Goal: Task Accomplishment & Management: Use online tool/utility

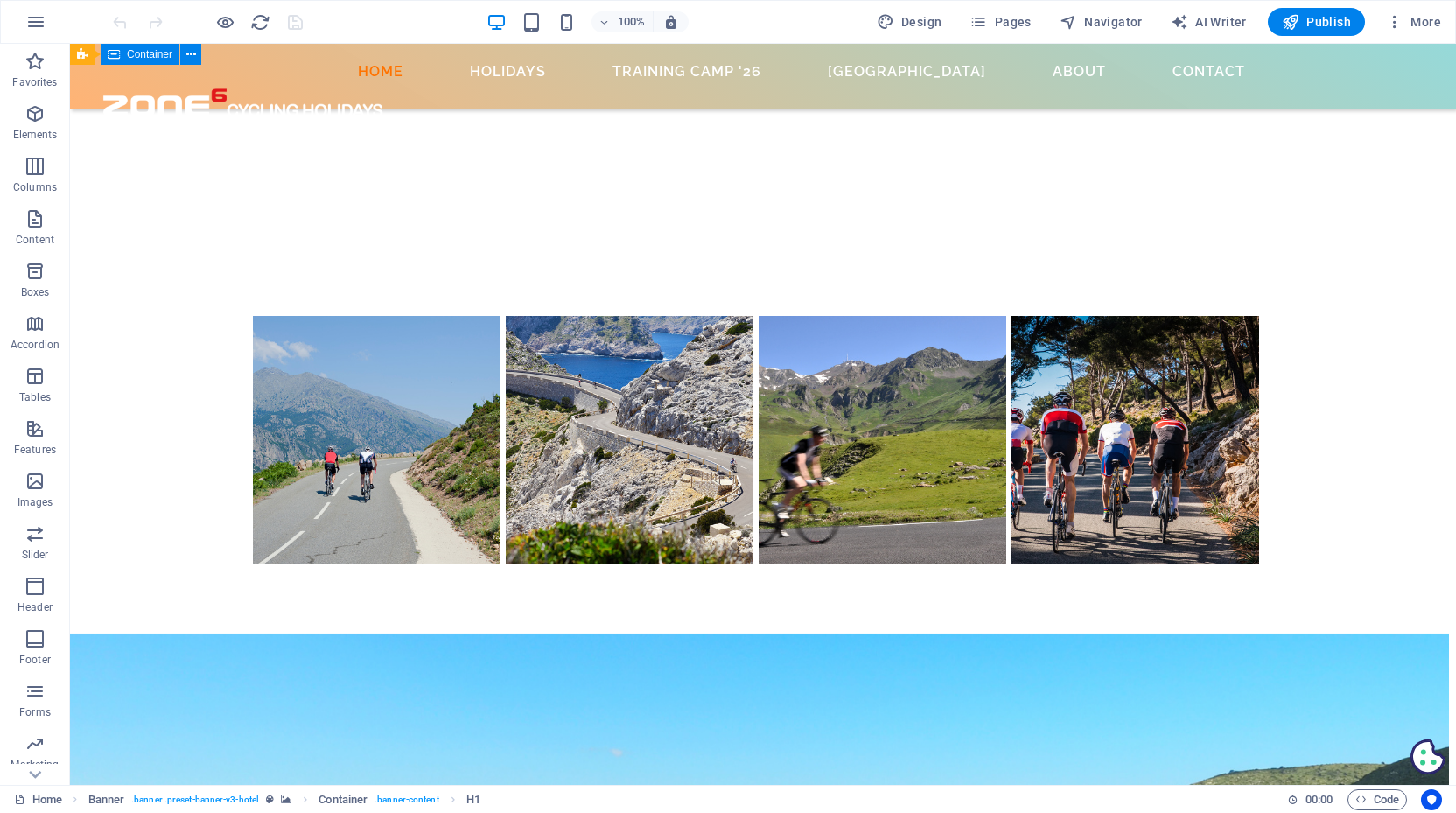
scroll to position [918, 7]
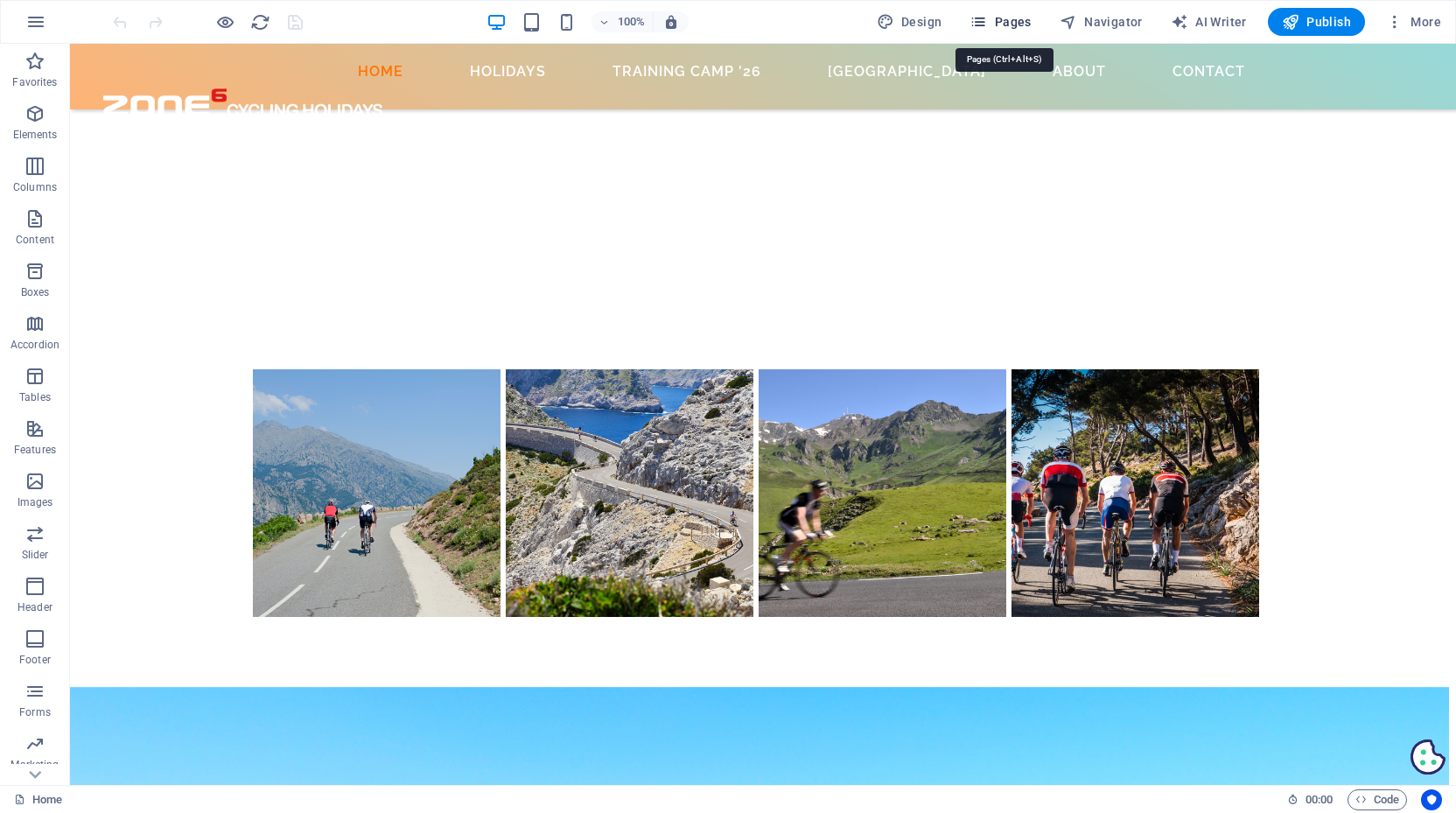
click at [994, 23] on span "Pages" at bounding box center [1001, 22] width 62 height 17
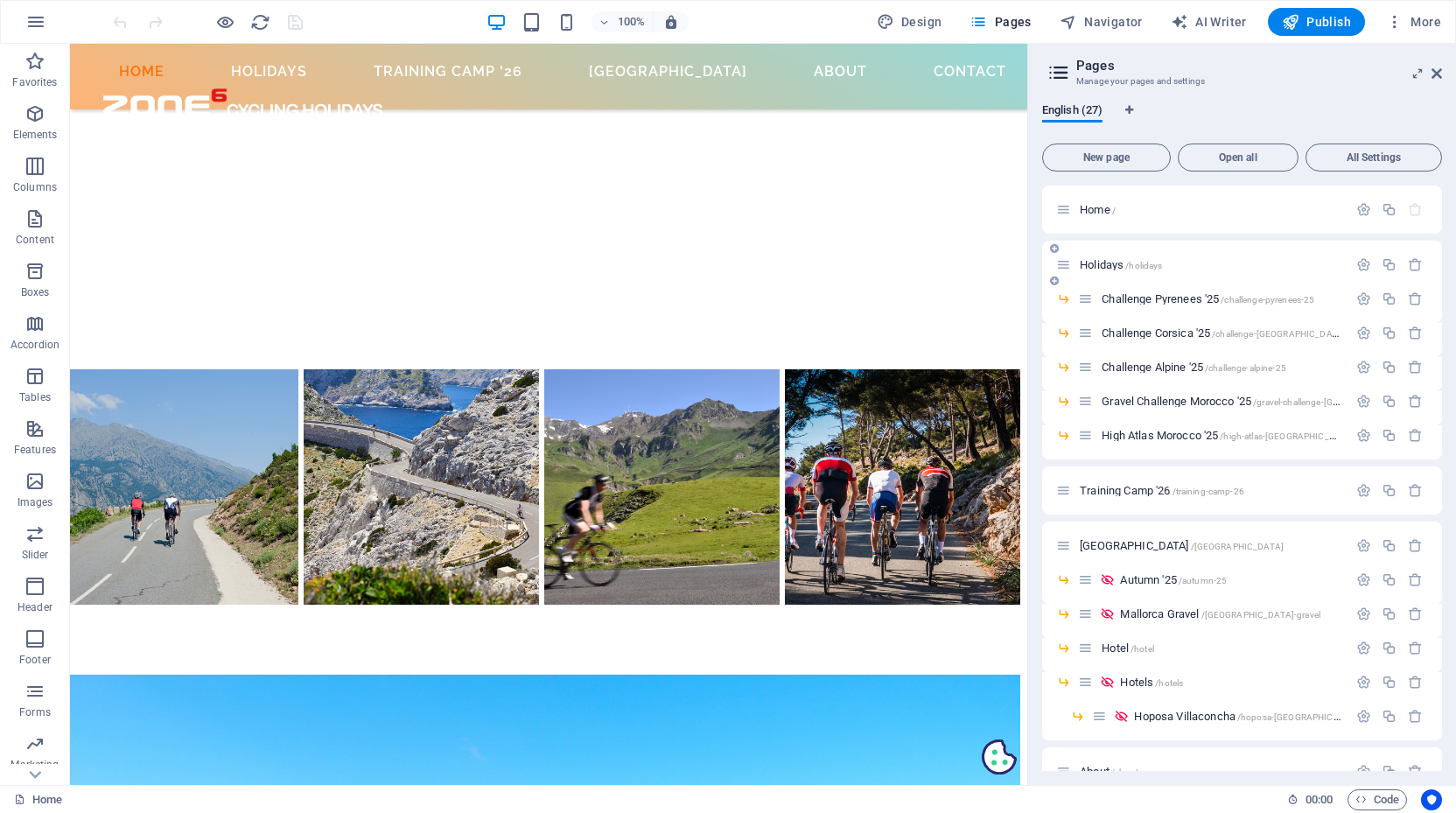
click at [1101, 271] on div "Holidays /holidays" at bounding box center [1202, 264] width 292 height 20
click at [1102, 265] on span "Holidays /holidays" at bounding box center [1120, 265] width 82 height 13
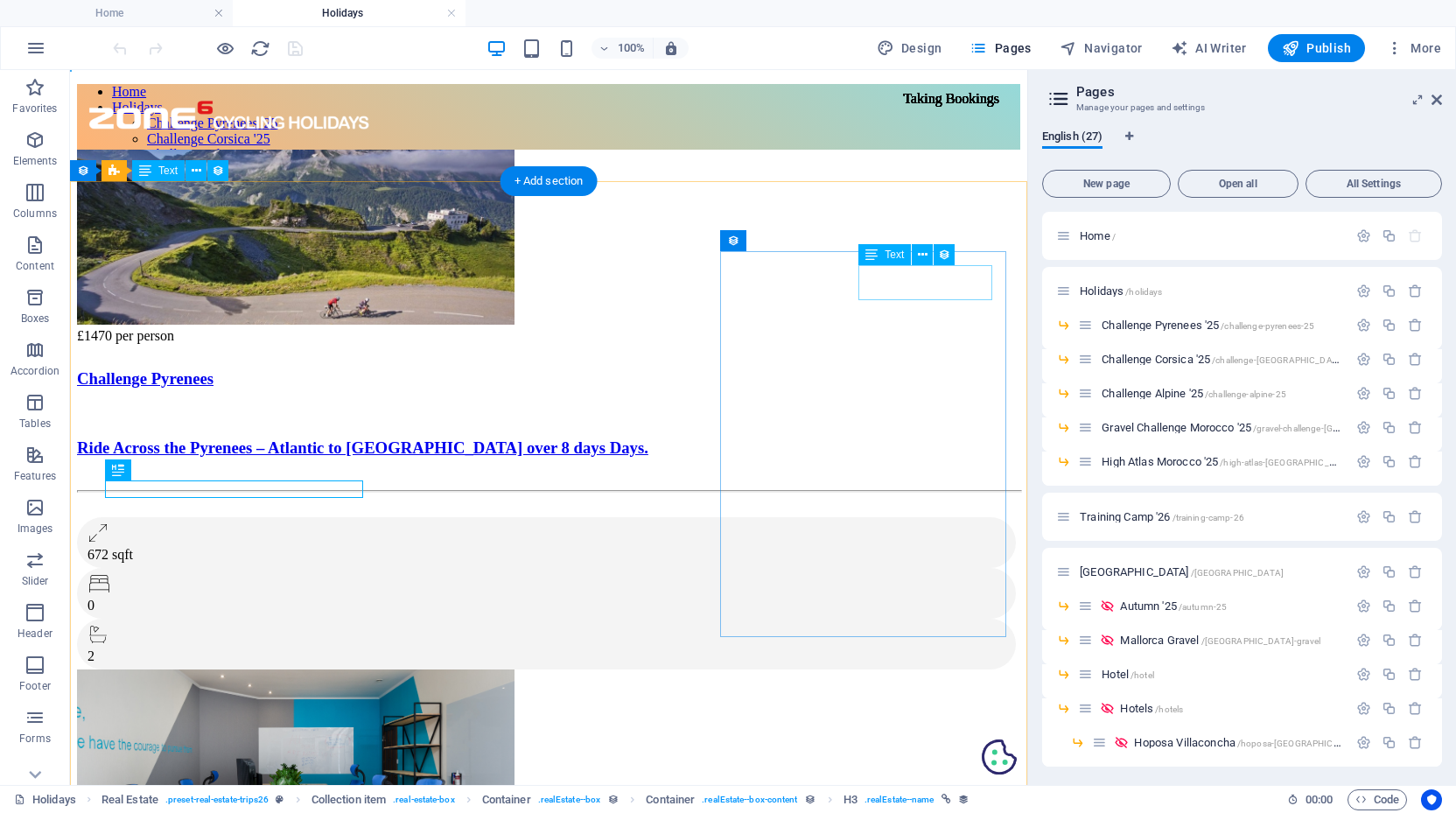
scroll to position [0, 0]
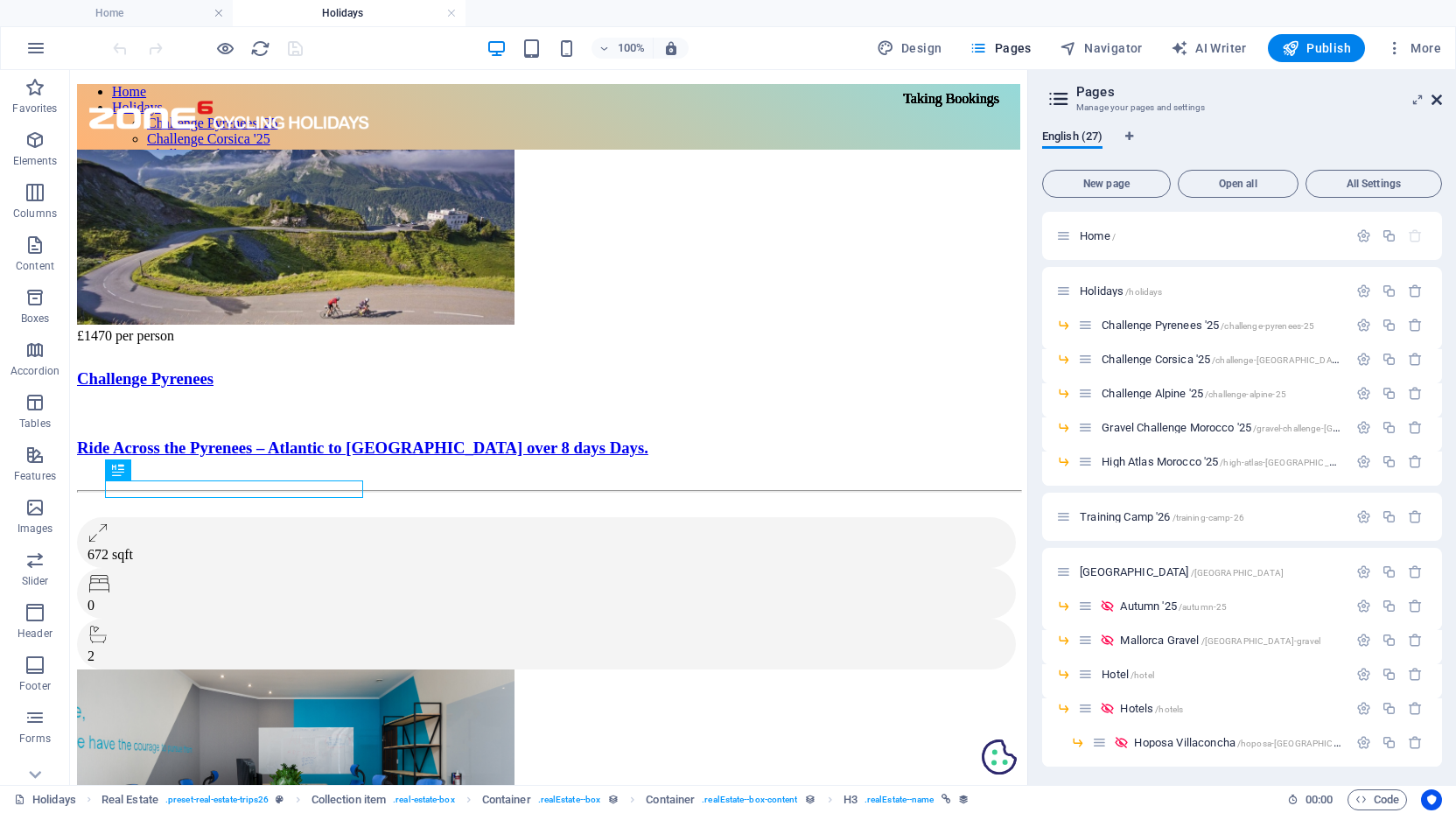
click at [1438, 95] on icon at bounding box center [1437, 99] width 11 height 14
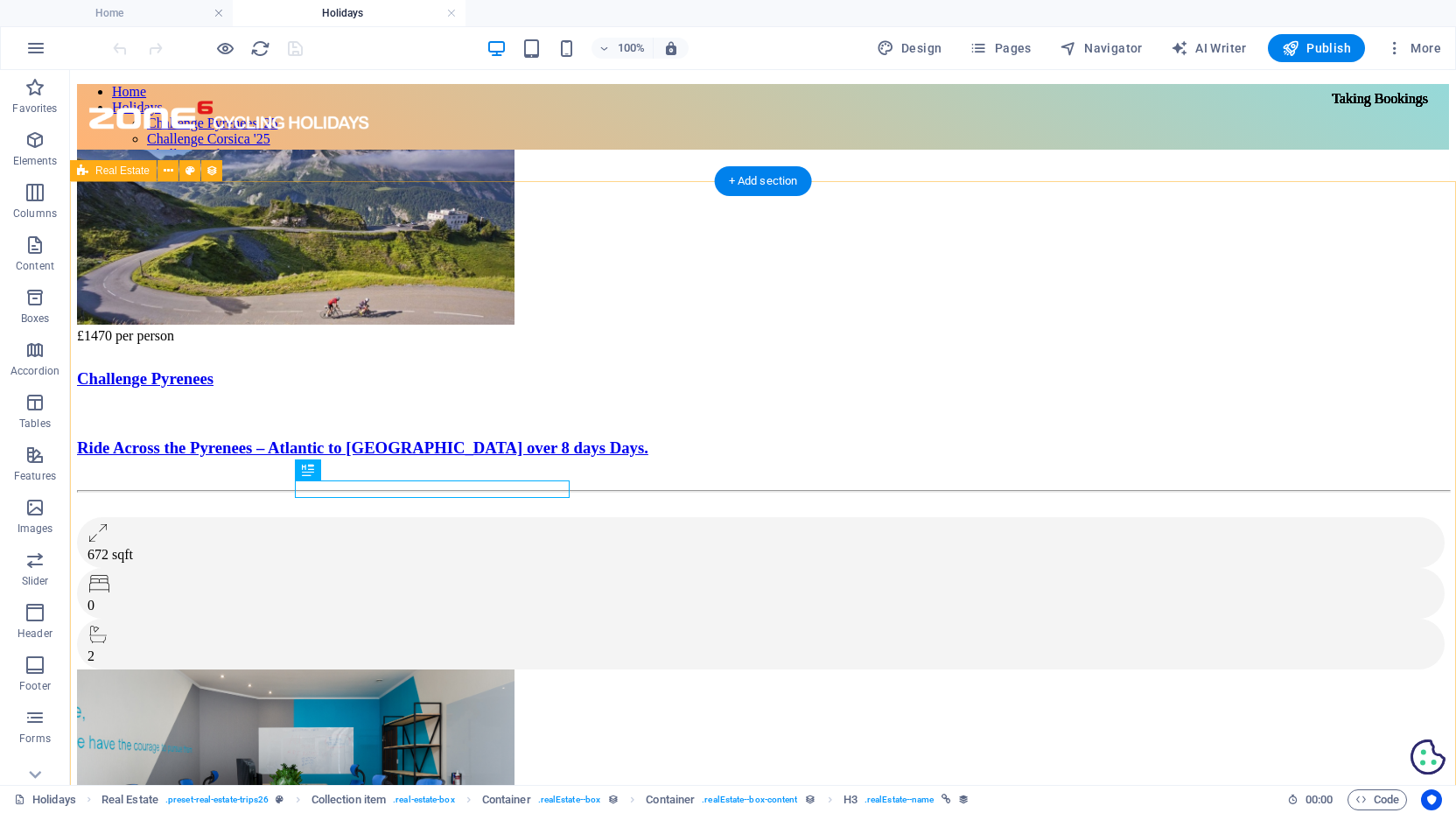
select select "68b82fafe8a8740fcc02a9b5"
select select "createdAt_DESC"
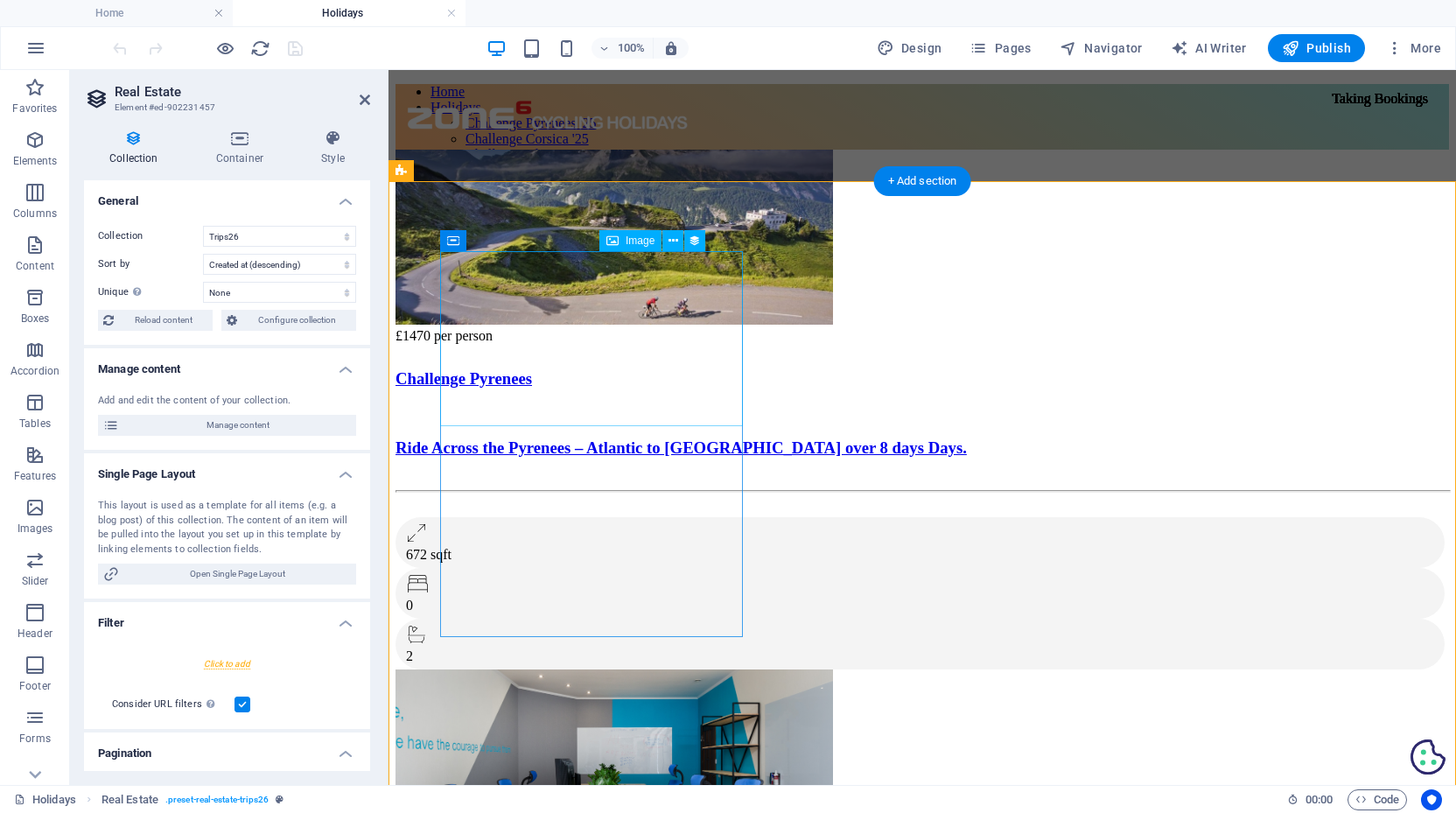
click at [600, 316] on figure at bounding box center [923, 238] width 1053 height 178
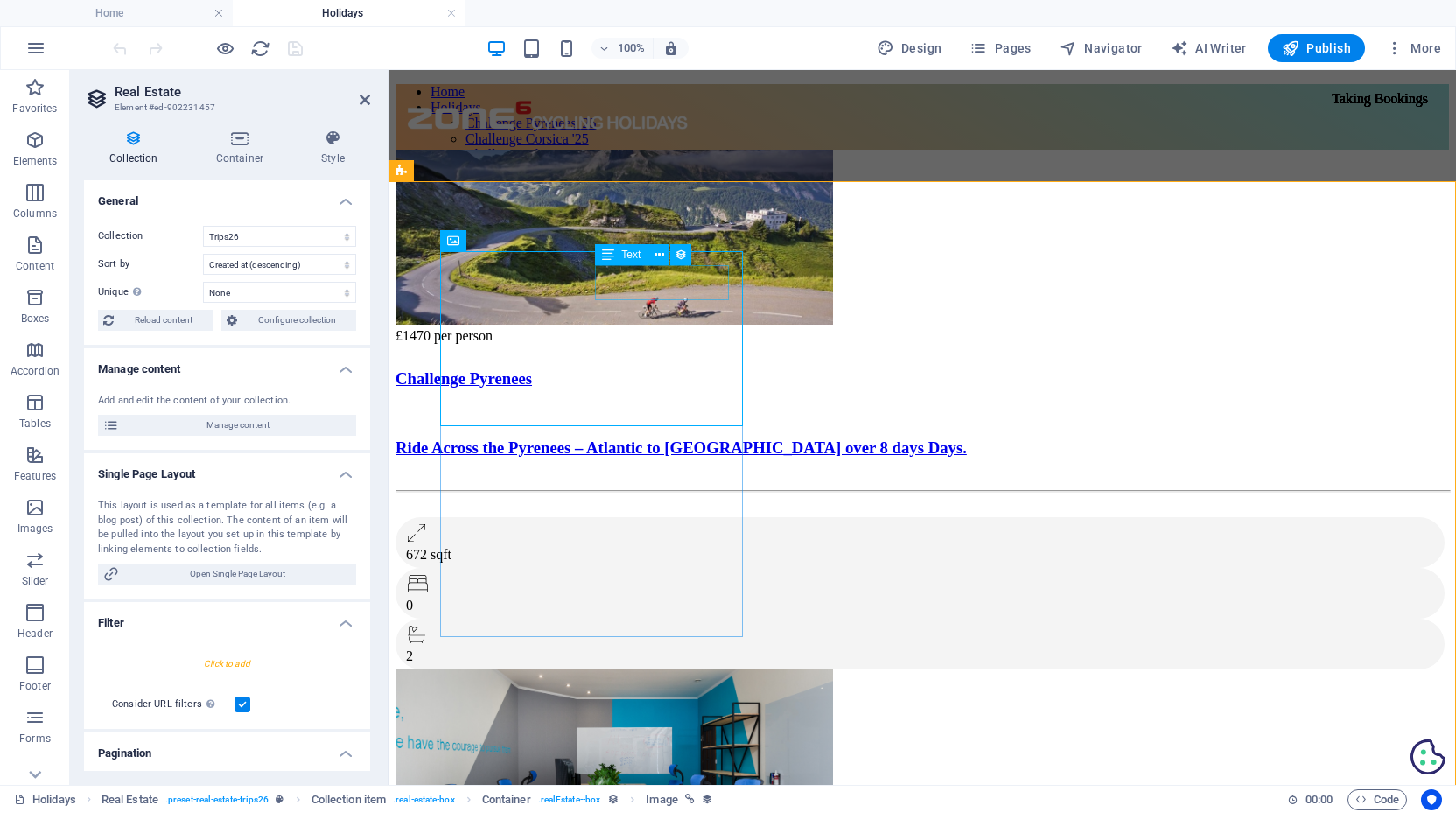
click at [1317, 114] on div "Taking Bookings" at bounding box center [1379, 98] width 124 height 30
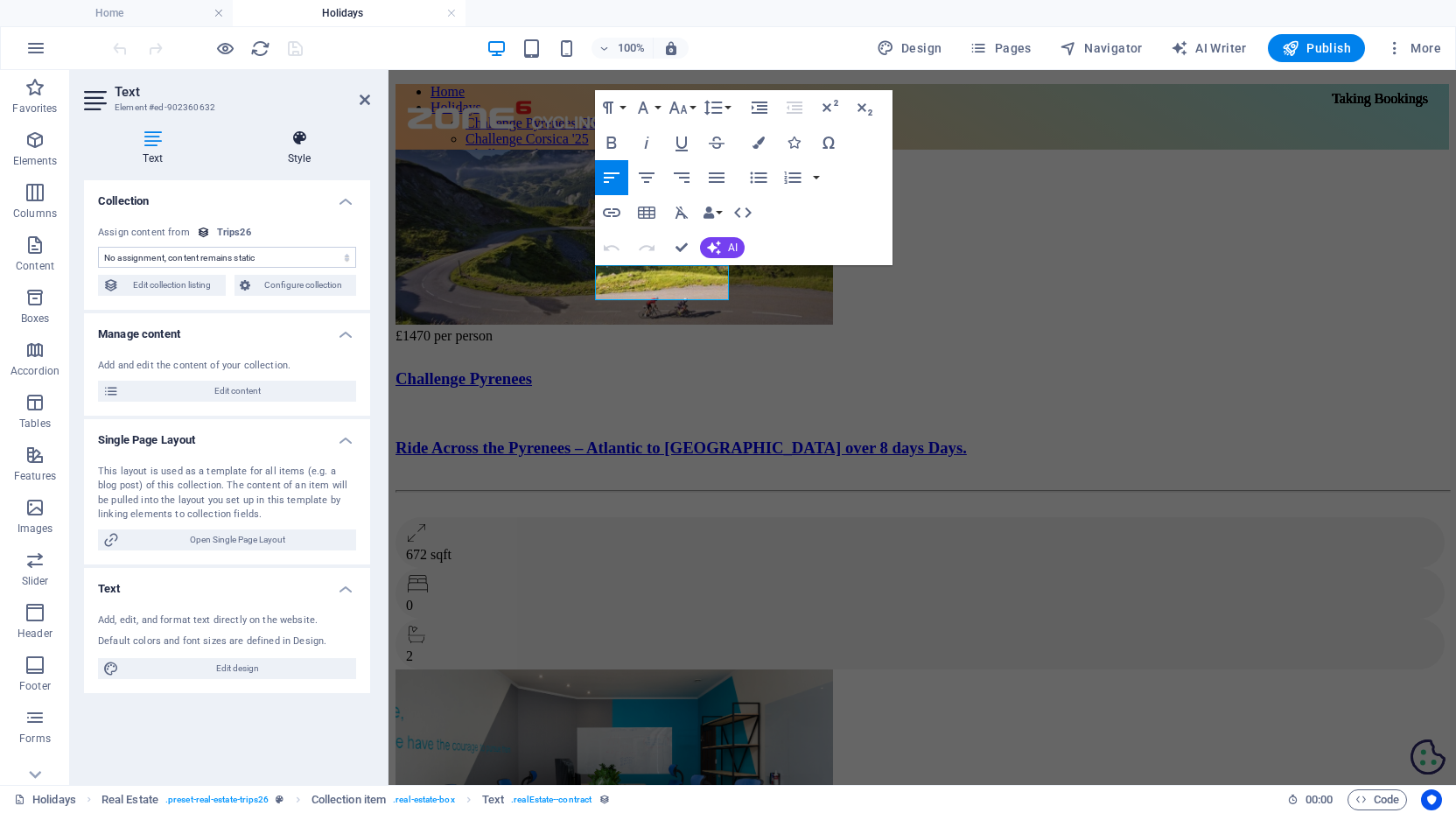
click at [297, 142] on icon at bounding box center [299, 138] width 142 height 17
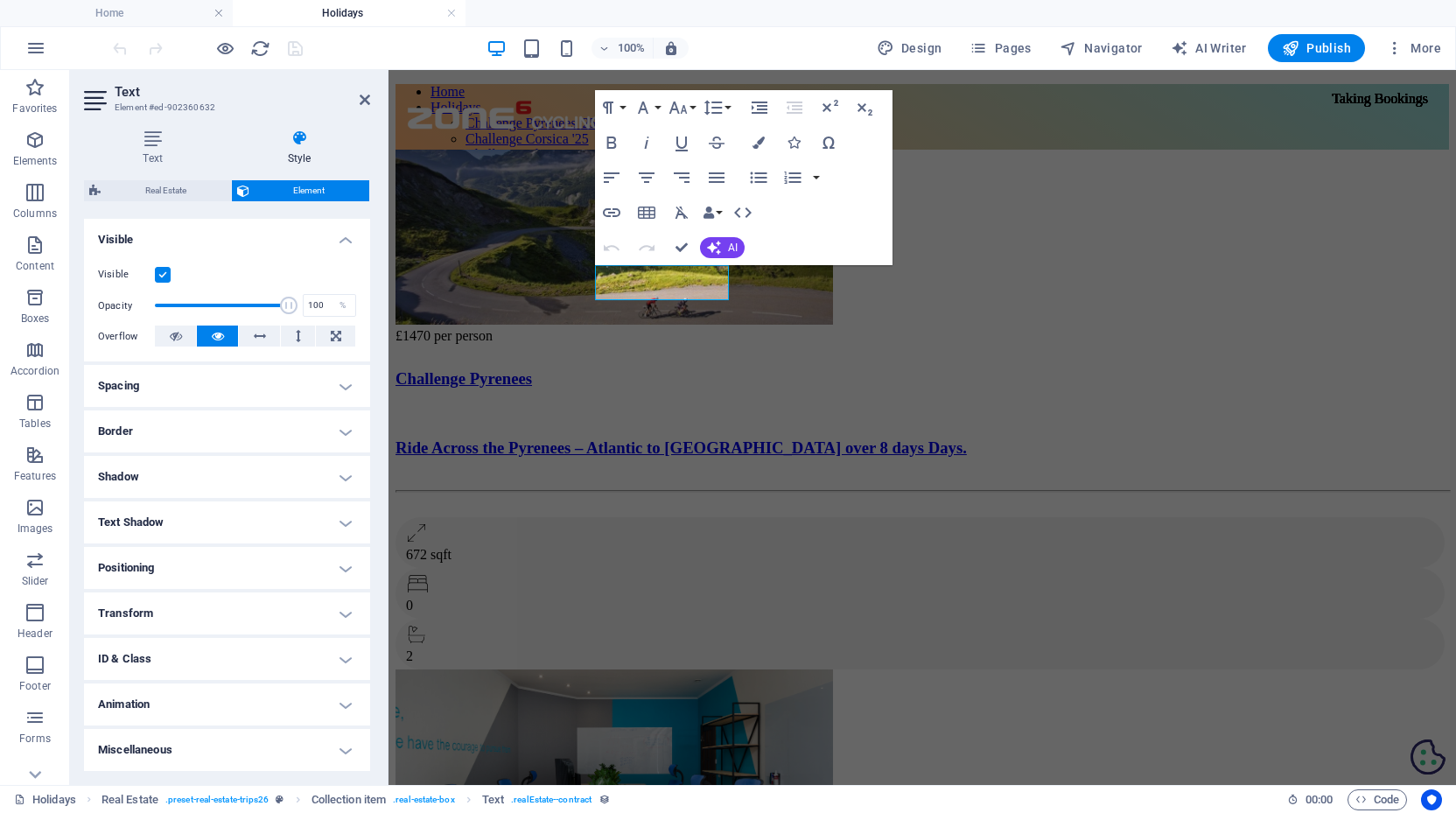
scroll to position [184, 0]
click at [508, 280] on figure at bounding box center [923, 238] width 1053 height 178
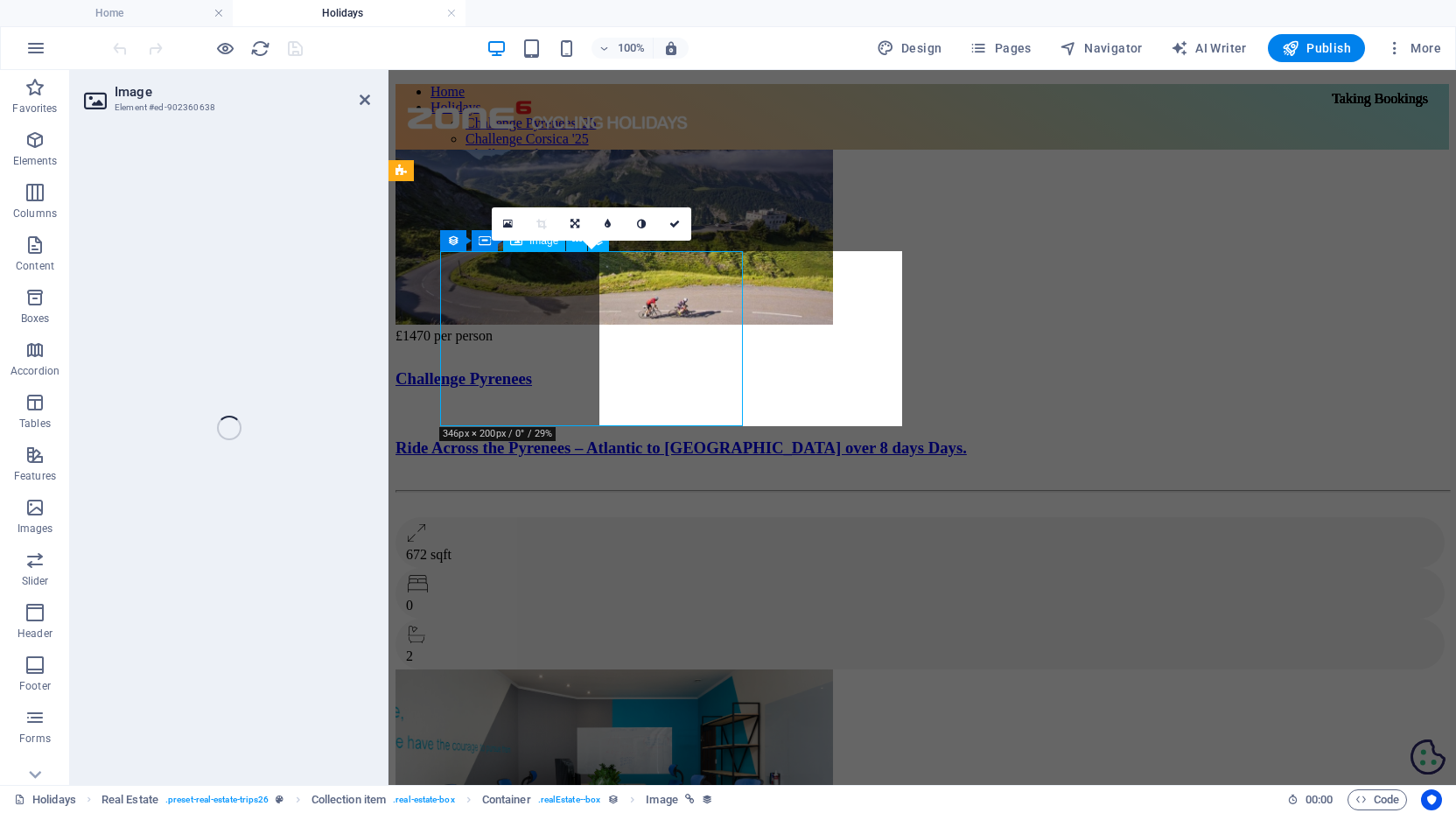
select select "image"
select select "px"
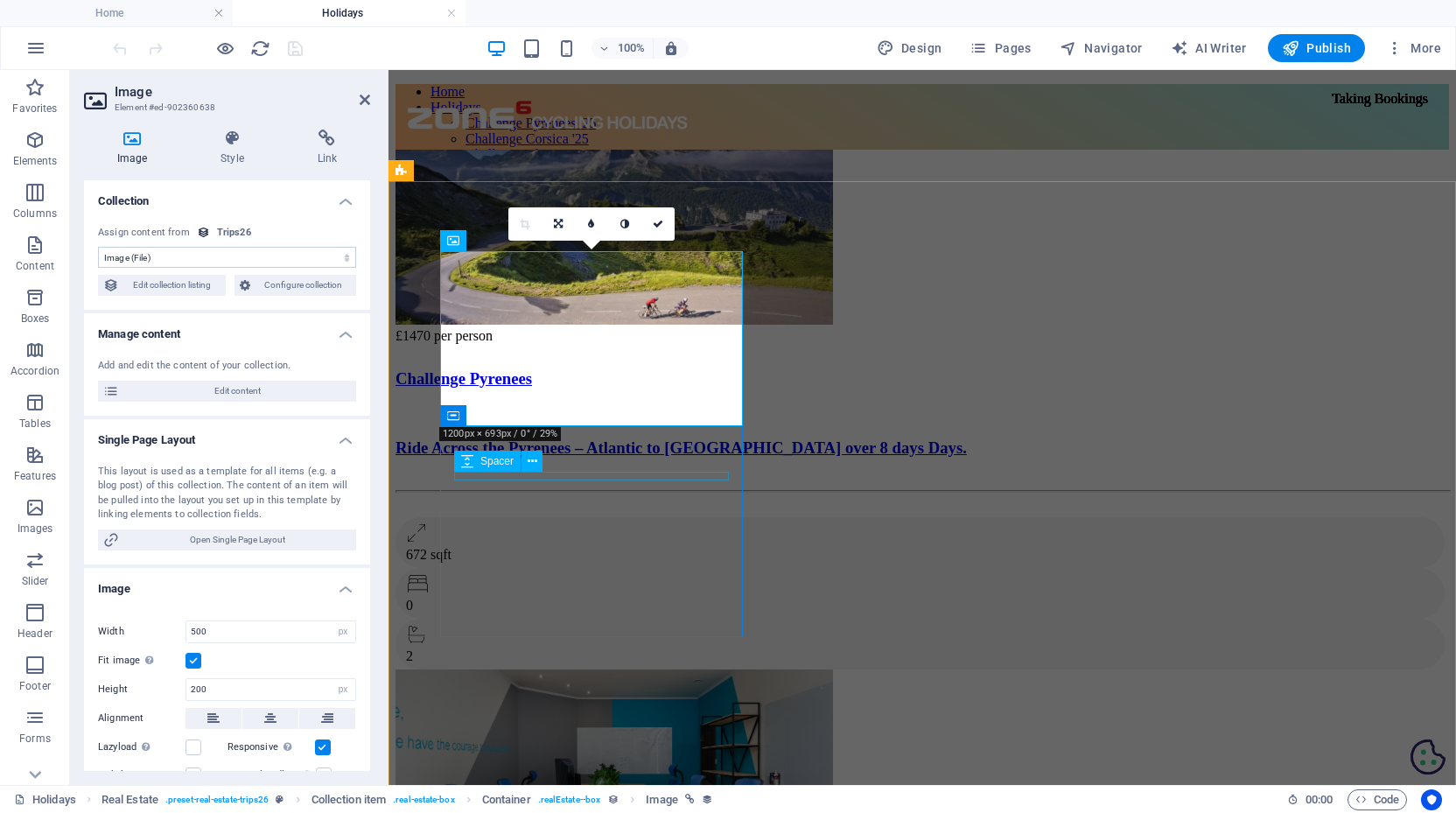
click at [723, 353] on div at bounding box center [923, 348] width 1053 height 9
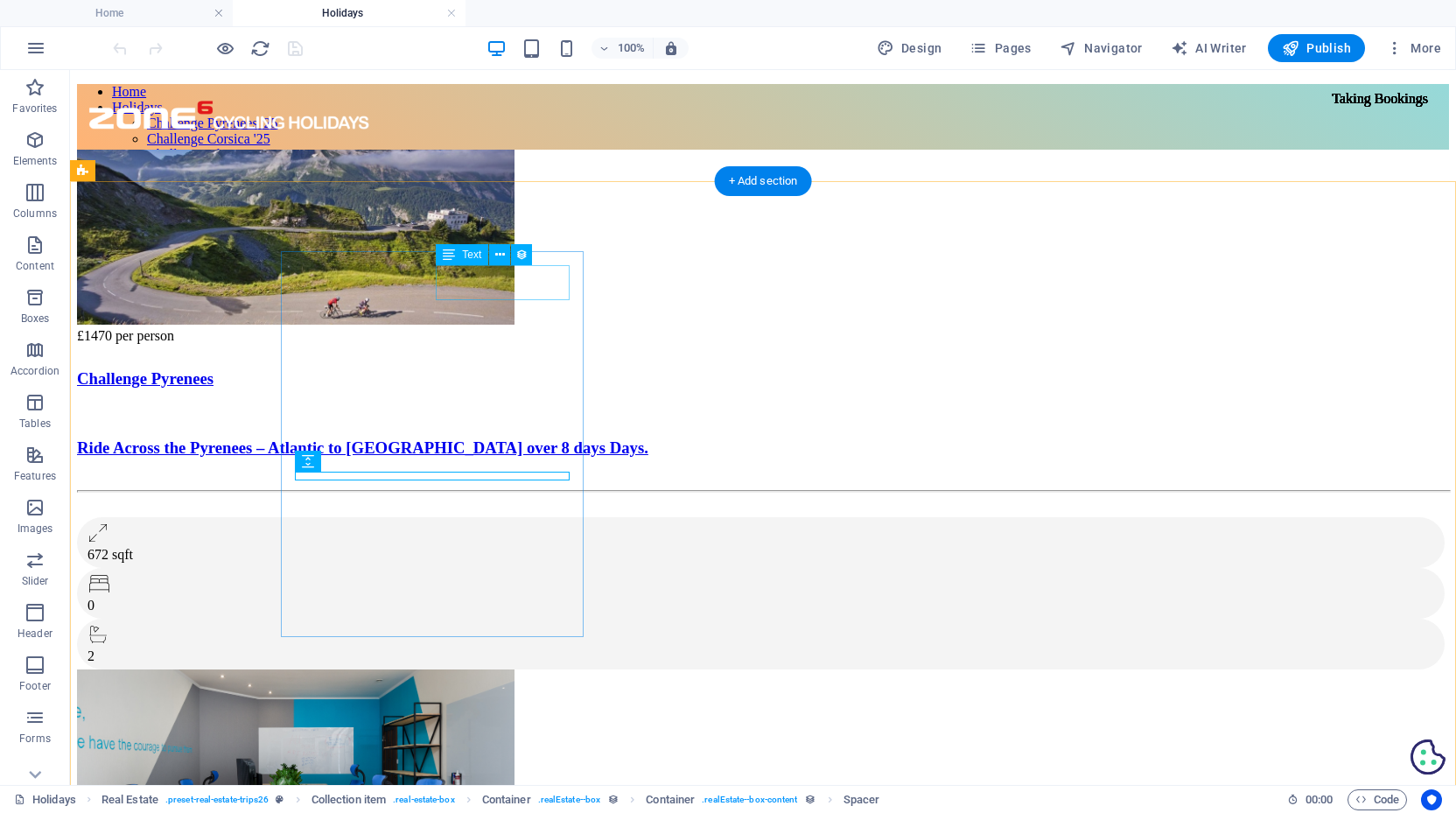
click at [1317, 114] on div "Taking Bookings" at bounding box center [1379, 98] width 124 height 30
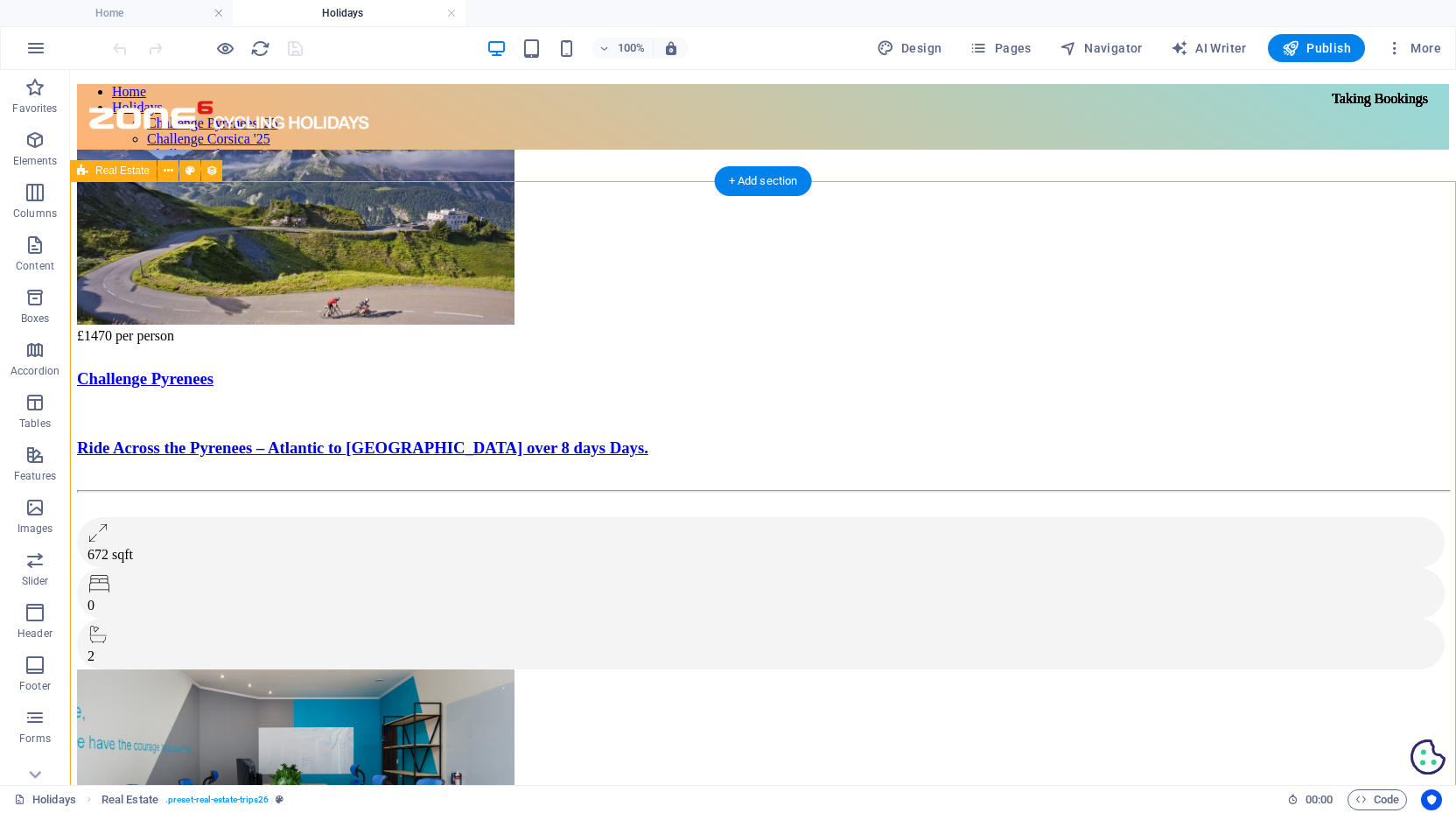
select select "68b82fafe8a8740fcc02a9b5"
select select "createdAt_DESC"
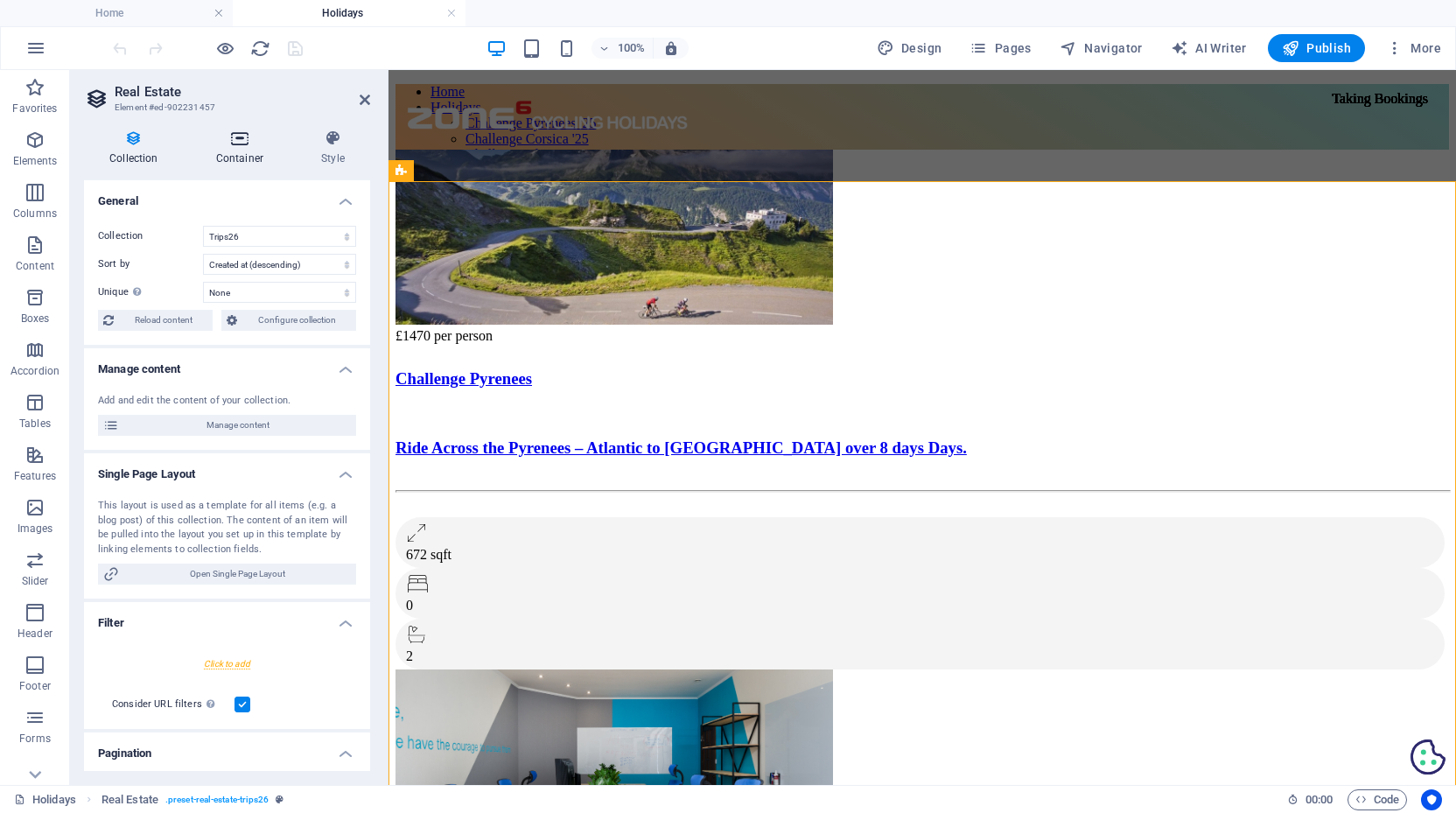
scroll to position [0, 0]
click at [236, 139] on icon at bounding box center [240, 138] width 98 height 17
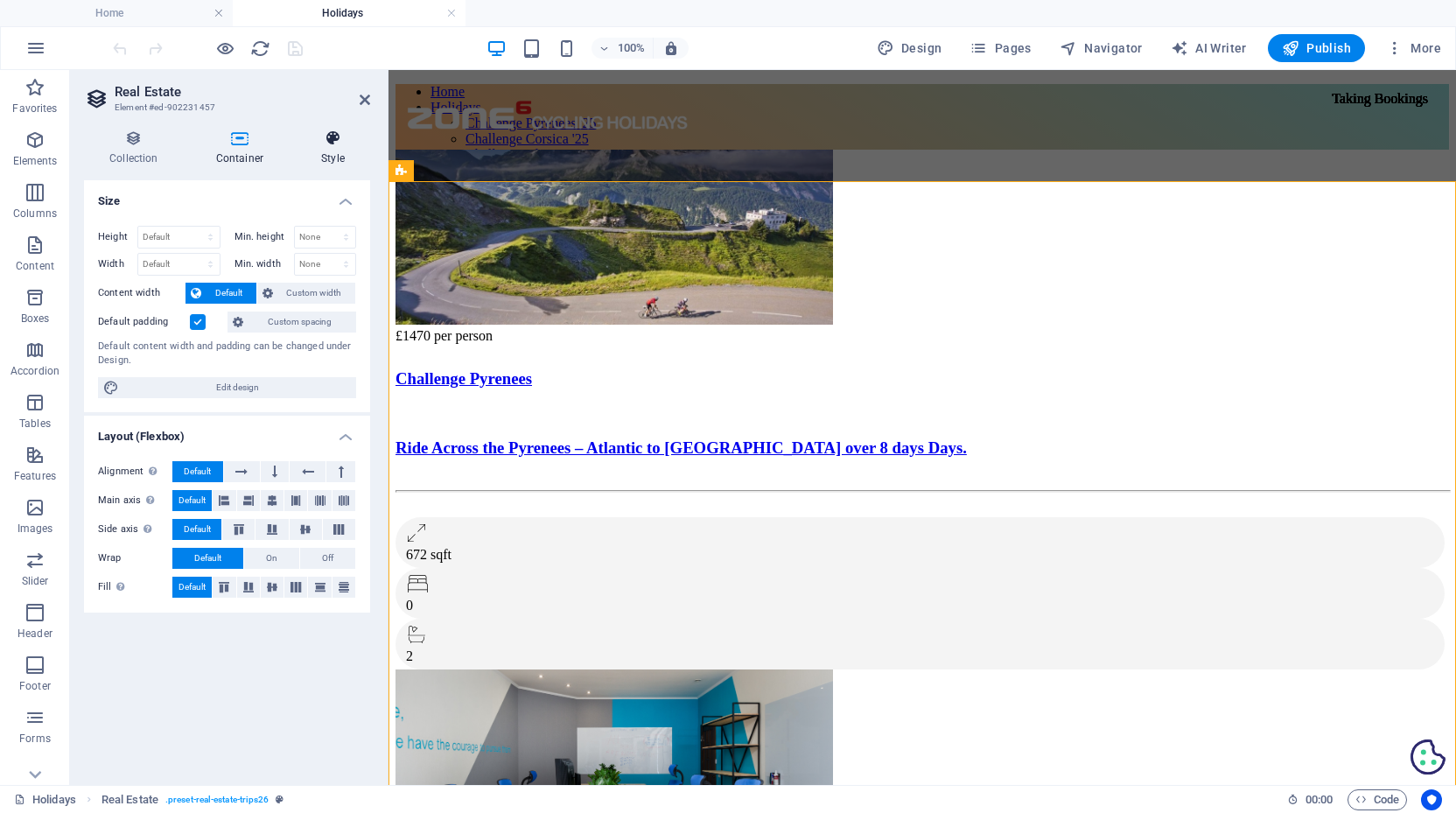
click at [323, 138] on icon at bounding box center [332, 138] width 74 height 17
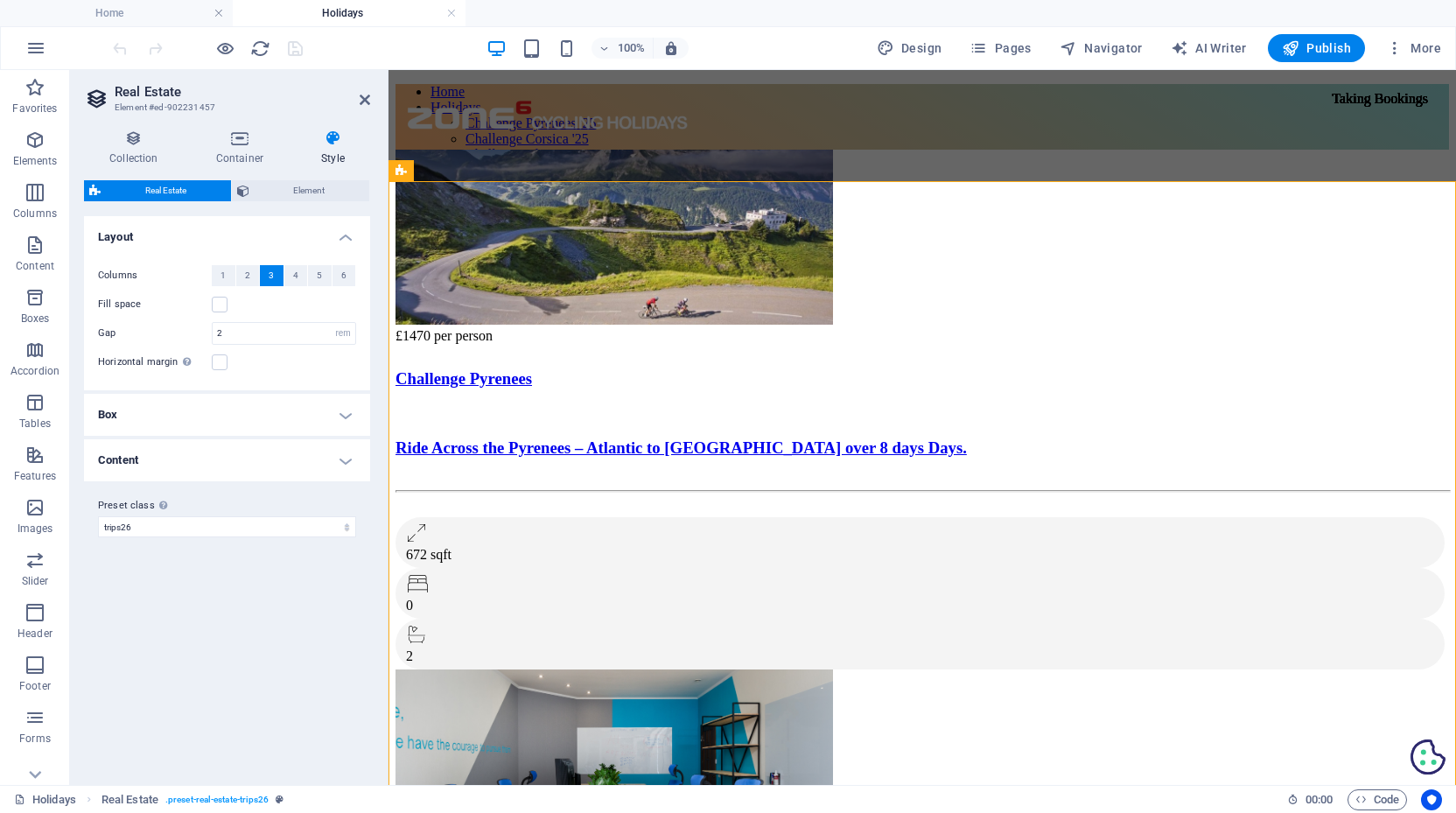
click at [280, 415] on h4 "Box" at bounding box center [226, 415] width 286 height 42
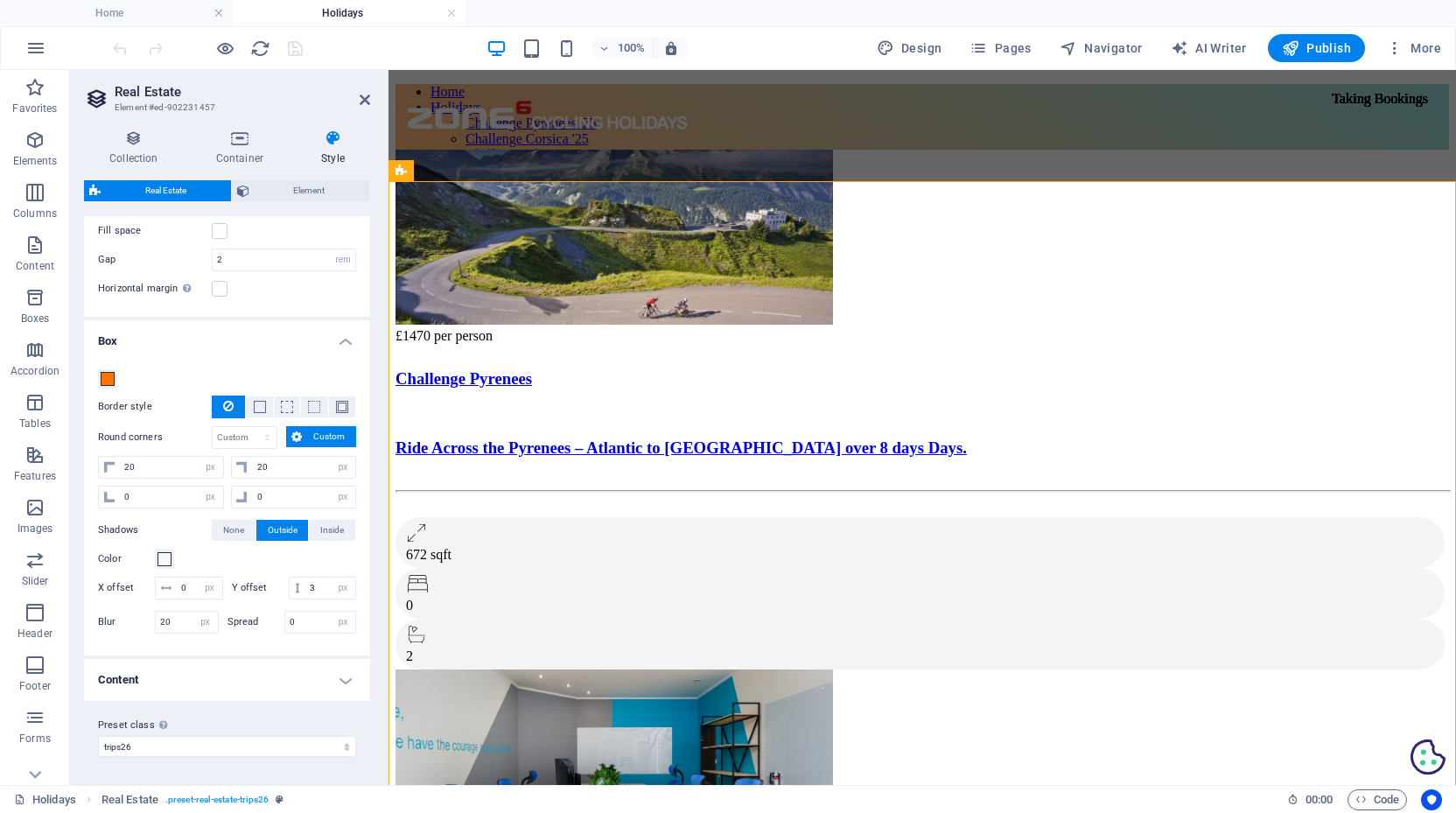
scroll to position [72, 0]
click at [327, 680] on h4 "Content" at bounding box center [226, 681] width 286 height 42
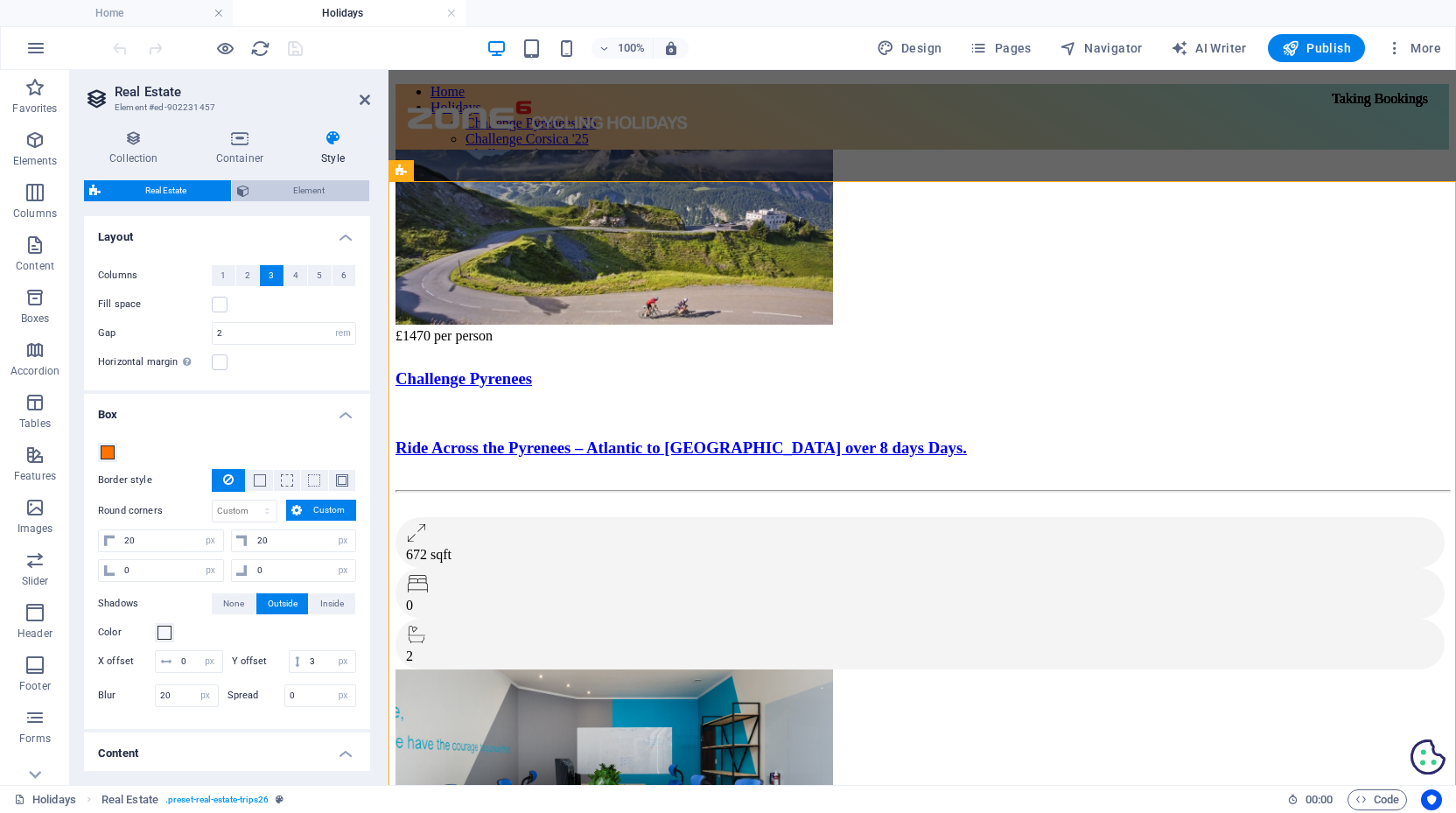
scroll to position [0, 0]
click at [310, 192] on span "Element" at bounding box center [309, 191] width 110 height 21
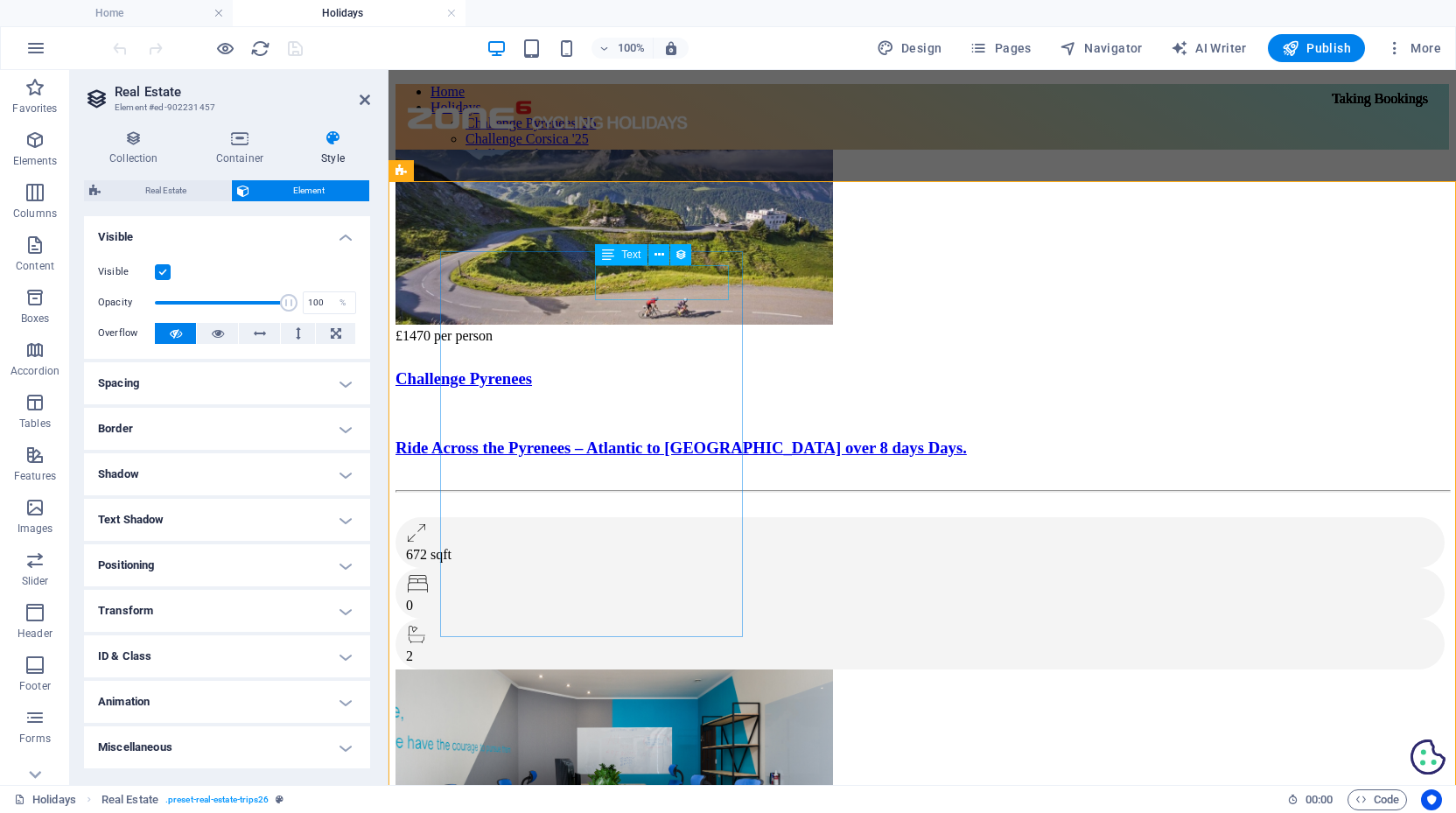
click at [1317, 114] on div "Taking Bookings" at bounding box center [1379, 98] width 124 height 30
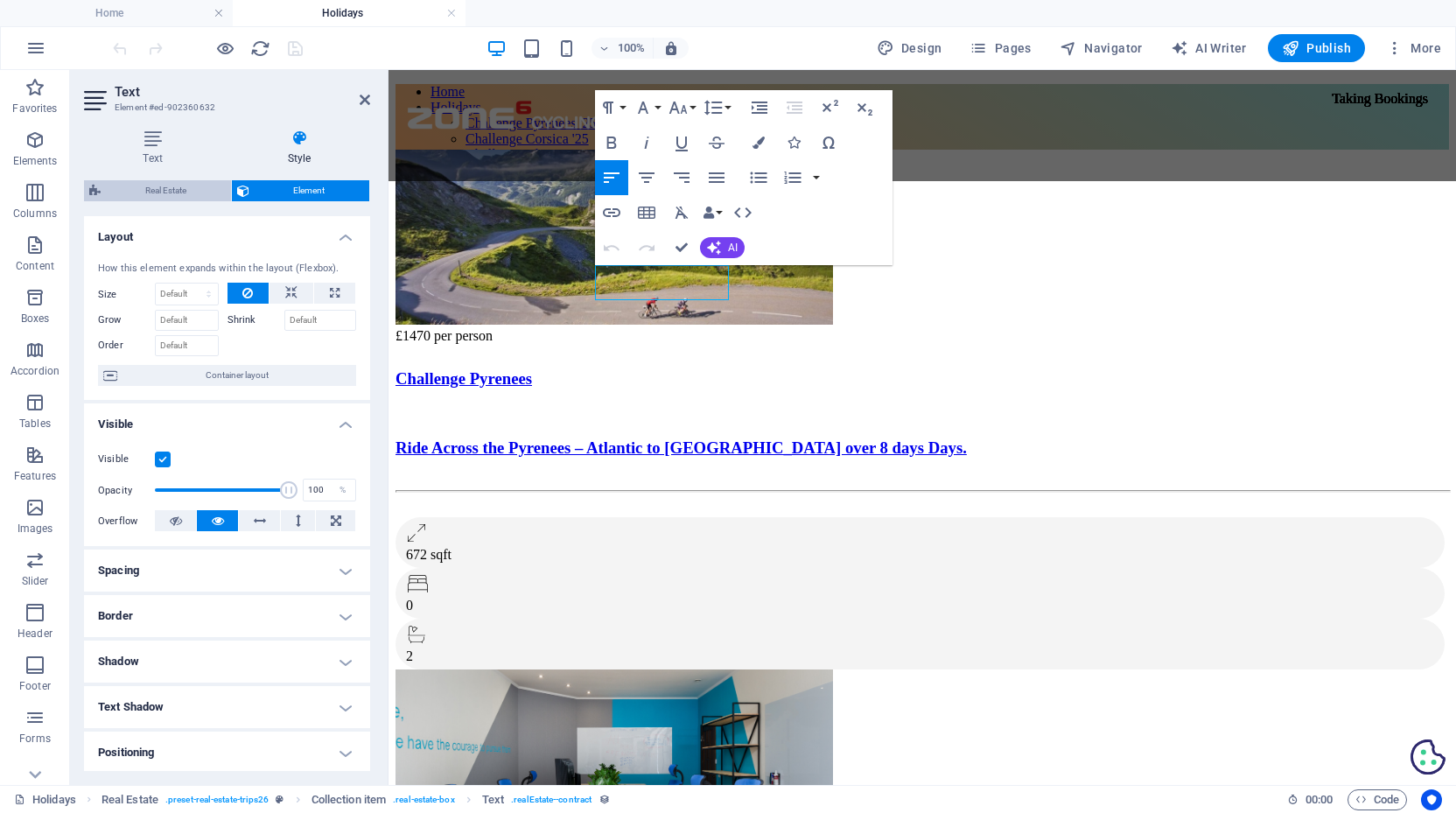
click at [162, 187] on span "Real Estate" at bounding box center [166, 191] width 119 height 21
select select "rem"
select select "px"
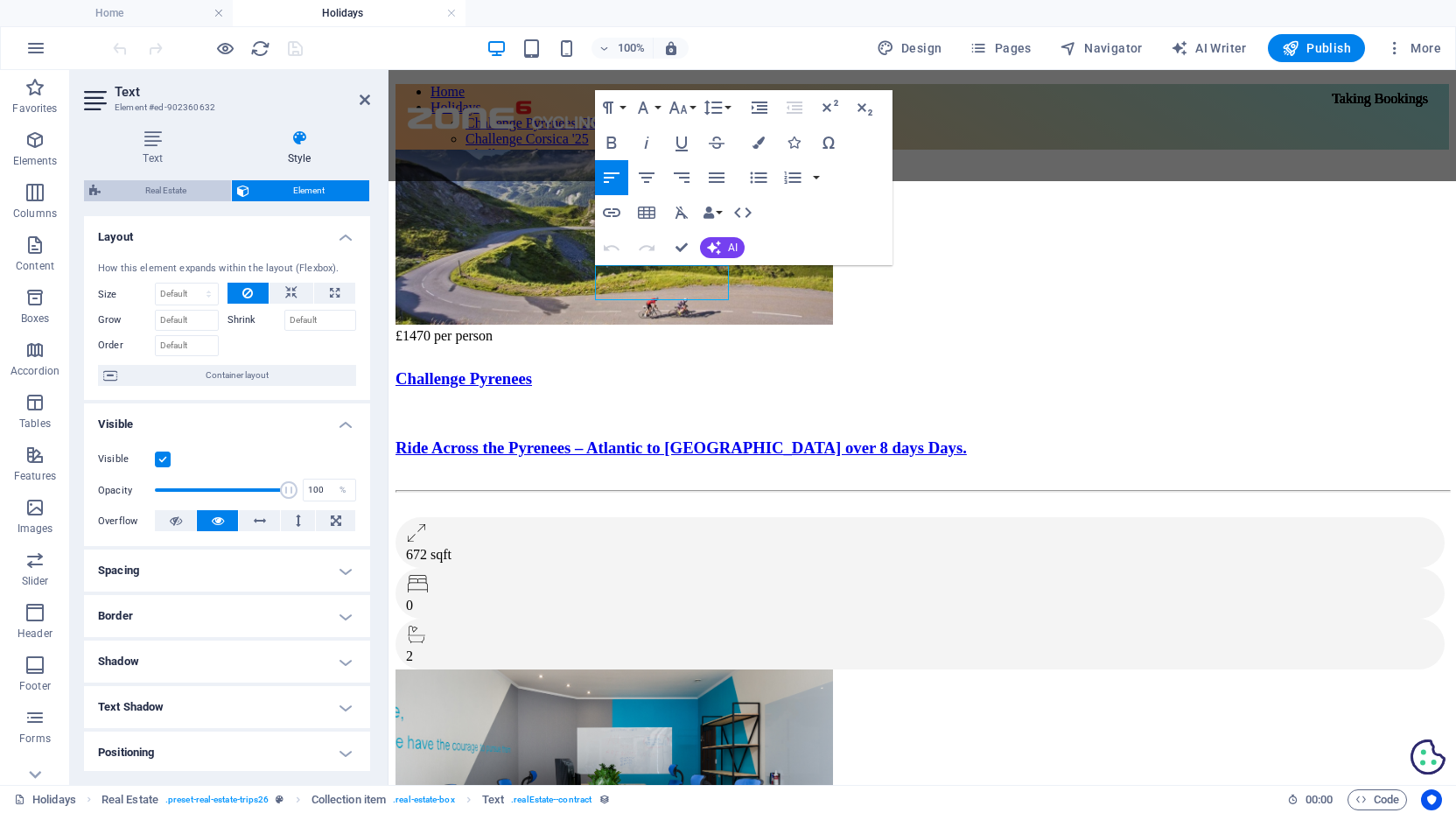
select select "px"
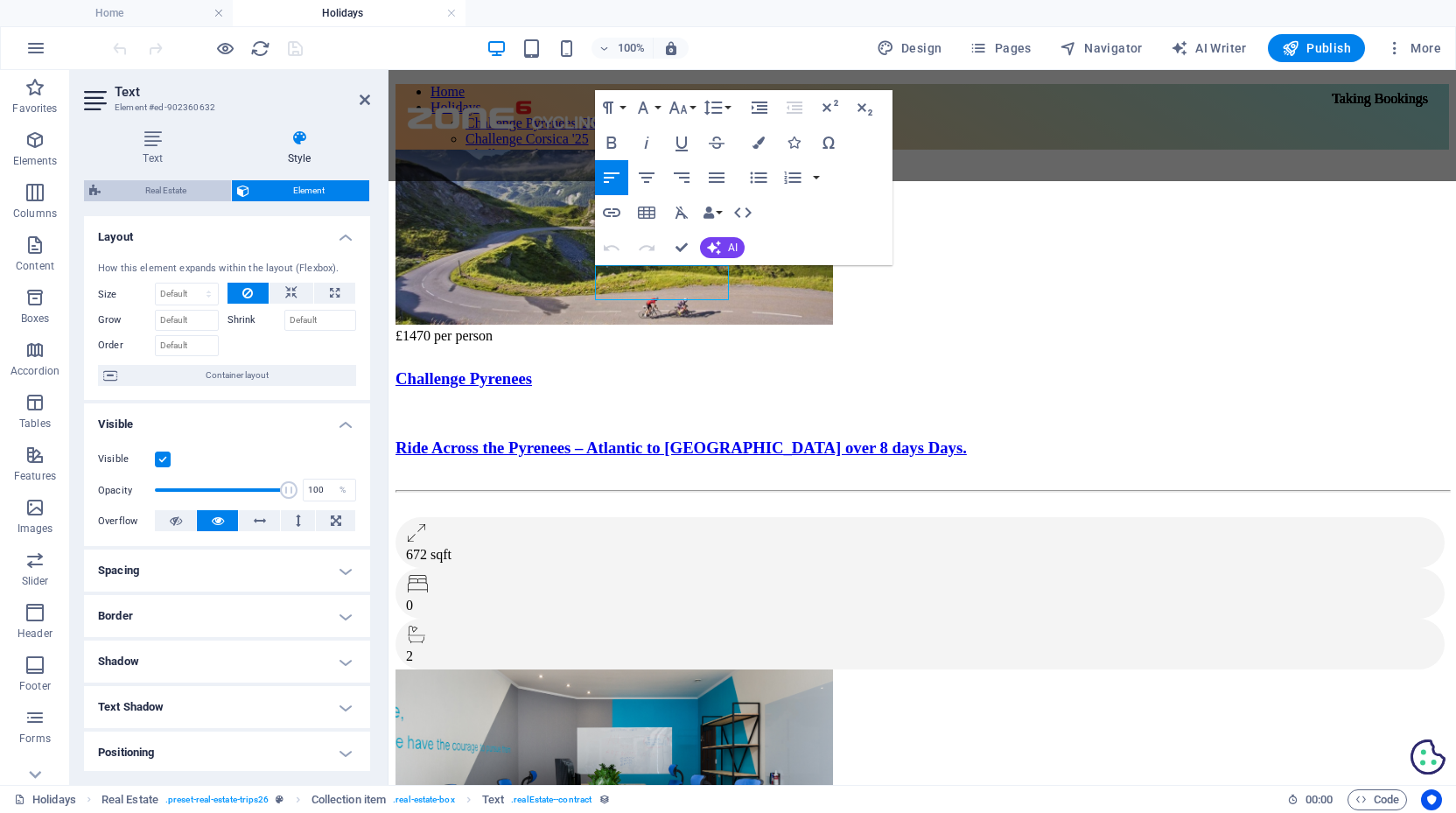
select select "rem"
select select "preset-real-estate-trips26"
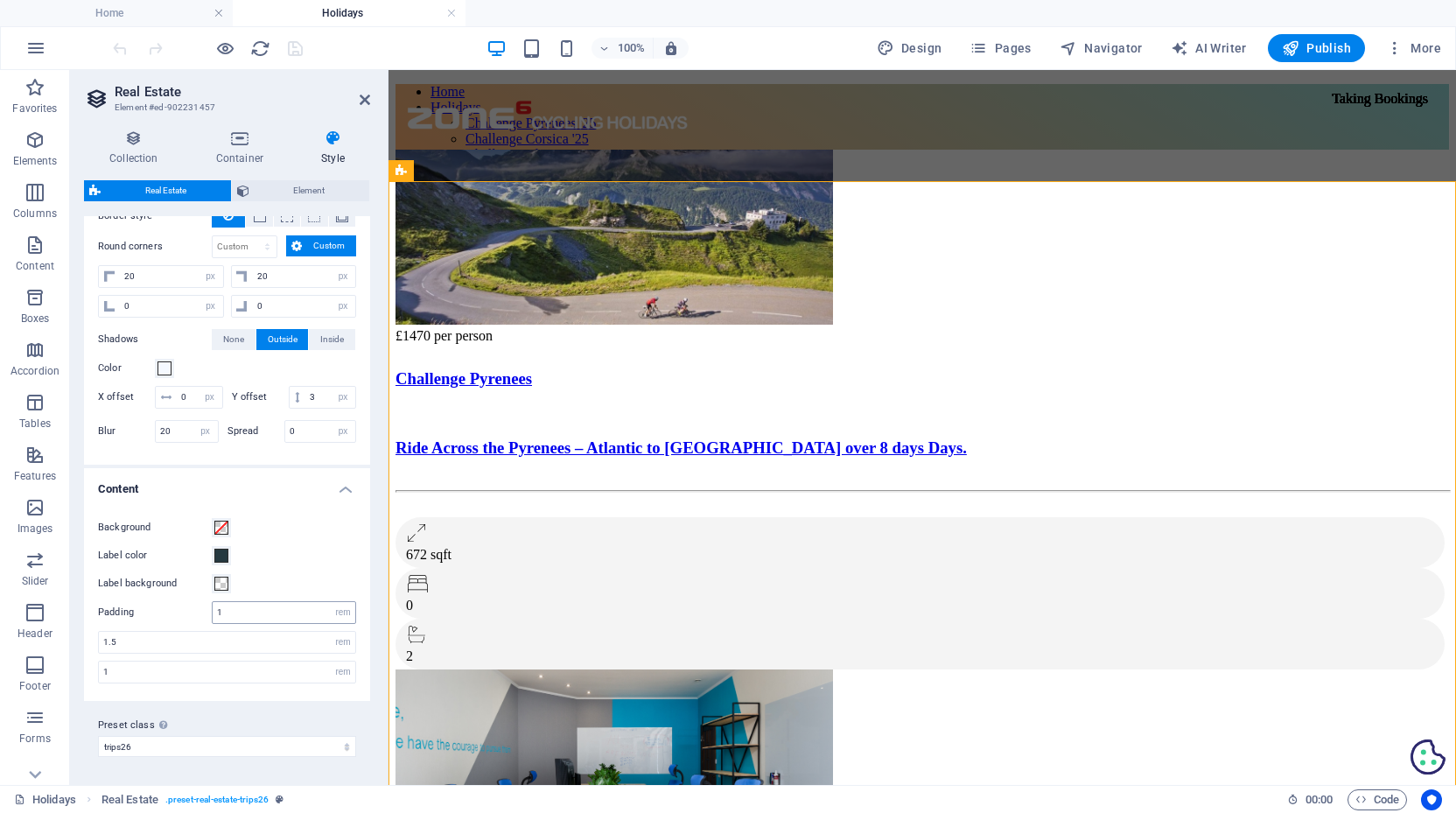
scroll to position [264, 0]
click at [217, 557] on span at bounding box center [221, 557] width 14 height 14
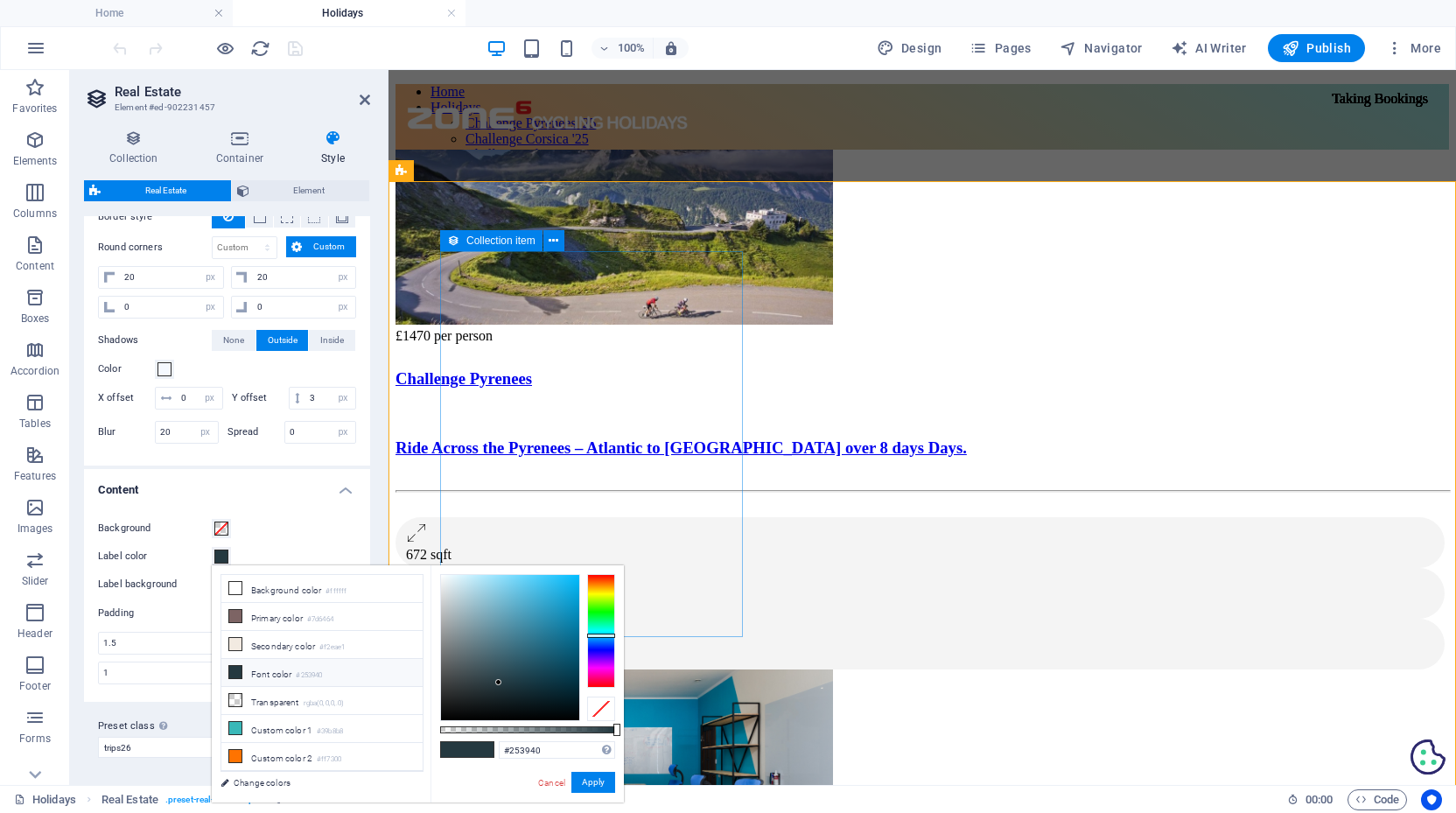
click at [364, 96] on icon at bounding box center [364, 99] width 11 height 14
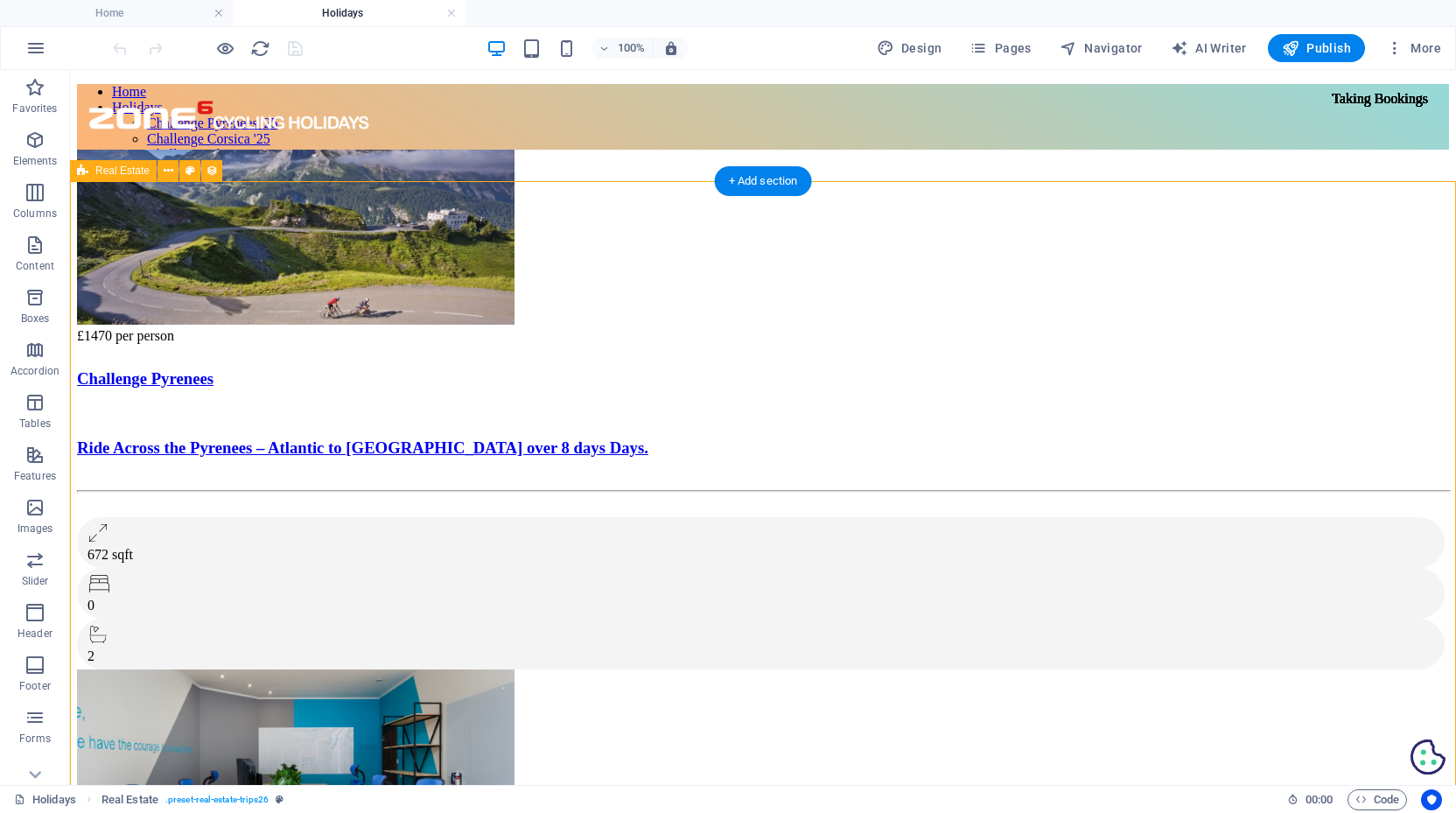
select select "68b82fafe8a8740fcc02a9b5"
select select "createdAt_DESC"
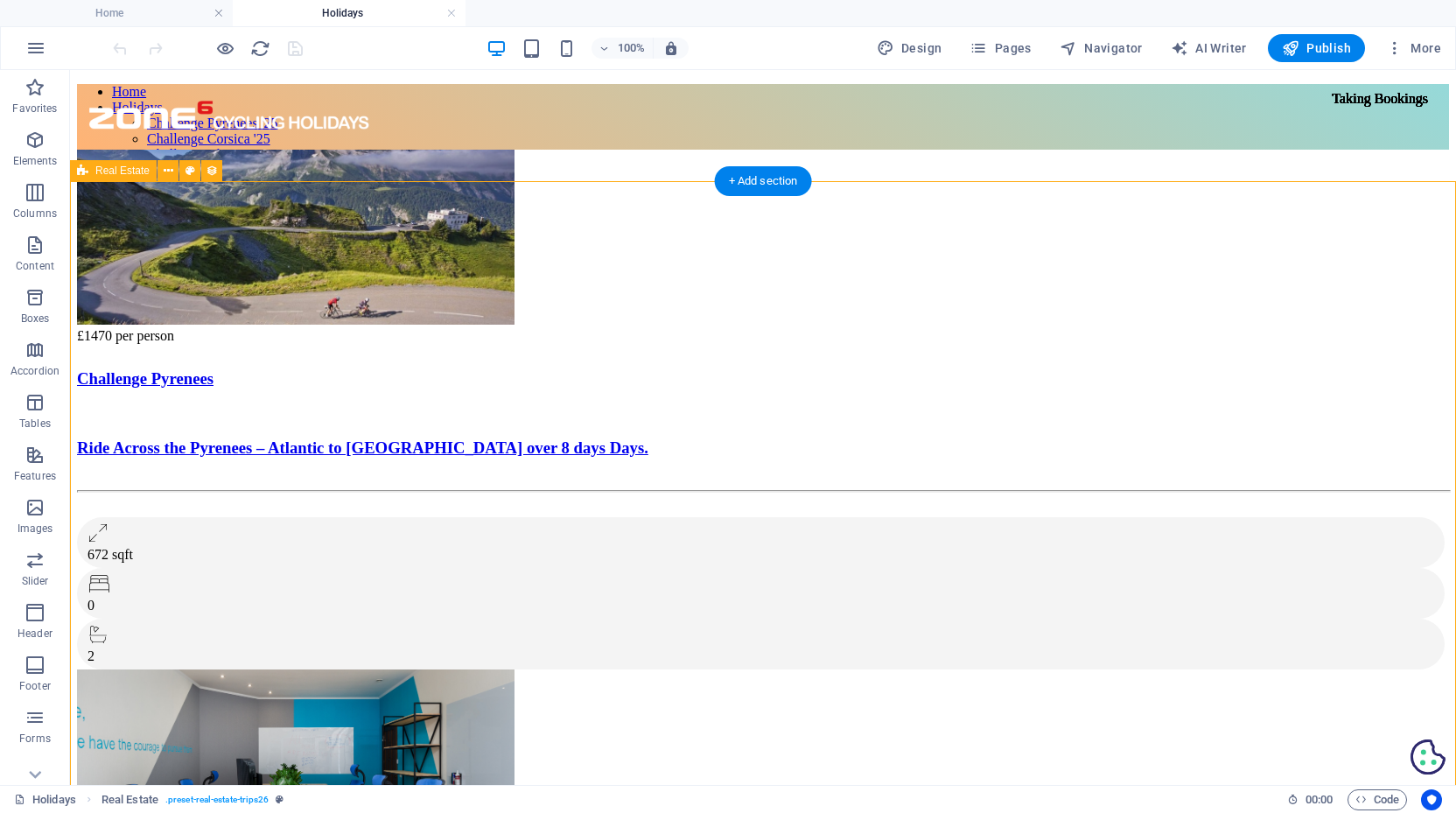
select select "rem"
select select "px"
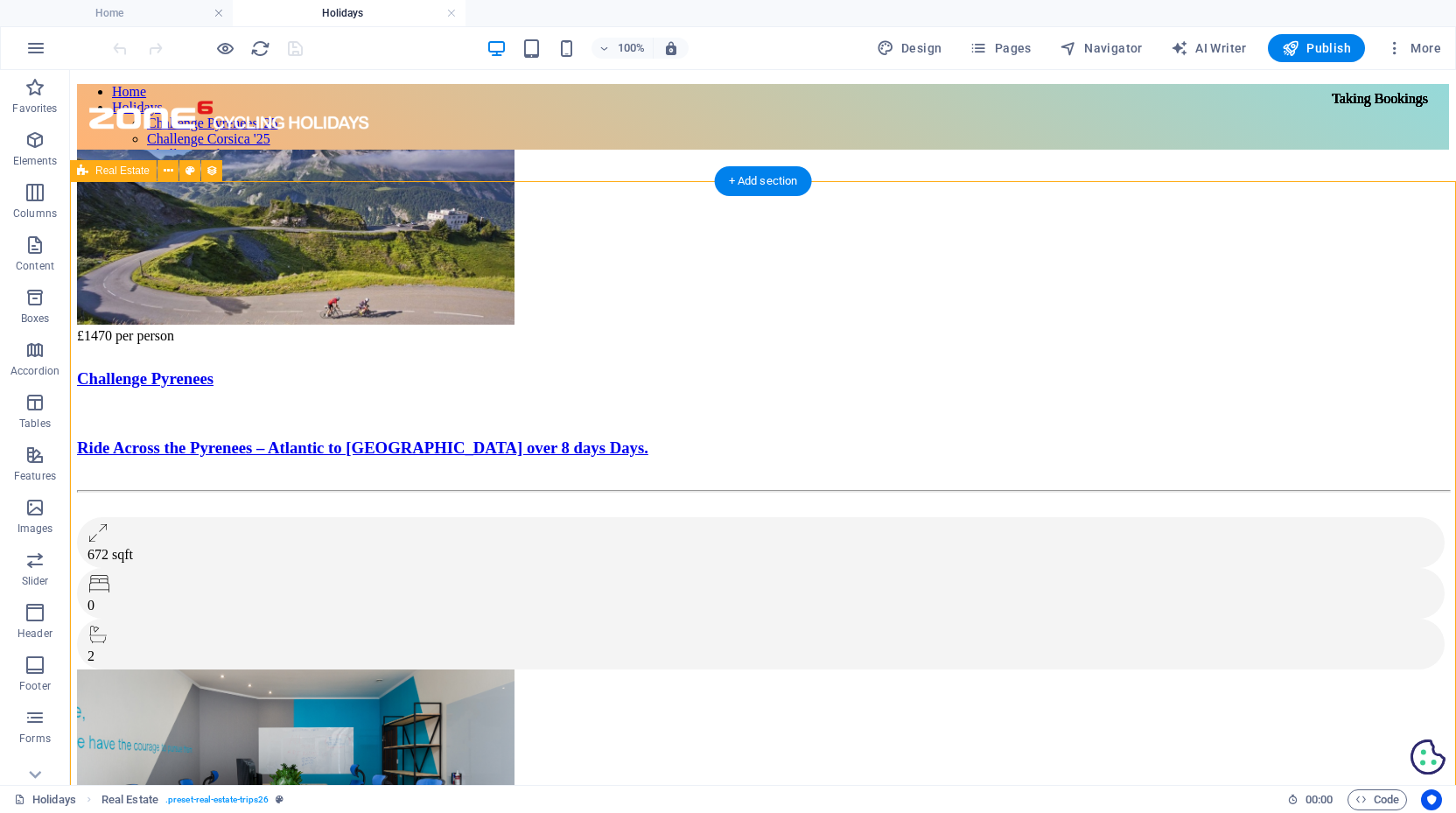
select select "px"
select select "rem"
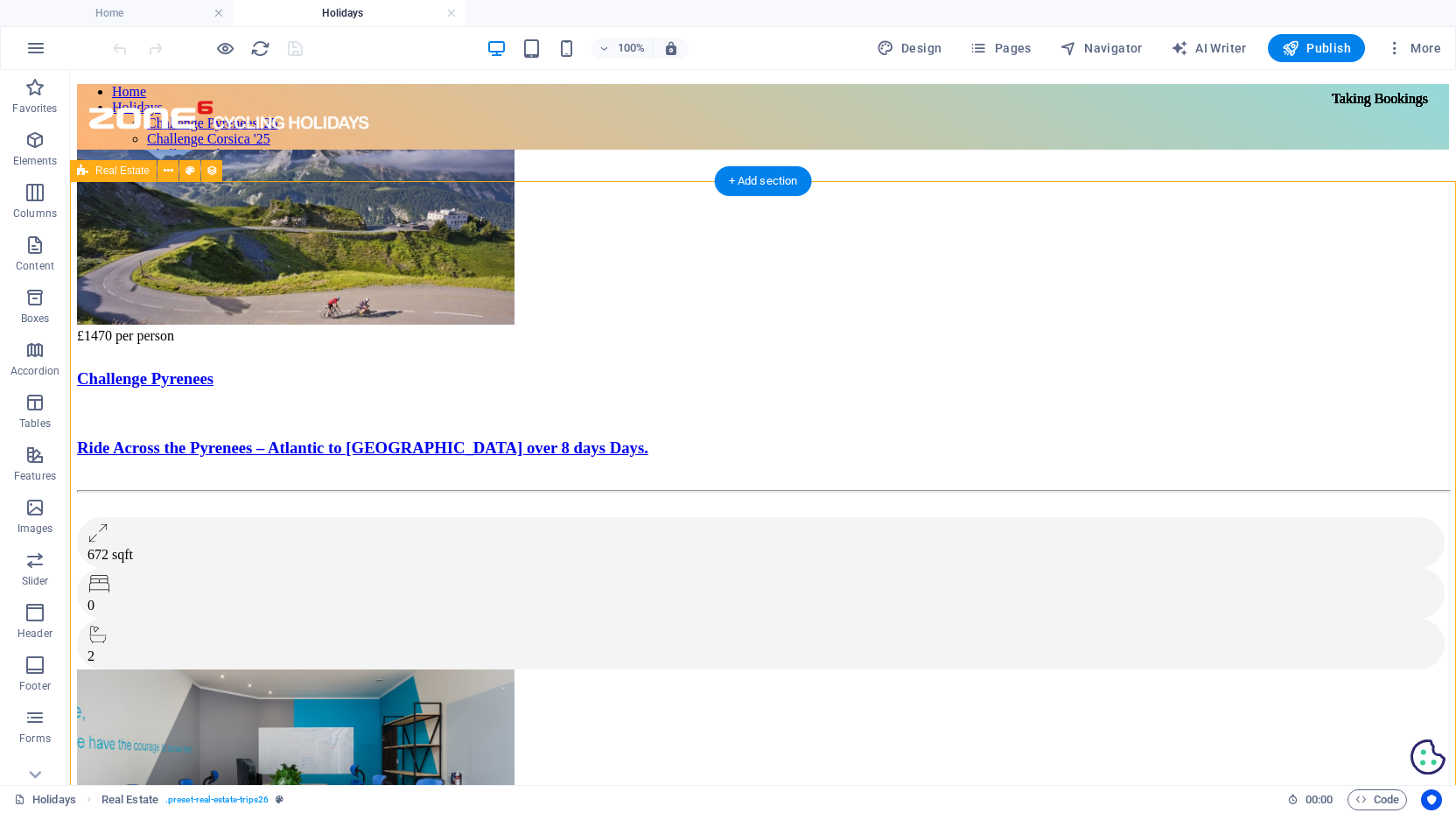
select select "rem"
select select "preset-real-estate-trips26"
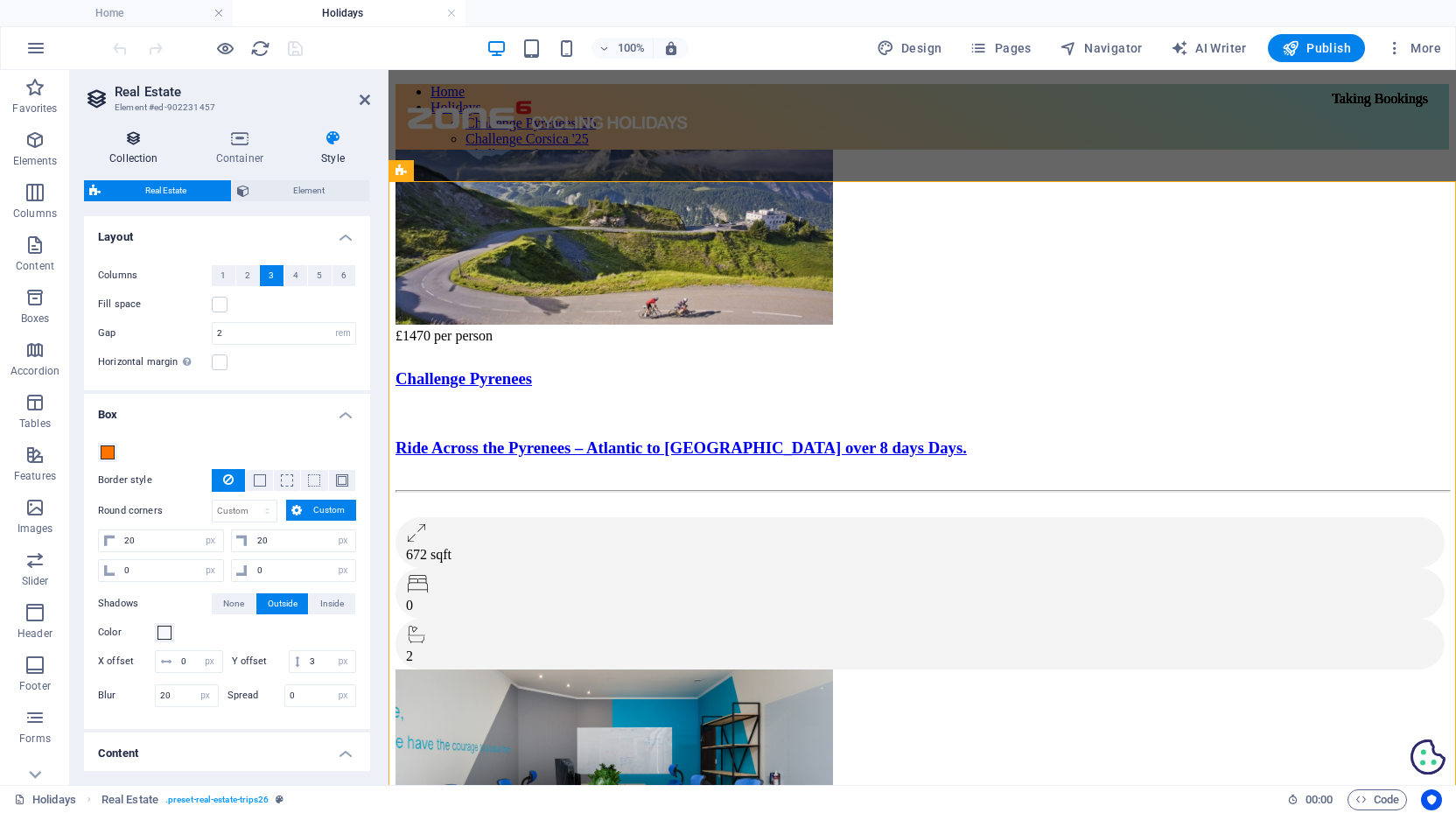
click at [138, 147] on h4 "Collection" at bounding box center [137, 147] width 107 height 37
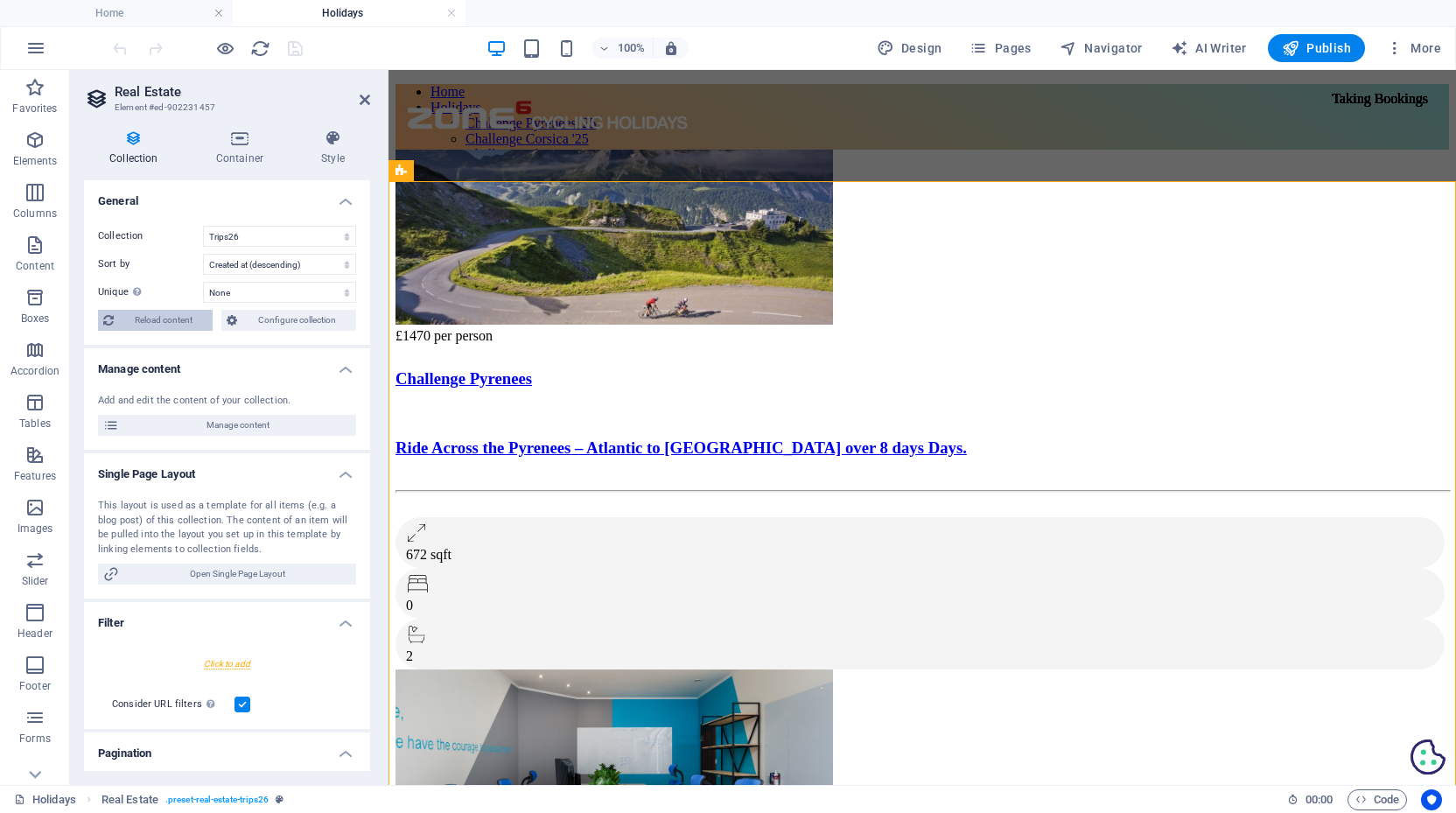
click at [147, 318] on span "Reload content" at bounding box center [164, 321] width 89 height 21
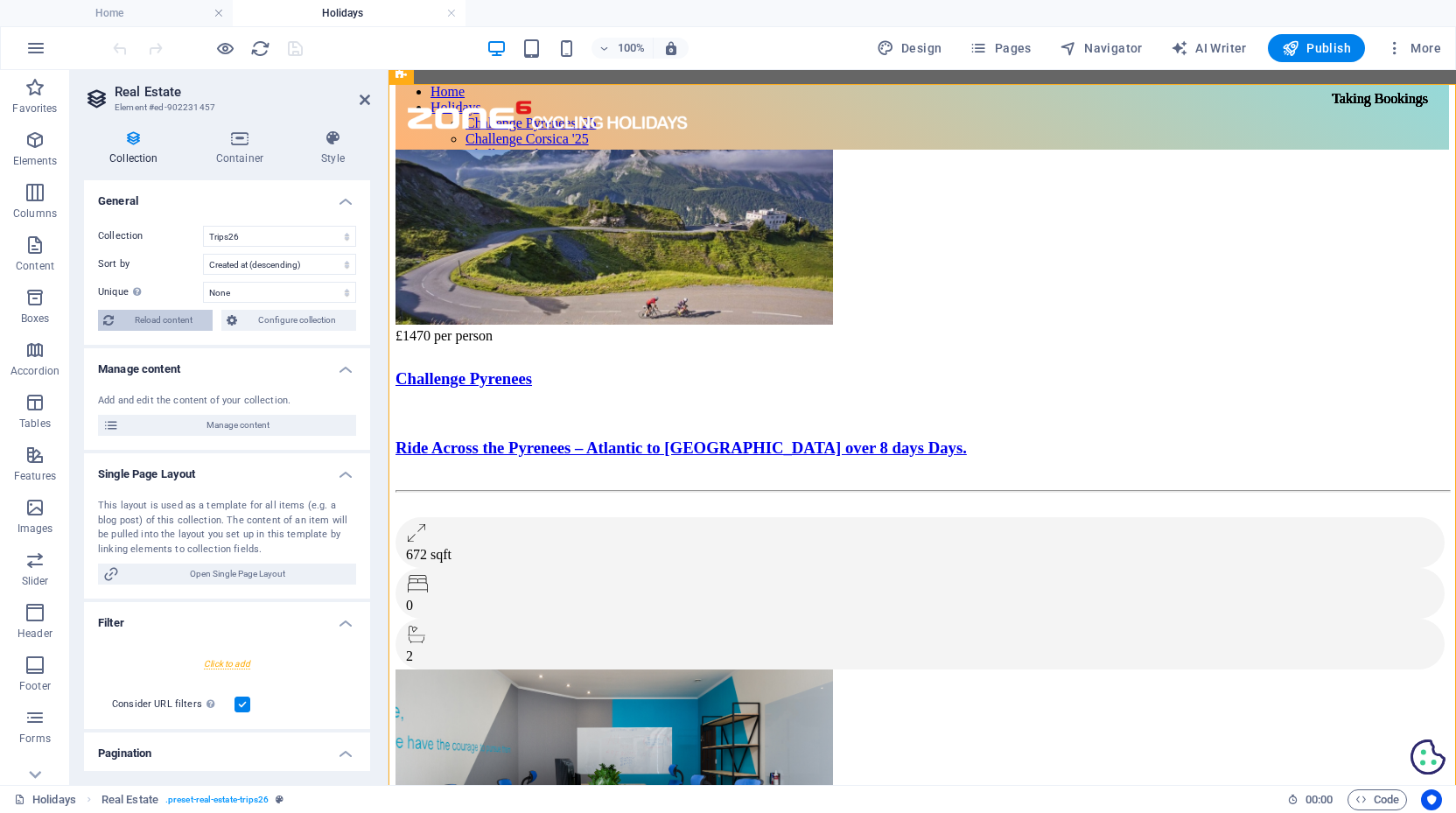
scroll to position [97, 0]
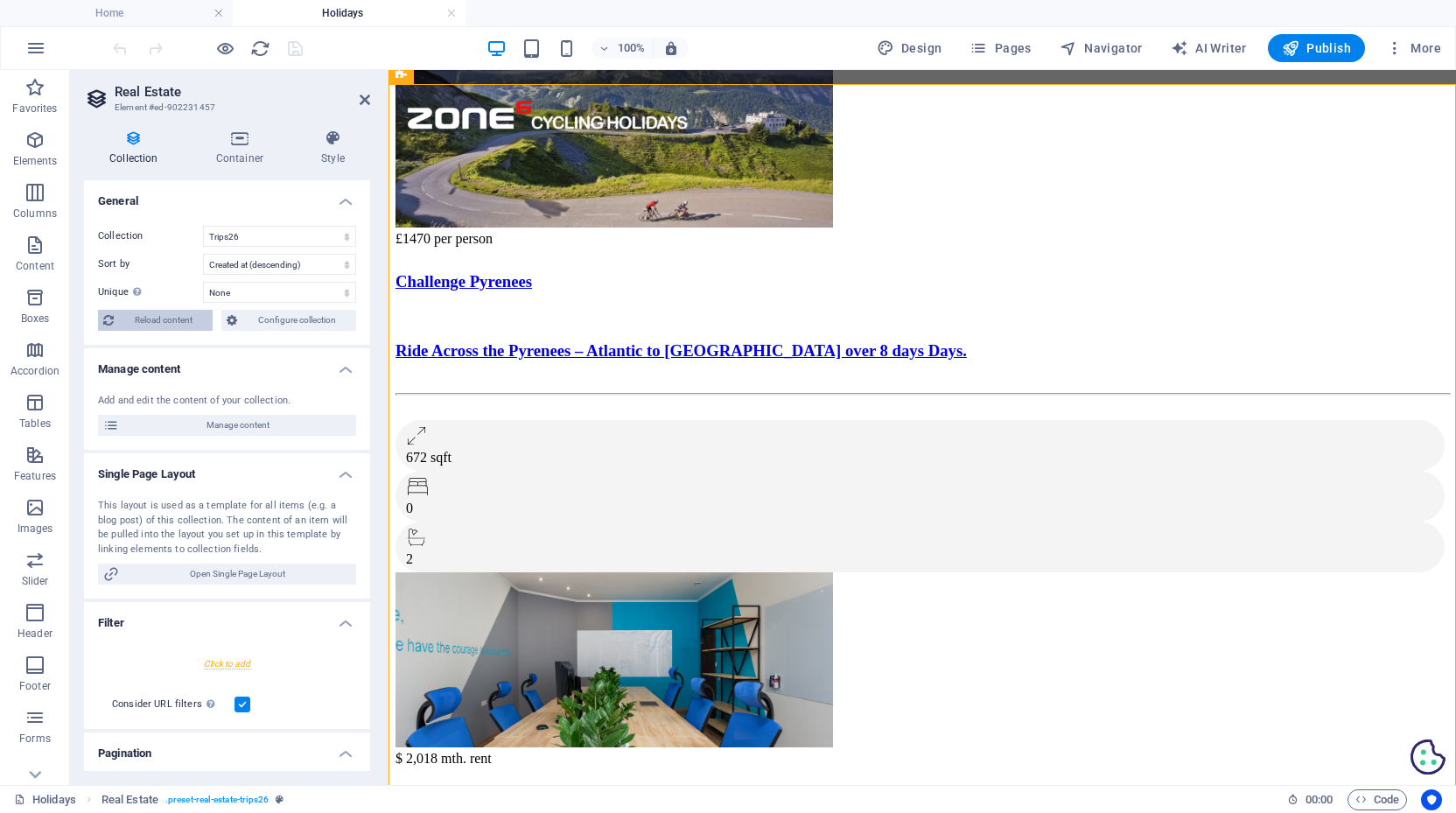
click at [147, 318] on span "Reload content" at bounding box center [164, 321] width 89 height 21
select select "68b82fafe8a8740fcc02a9b5"
click at [326, 132] on icon at bounding box center [332, 138] width 74 height 17
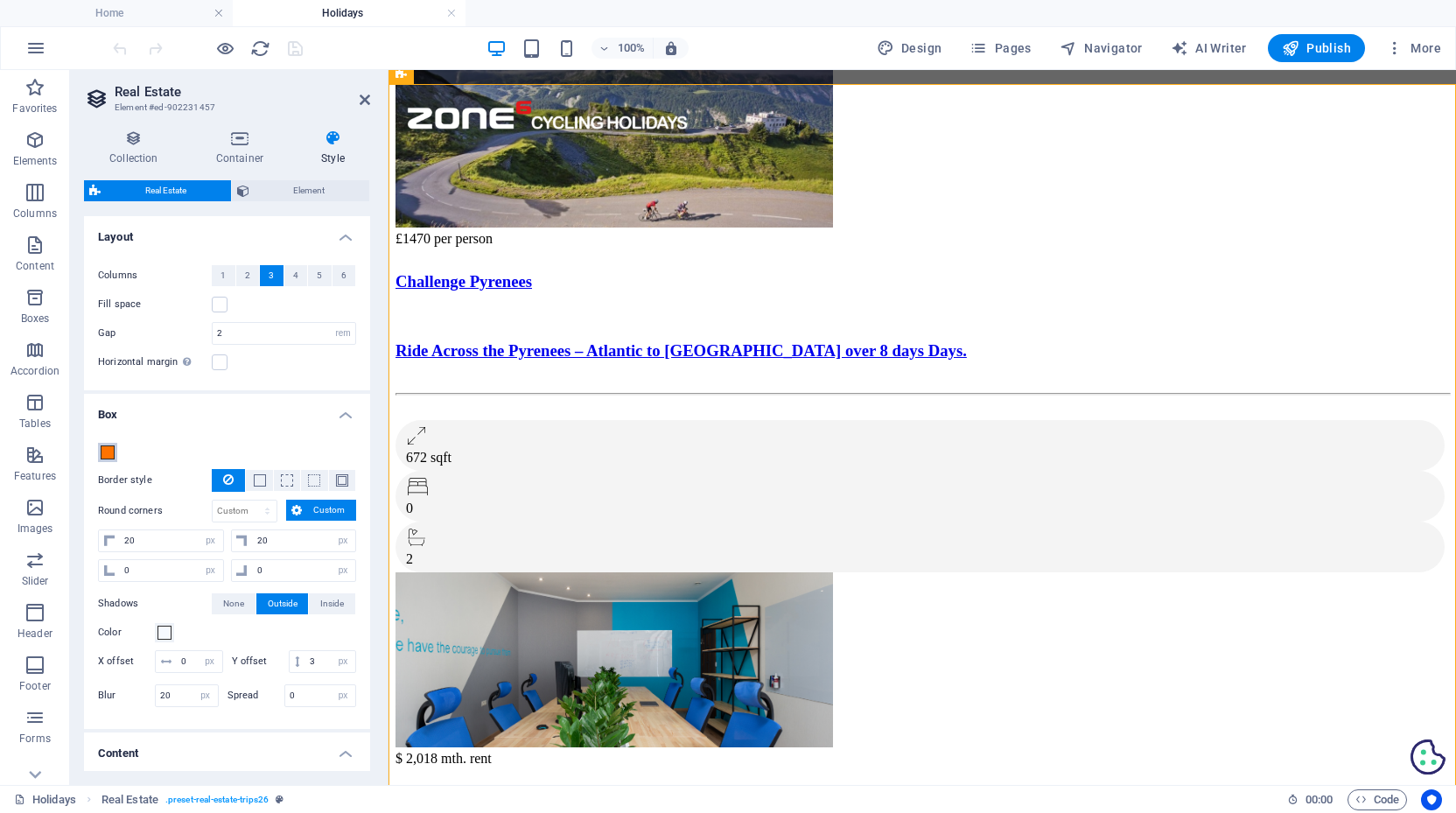
click at [108, 450] on span at bounding box center [107, 453] width 14 height 14
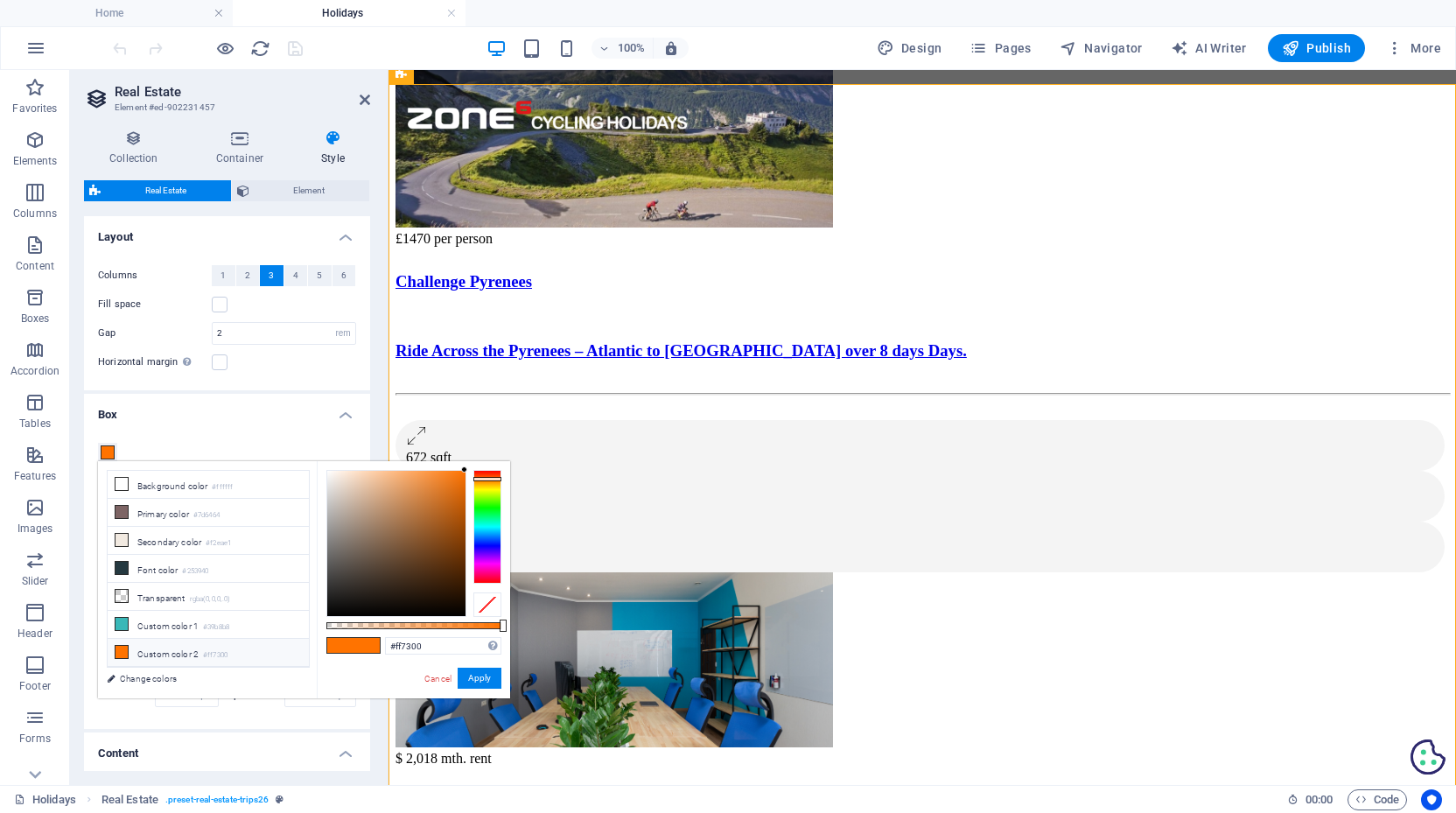
click at [141, 649] on li "Custom color 2 #ff7300" at bounding box center [208, 652] width 201 height 28
click at [474, 679] on button "Apply" at bounding box center [479, 678] width 43 height 21
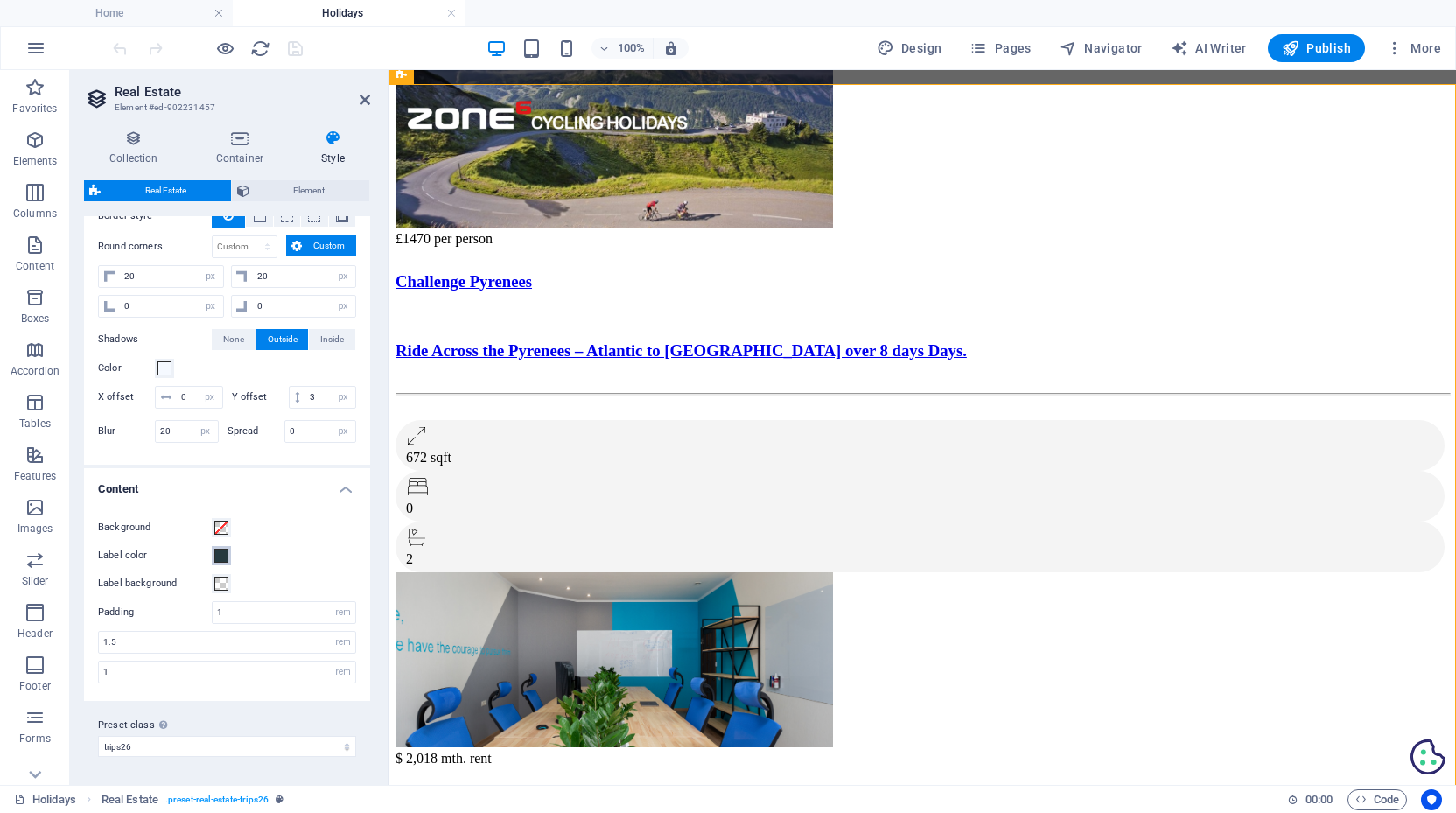
scroll to position [264, 0]
click at [220, 557] on span at bounding box center [221, 557] width 14 height 14
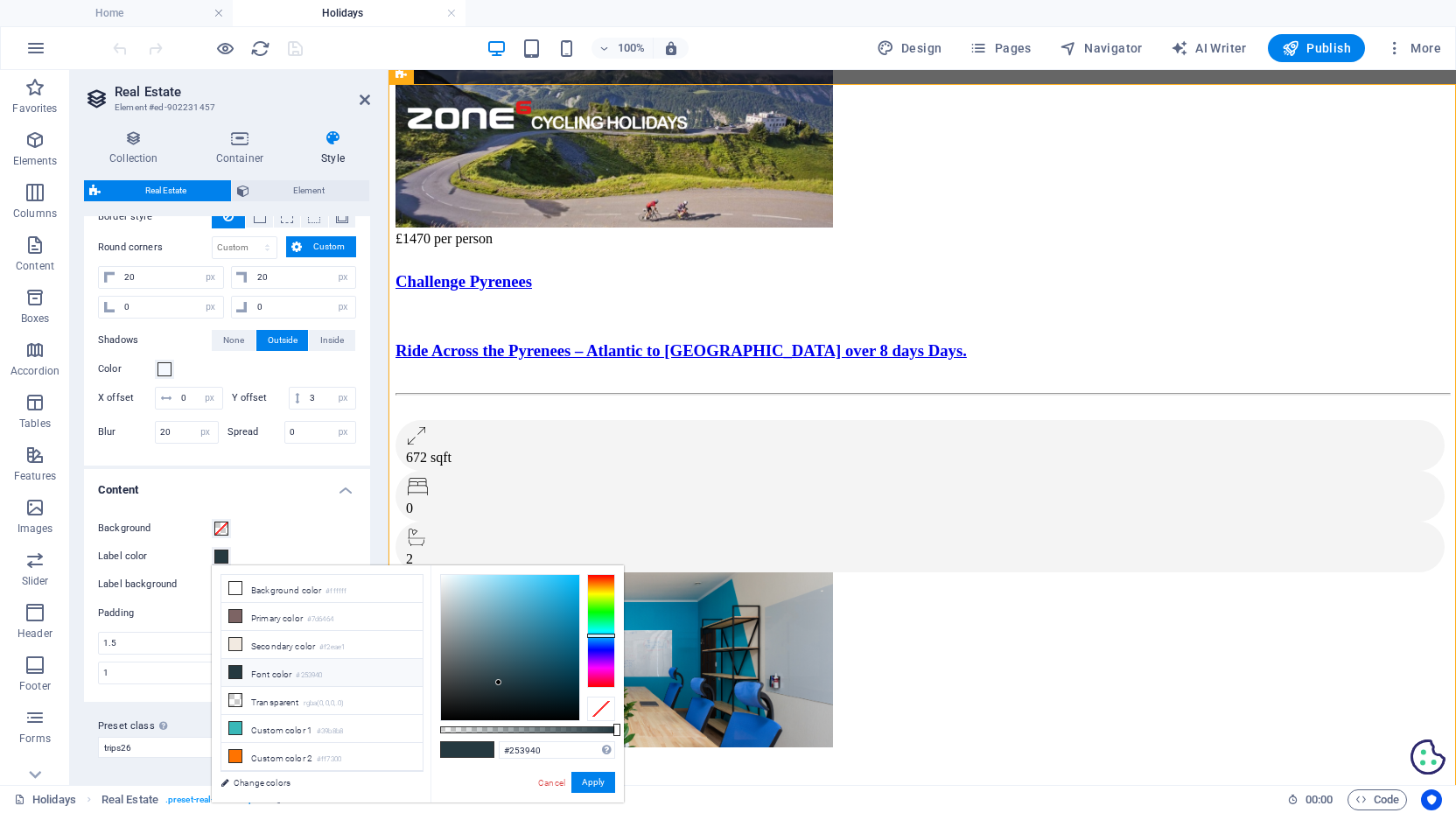
click at [242, 674] on span at bounding box center [235, 672] width 14 height 14
click at [593, 784] on button "Apply" at bounding box center [592, 782] width 43 height 21
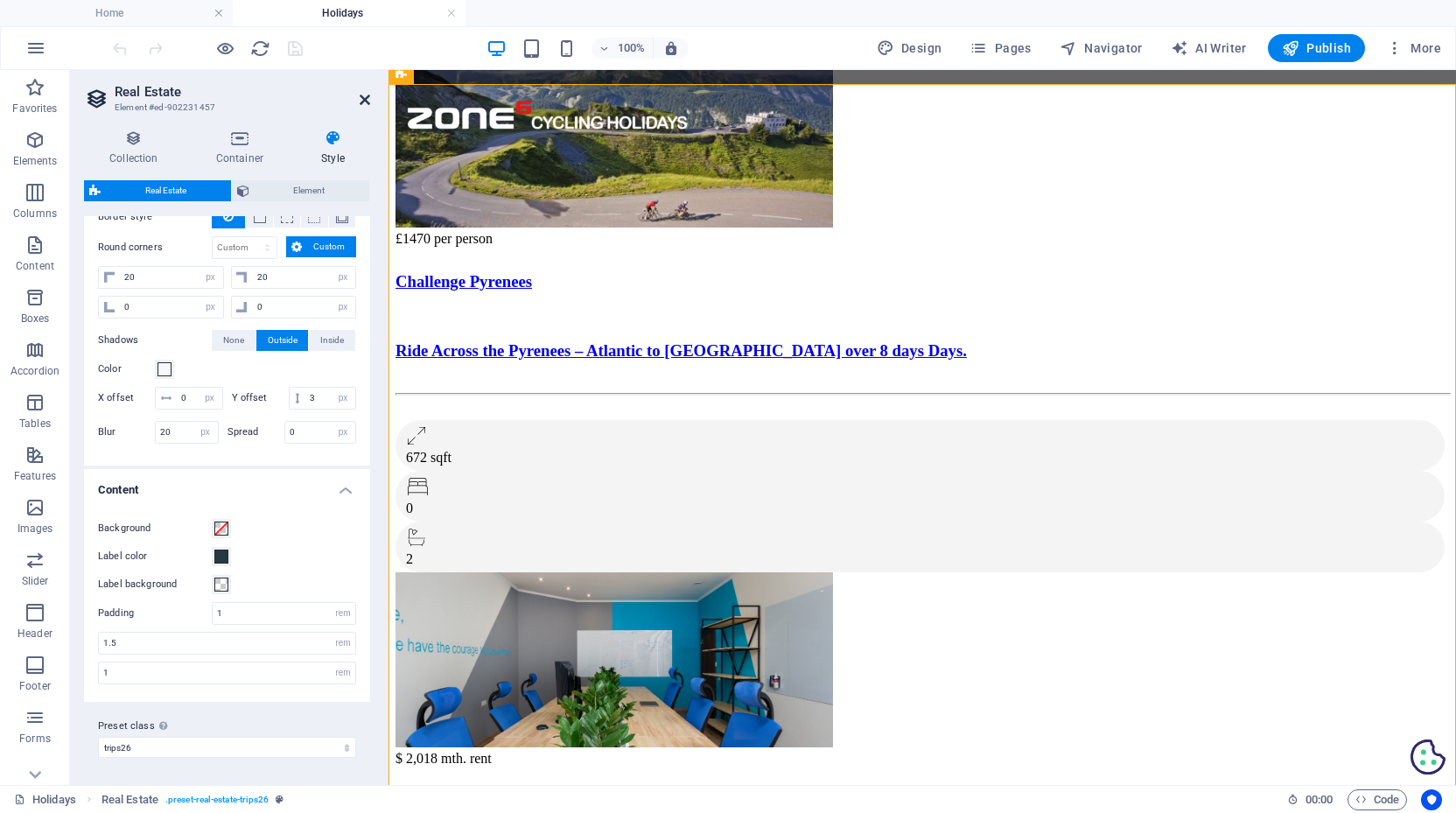
click at [362, 94] on icon at bounding box center [364, 99] width 11 height 14
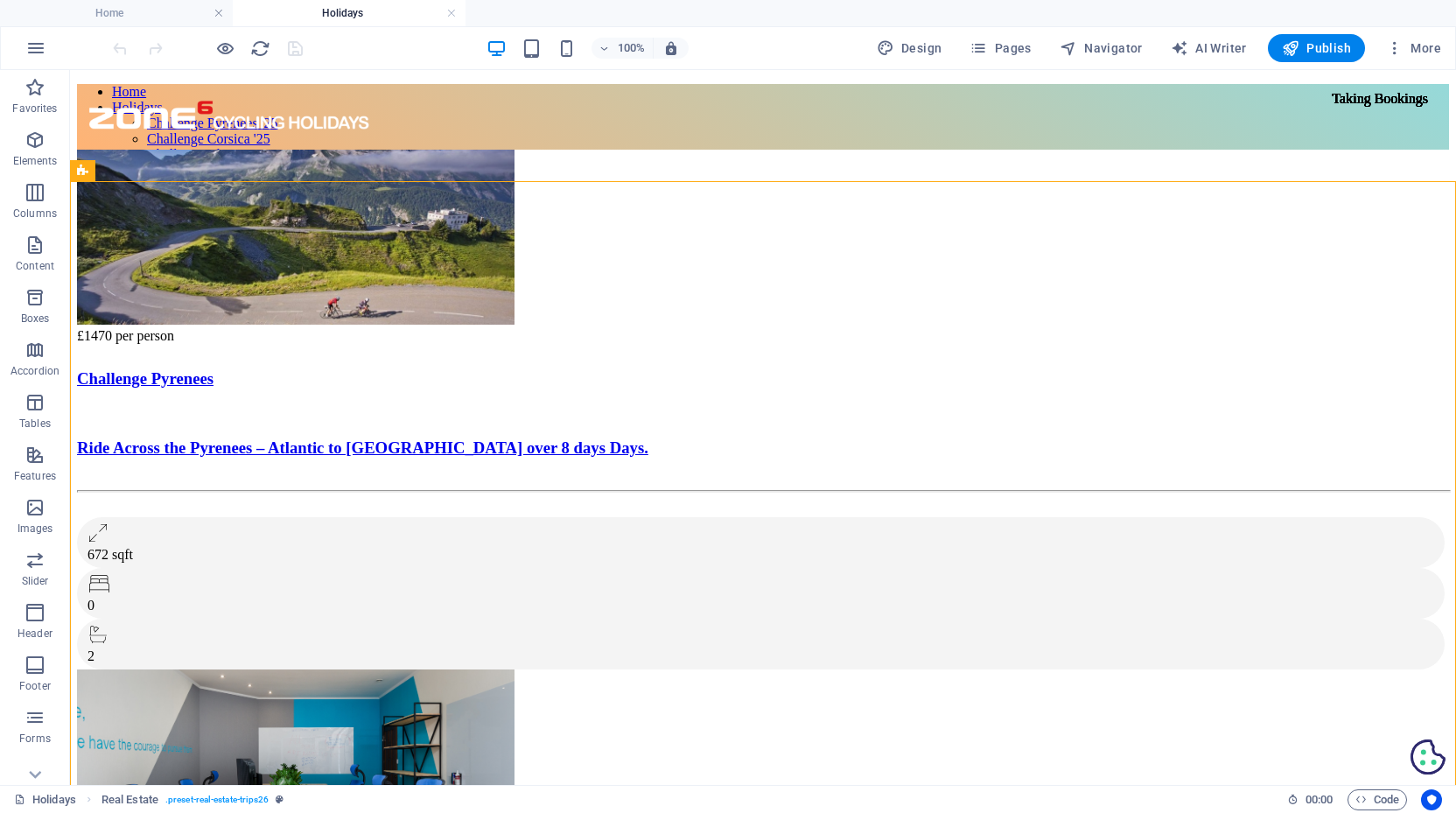
scroll to position [0, 0]
select select "rem"
select select "px"
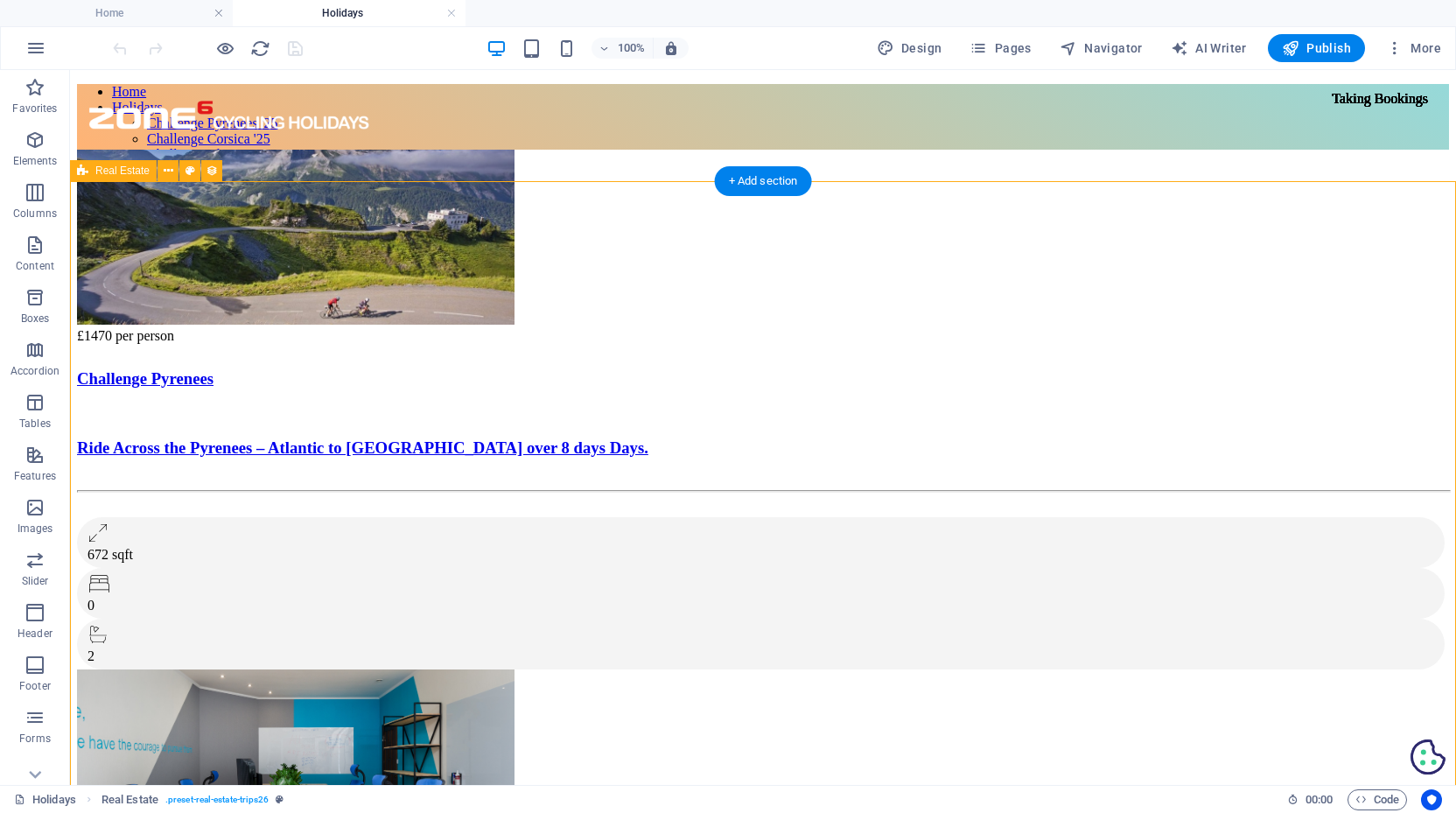
select select "px"
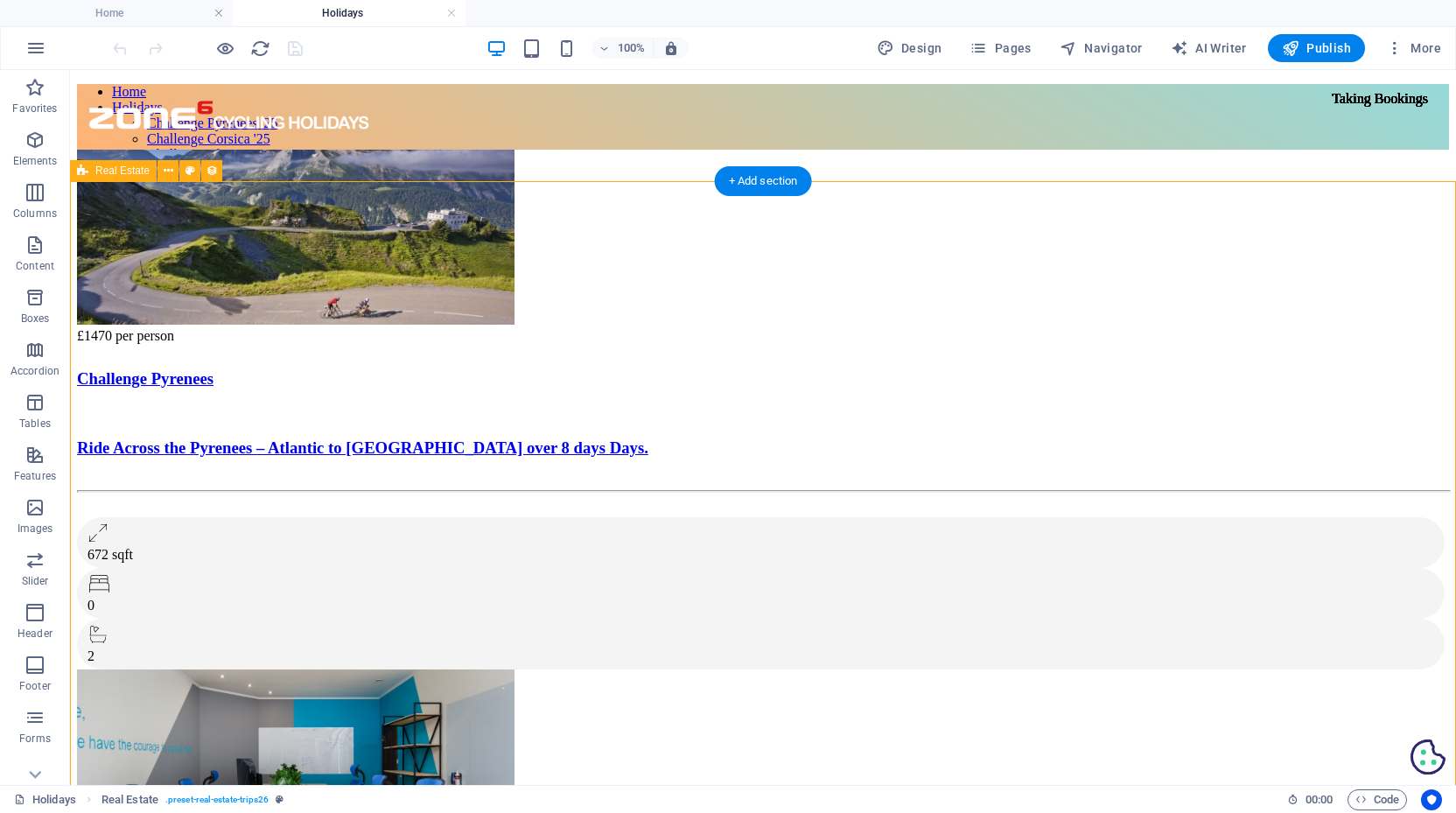
select select "px"
select select "rem"
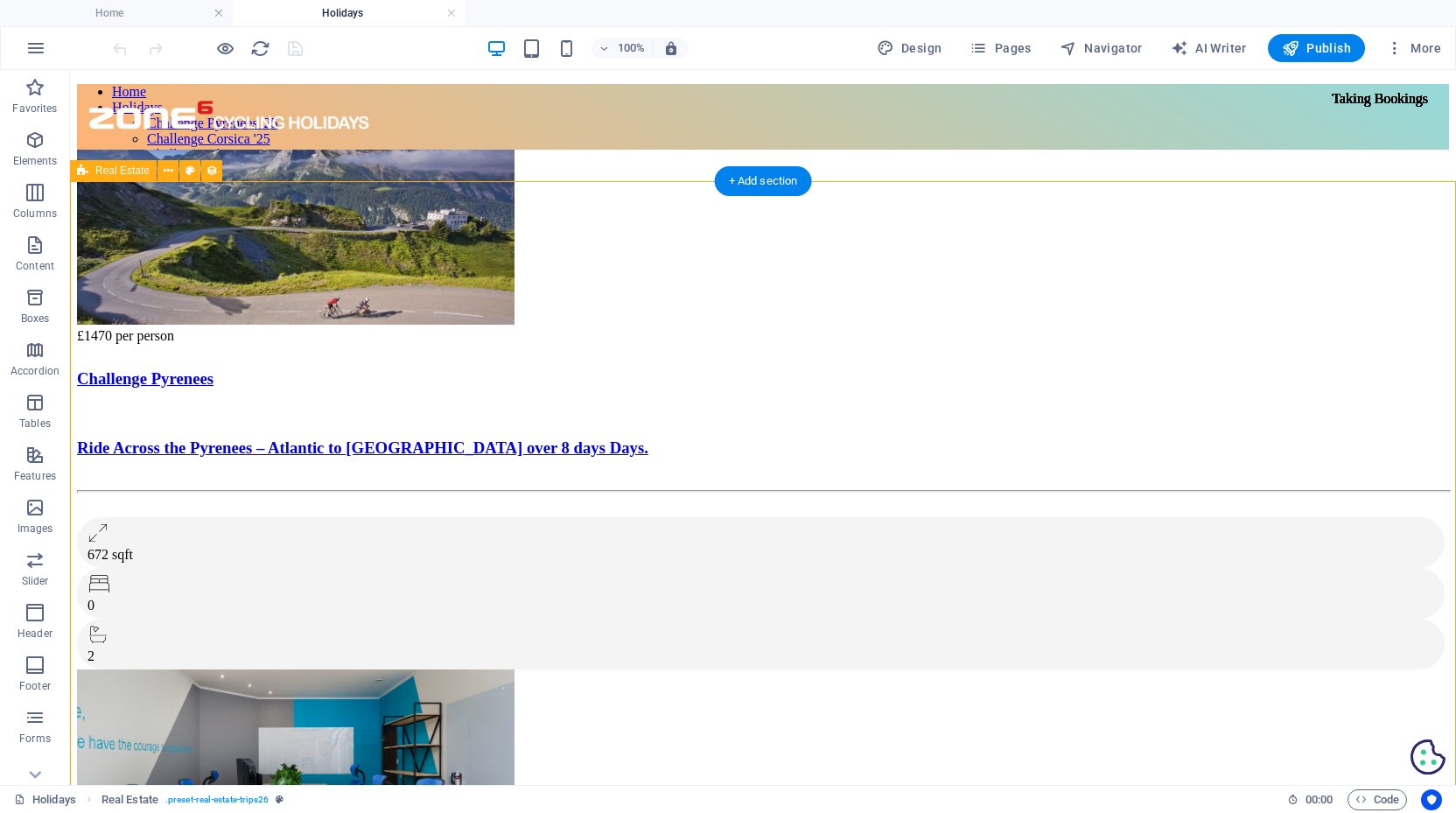
select select "preset-real-estate-trips26"
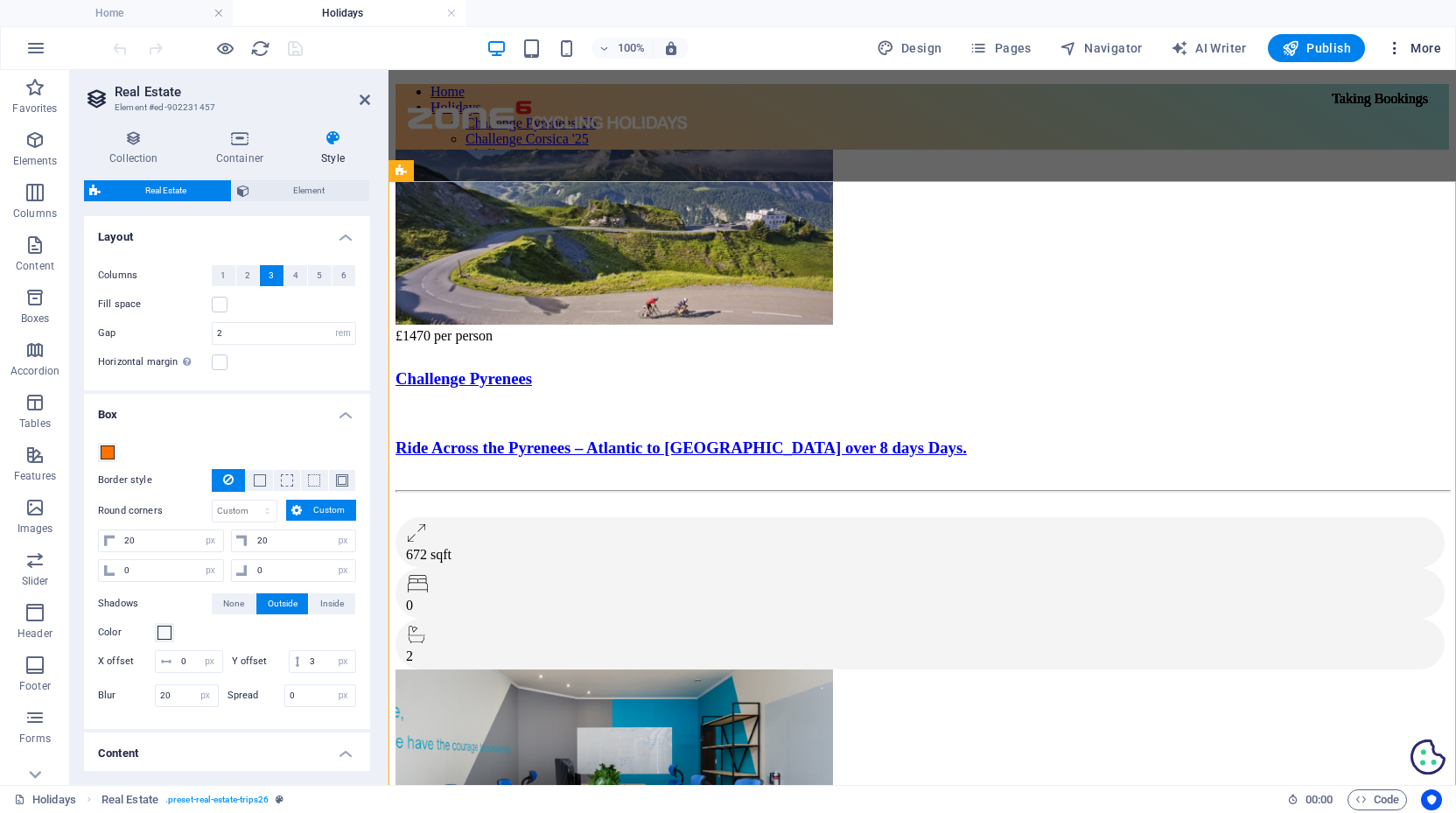
click at [1420, 44] on span "More" at bounding box center [1413, 48] width 55 height 17
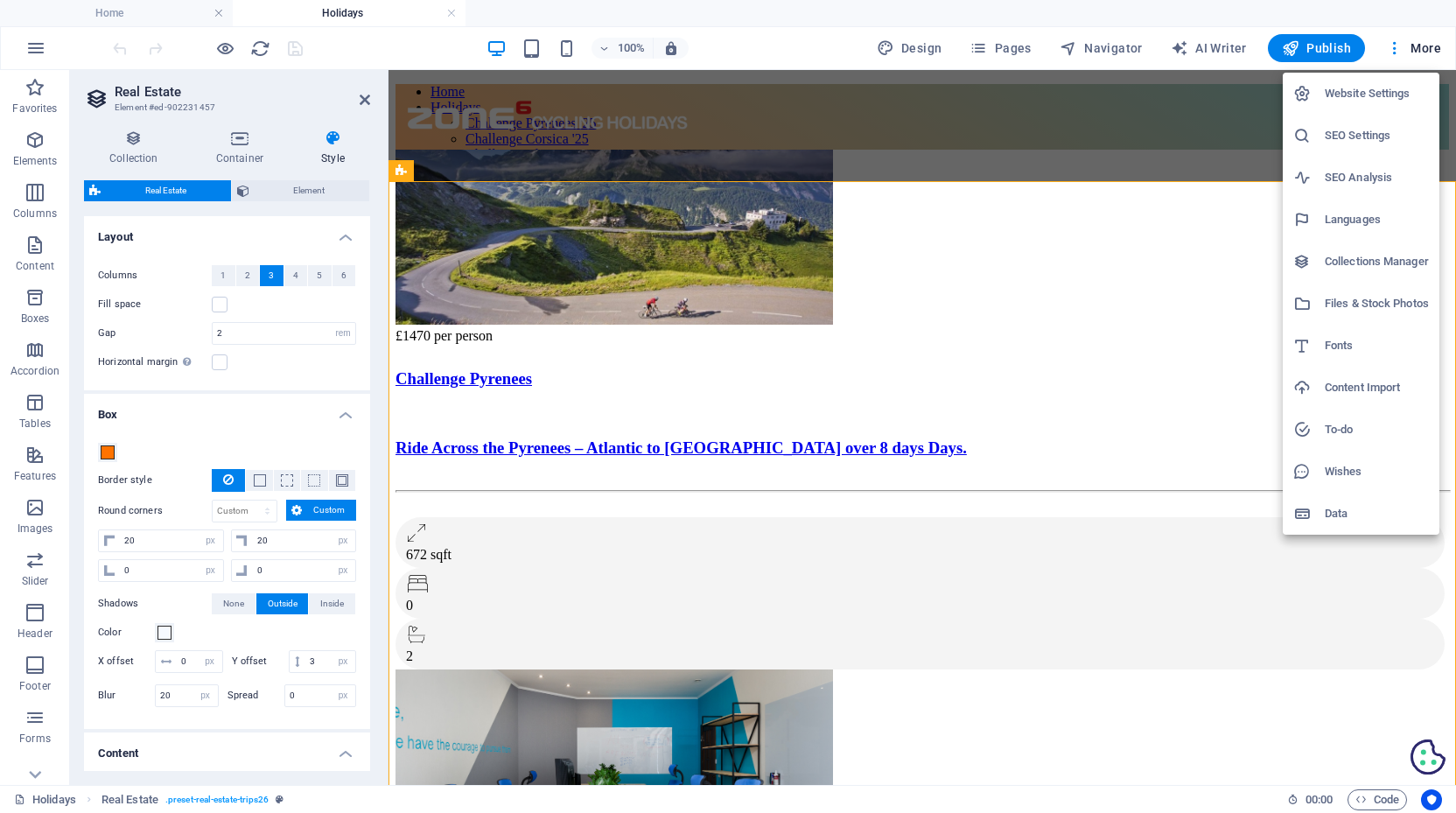
click at [1368, 264] on h6 "Collections Manager" at bounding box center [1377, 262] width 104 height 21
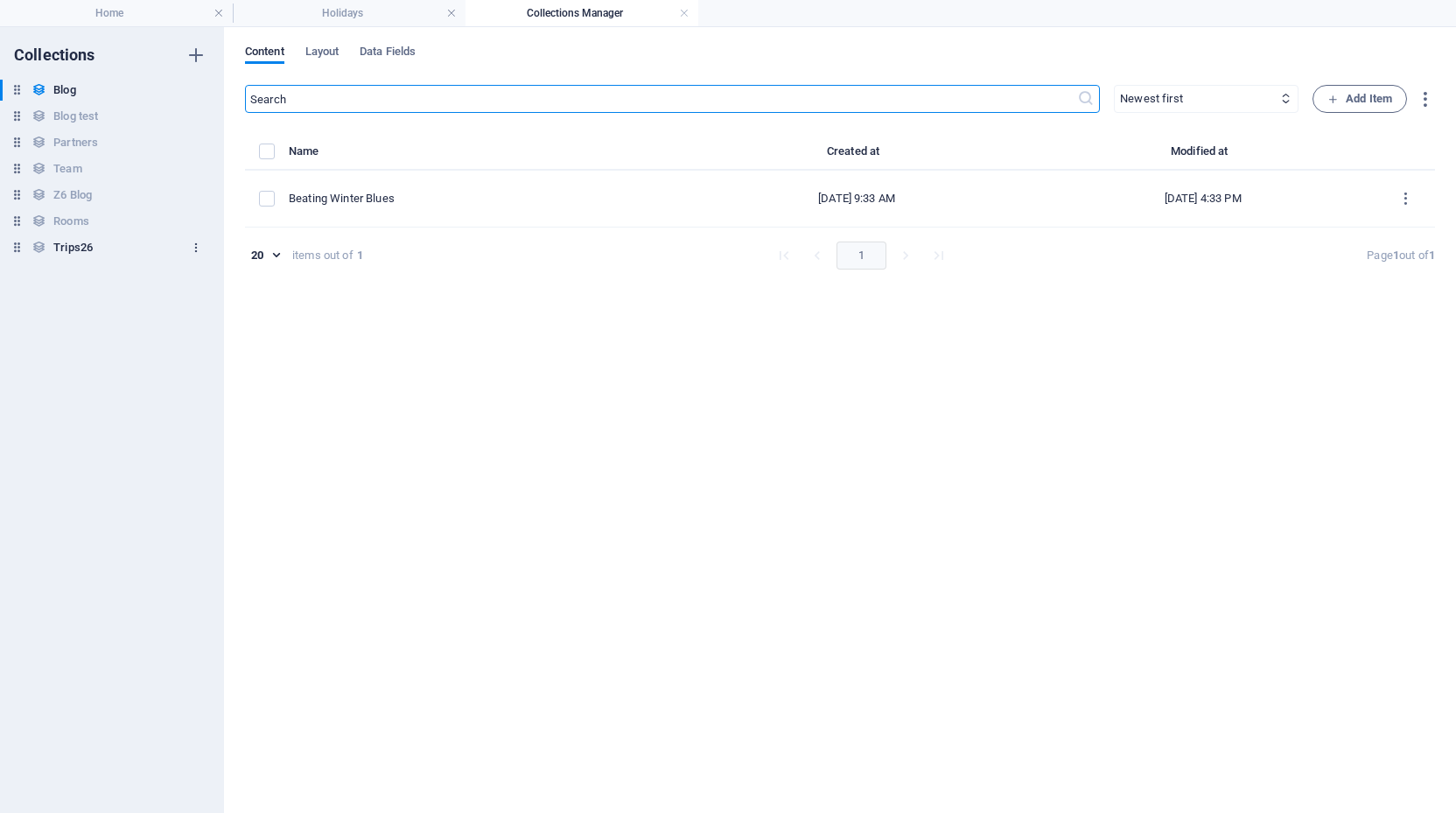
click at [196, 248] on icon "button" at bounding box center [195, 248] width 13 height 13
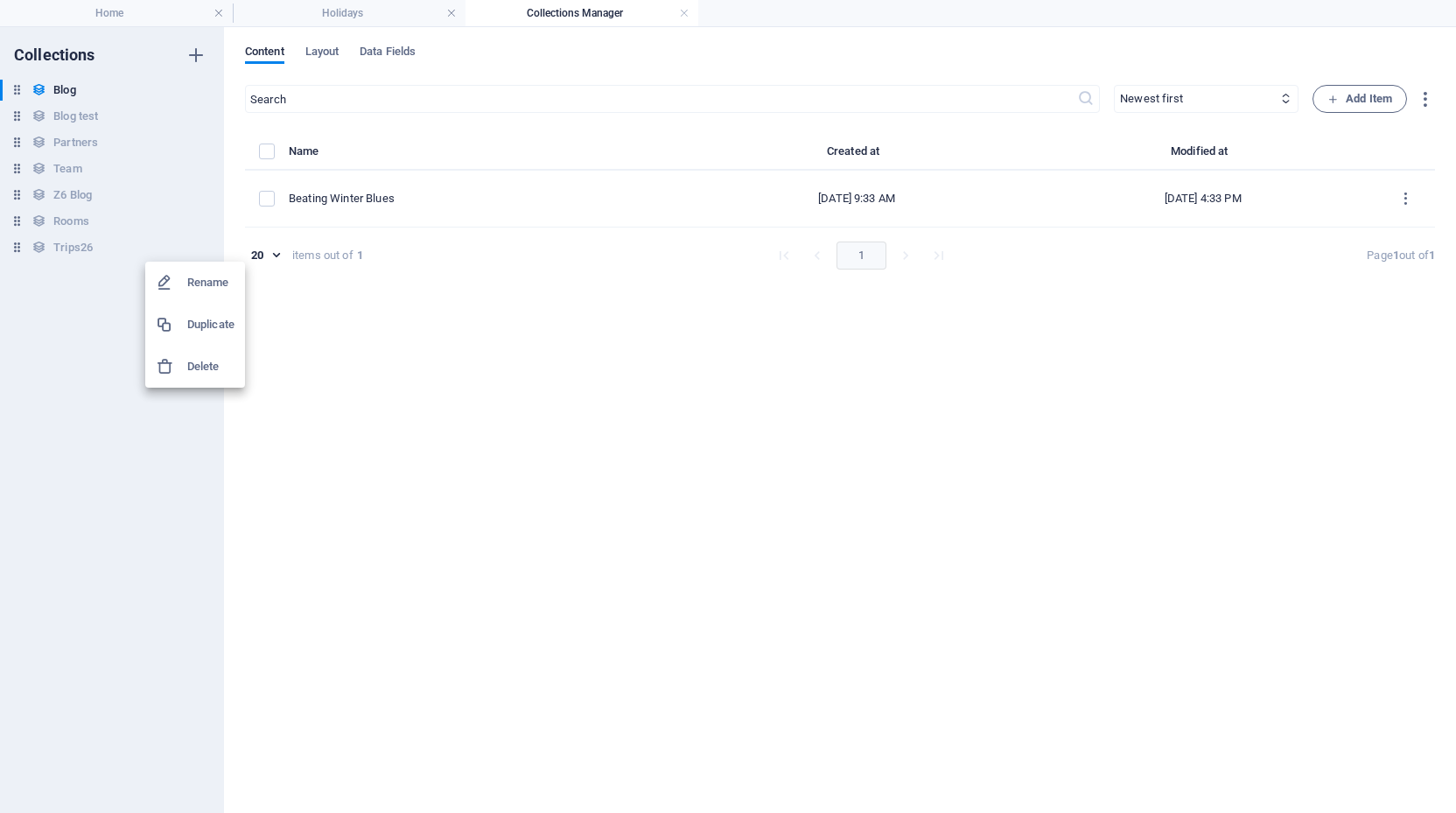
click at [96, 349] on div at bounding box center [728, 406] width 1456 height 813
click at [681, 11] on link at bounding box center [684, 13] width 11 height 16
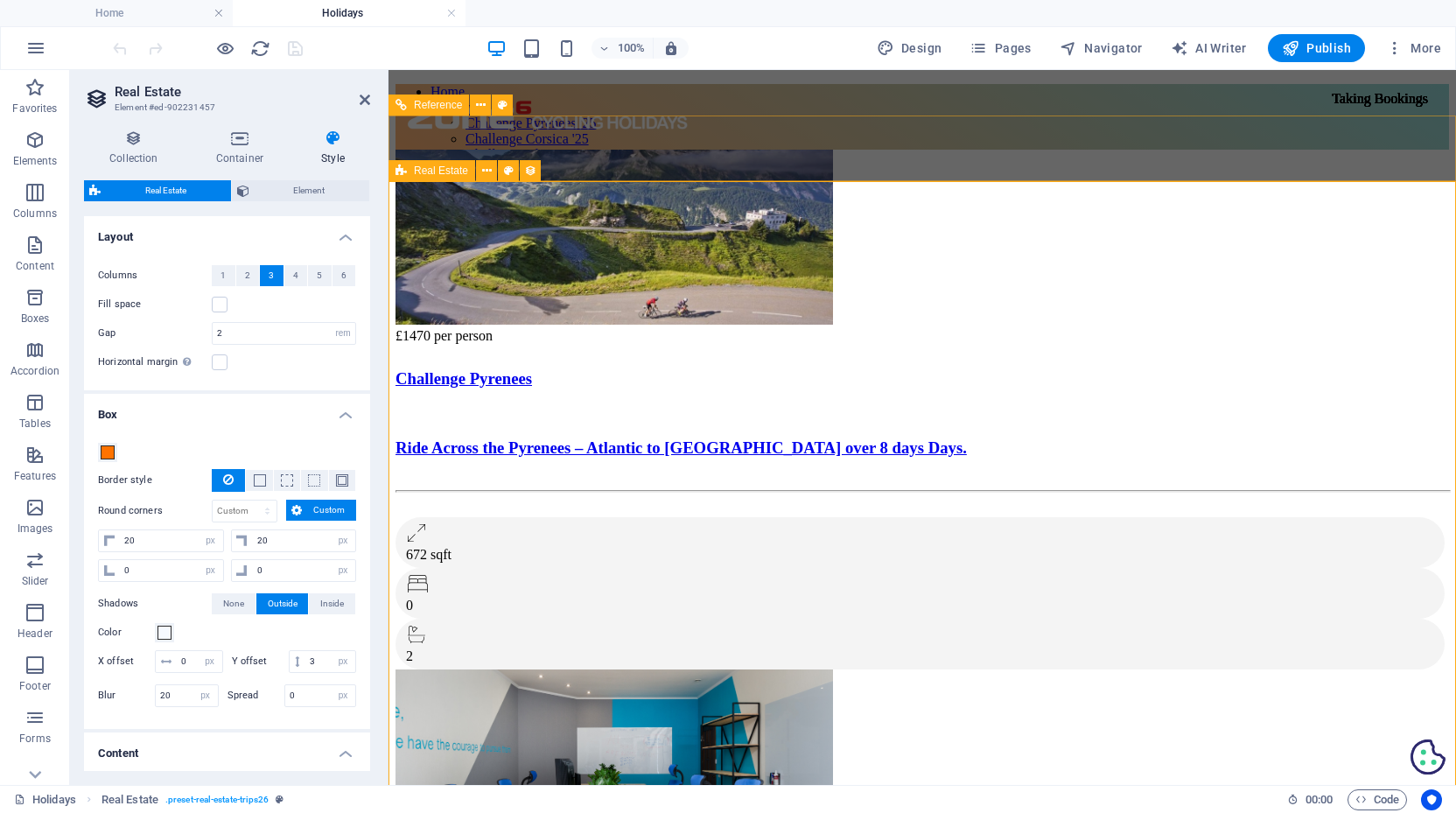
click at [407, 171] on div "Real Estate" at bounding box center [431, 170] width 87 height 21
click at [138, 143] on icon at bounding box center [134, 138] width 100 height 17
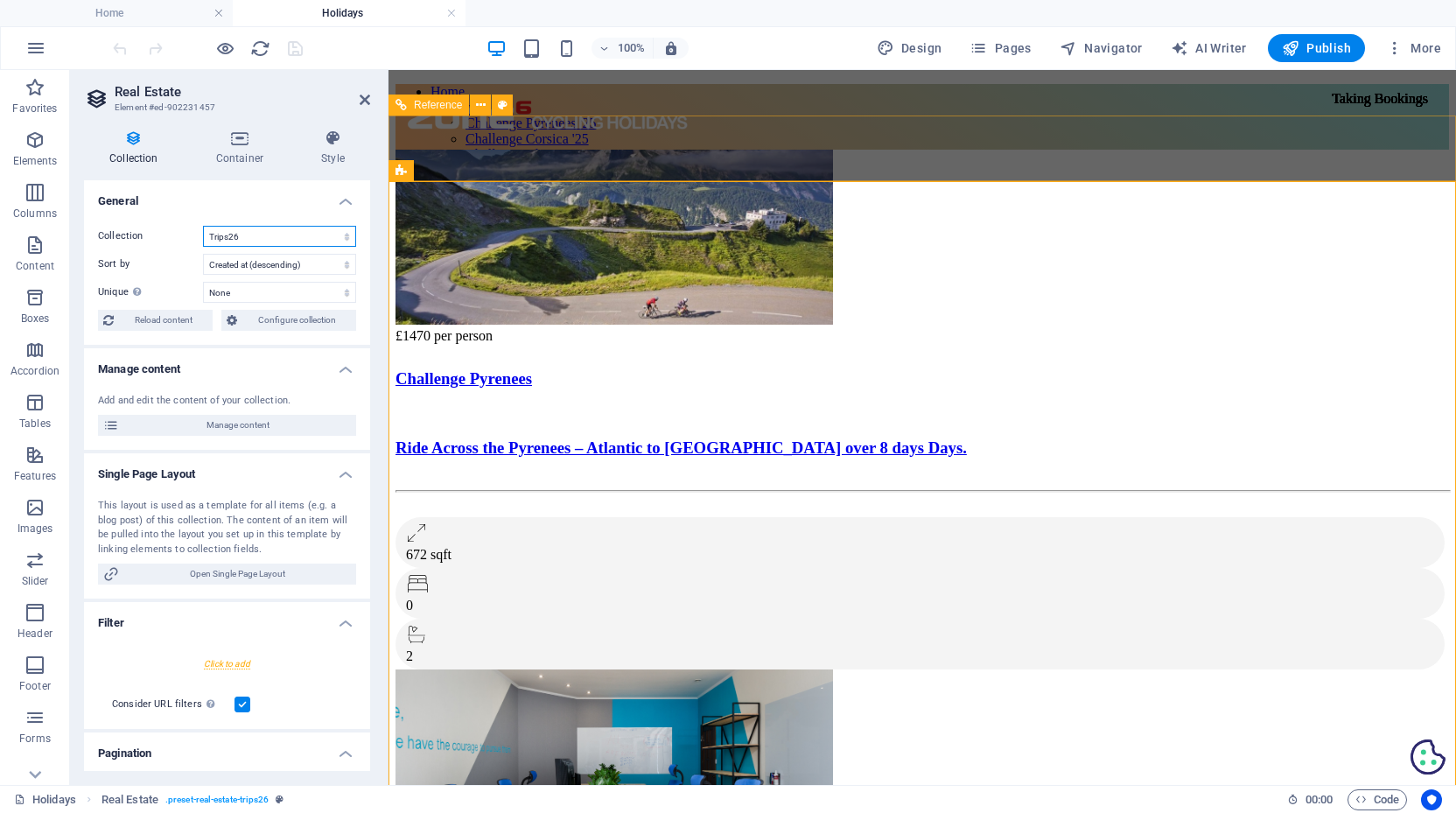
click at [266, 236] on select "Blog Blog test Partners Rooms Team Trips26 Z6 Blog" at bounding box center [279, 236] width 153 height 21
click at [225, 799] on span ". preset-real-estate-trips26" at bounding box center [218, 800] width 104 height 21
click at [381, 761] on div "Collection Container Style General Collection Blog Blog test Partners Rooms Tea…" at bounding box center [227, 450] width 314 height 669
click at [240, 798] on span ". preset-real-estate-trips26" at bounding box center [218, 800] width 104 height 21
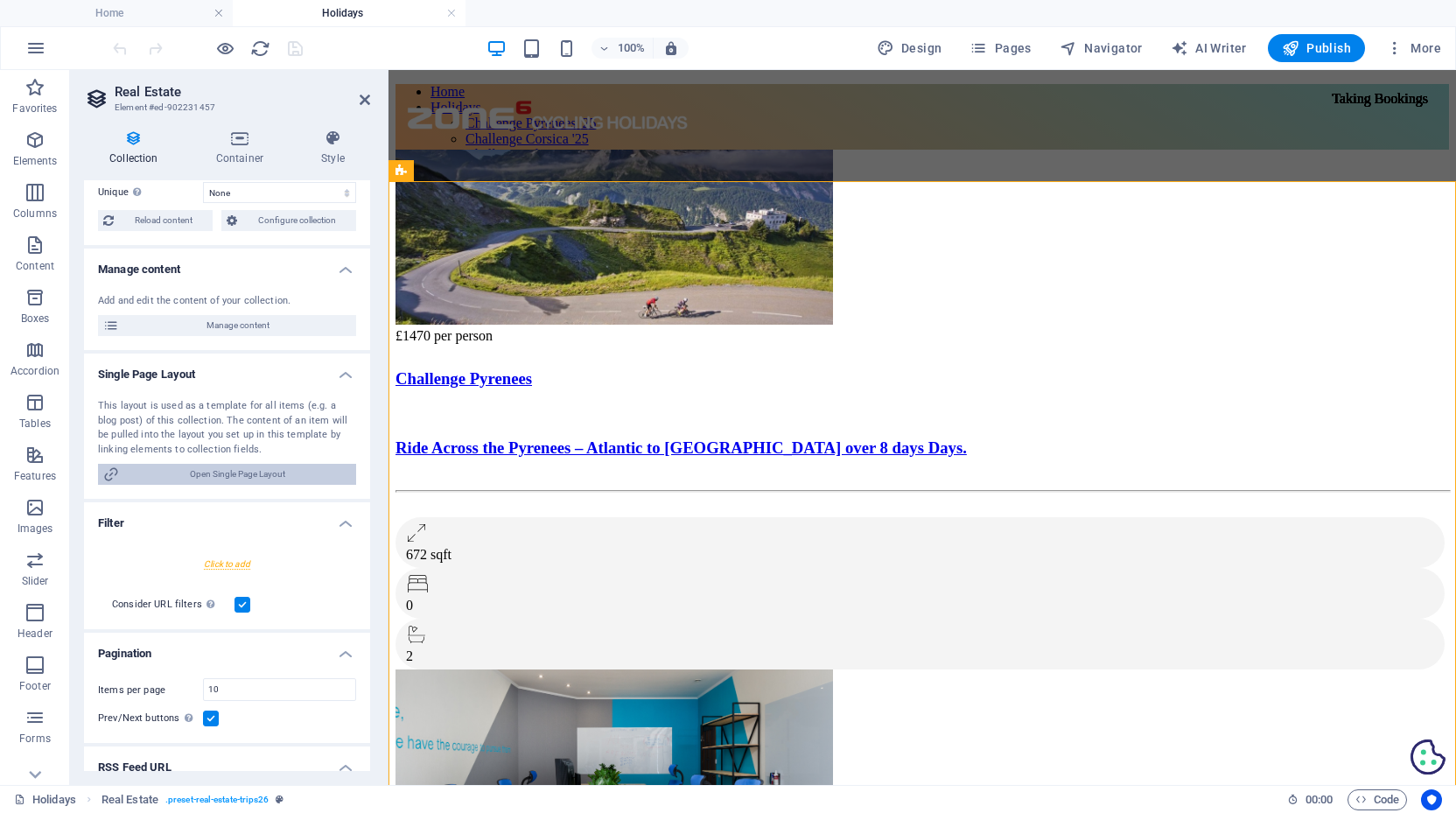
scroll to position [187, 0]
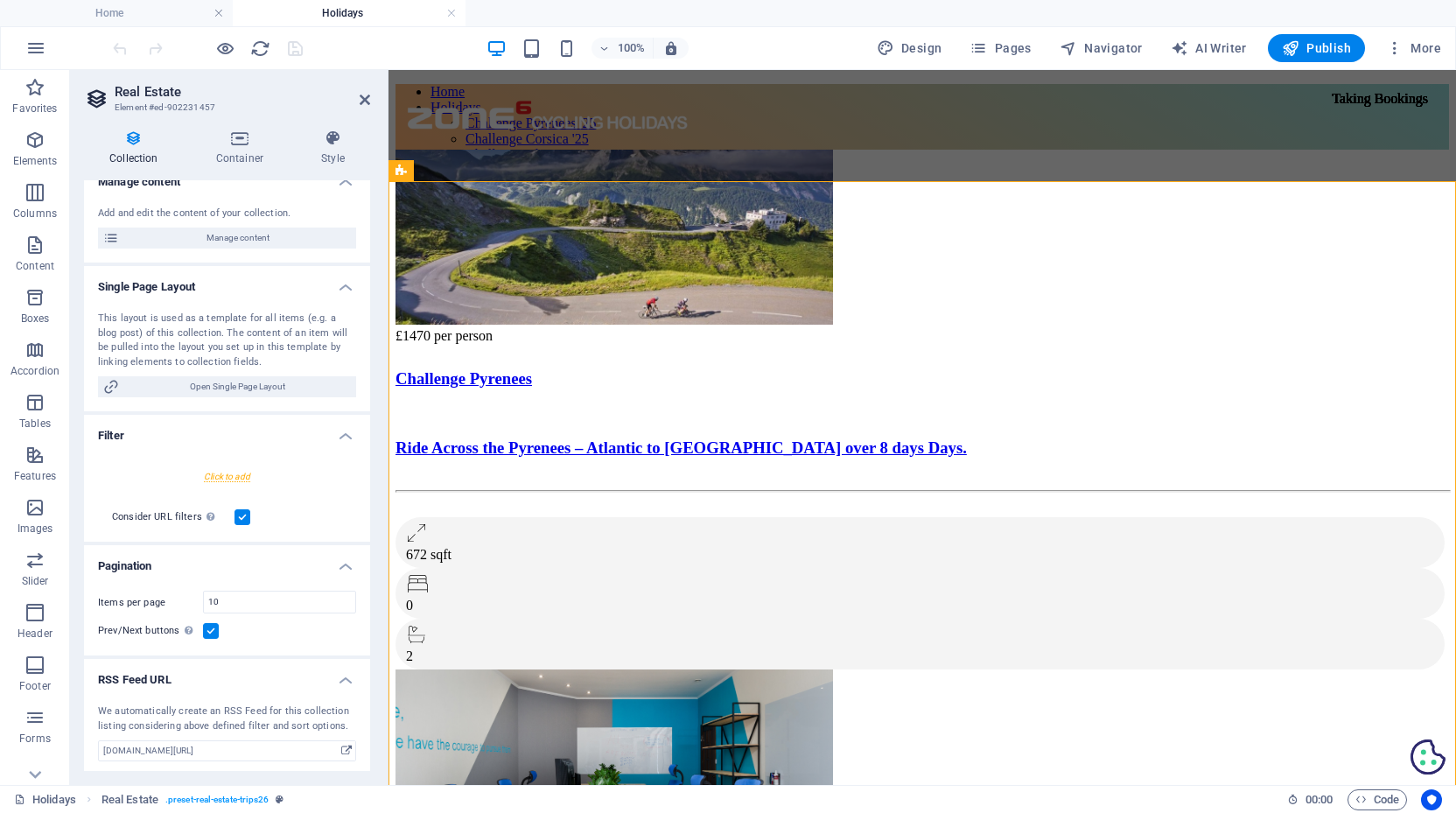
click at [222, 474] on div at bounding box center [227, 477] width 258 height 33
select select
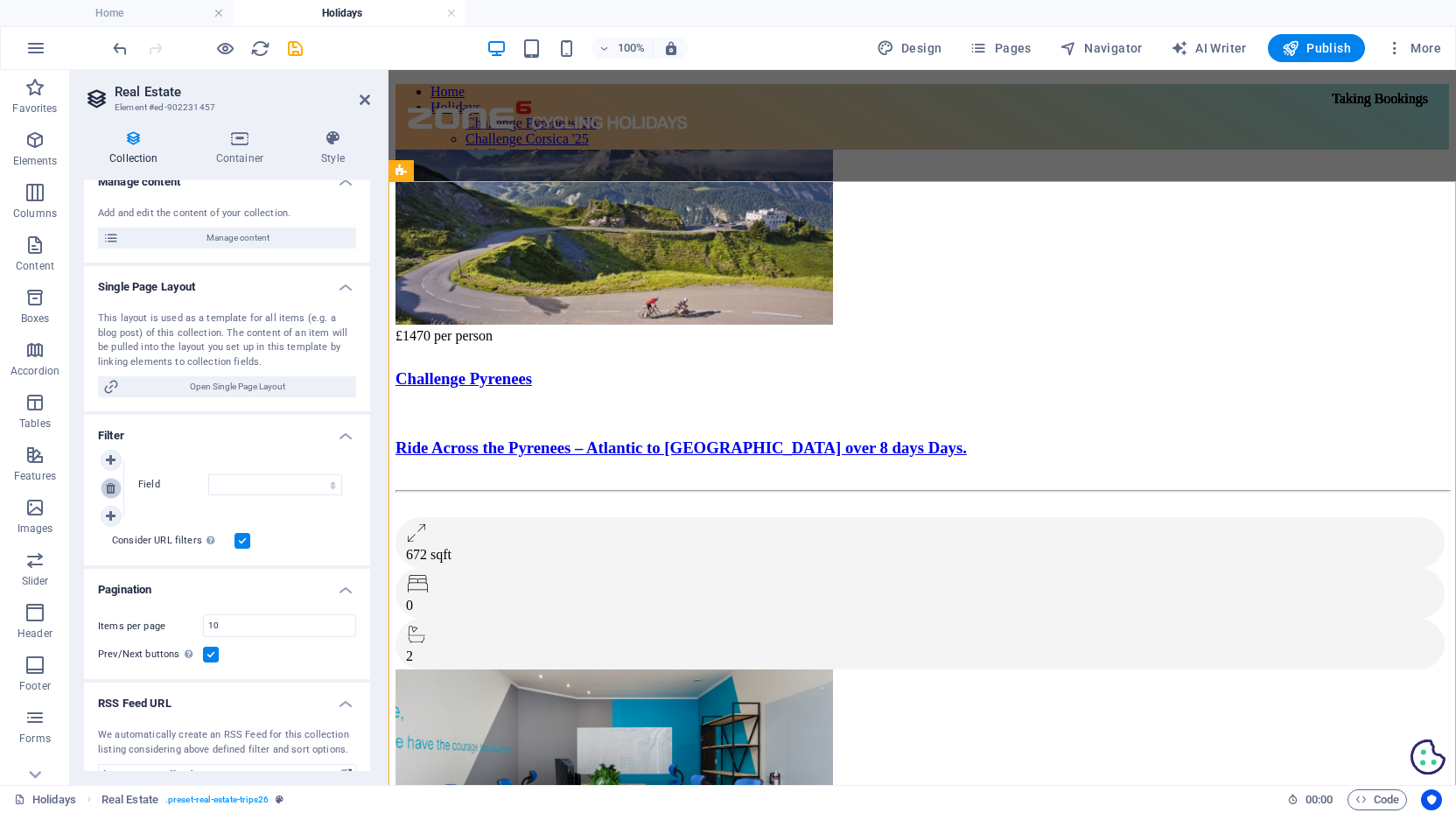
click at [110, 485] on icon at bounding box center [111, 488] width 10 height 13
select select "68b82fafe8a8740fcc02a9b5"
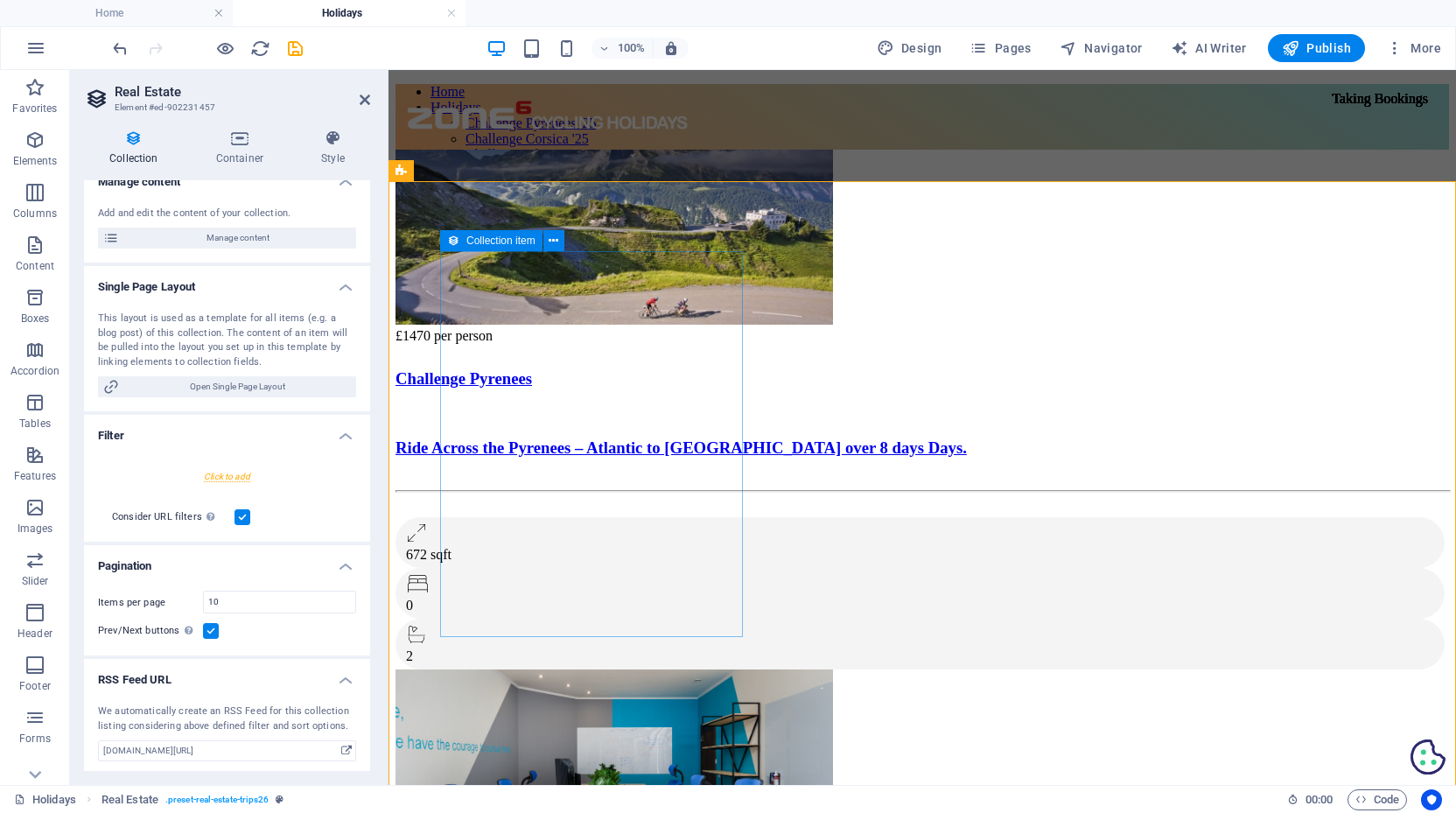
click at [450, 244] on icon at bounding box center [453, 241] width 13 height 21
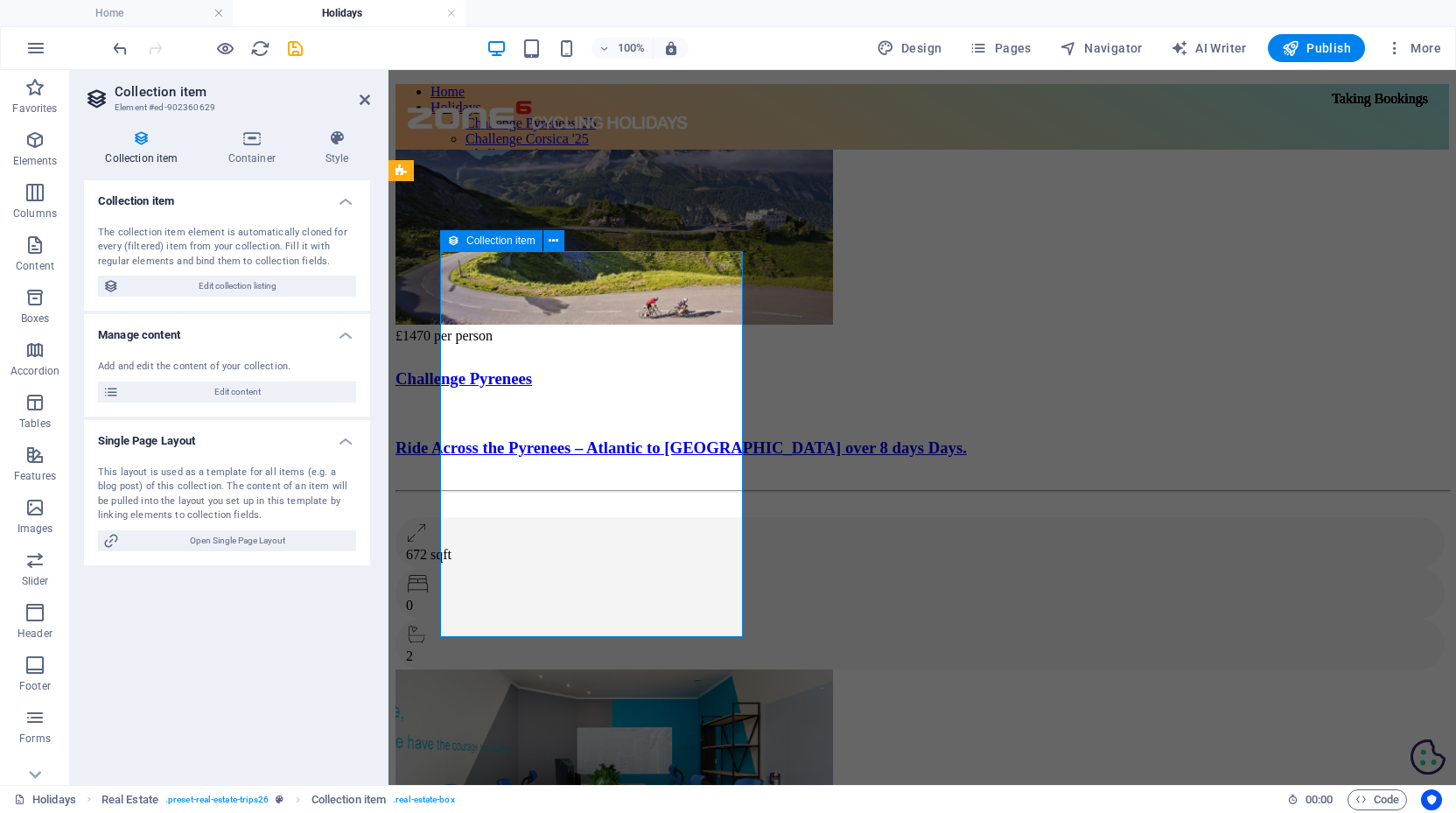
click at [450, 244] on icon at bounding box center [453, 241] width 13 height 21
click at [244, 392] on span "Edit content" at bounding box center [237, 392] width 226 height 21
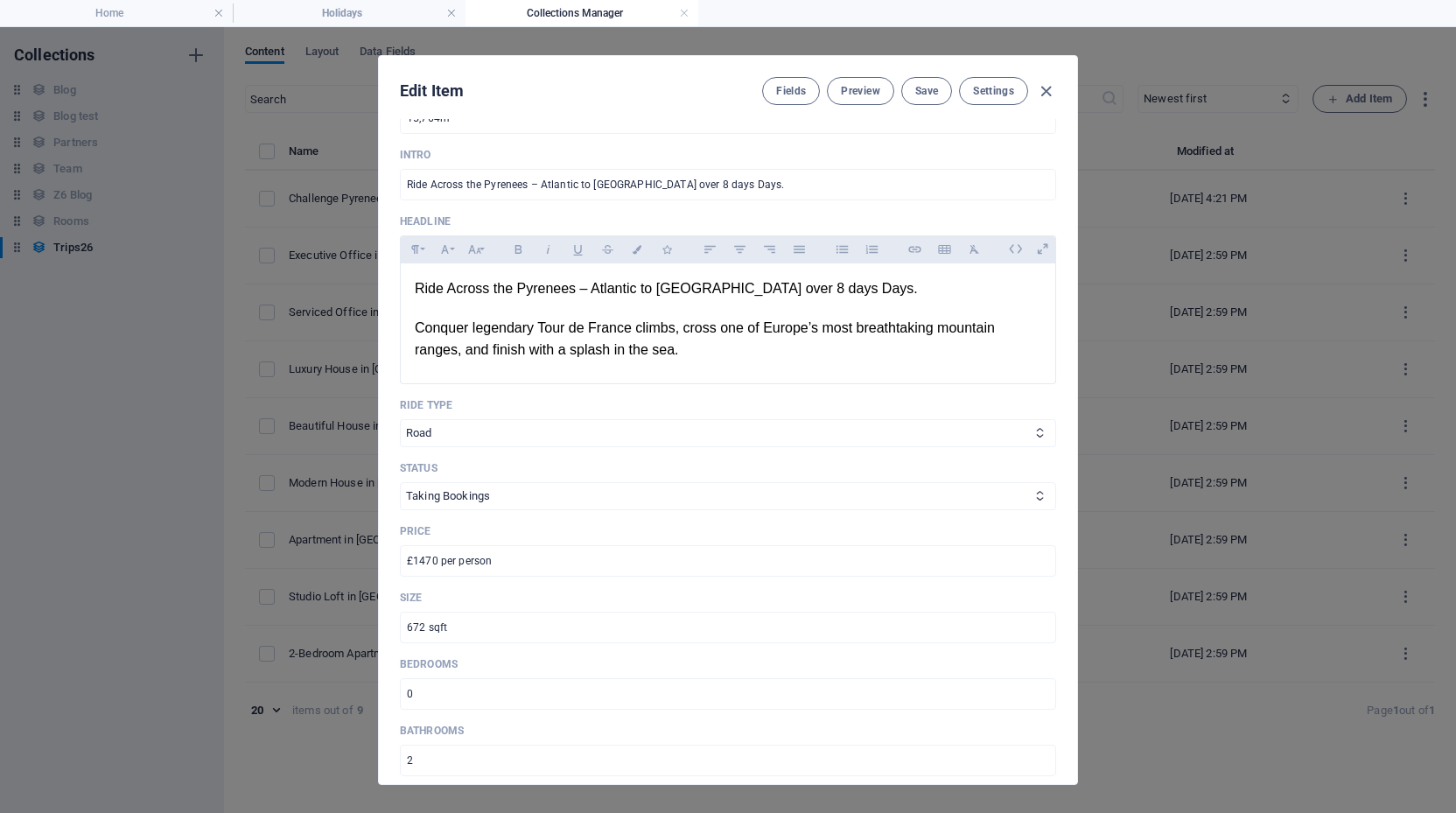
scroll to position [659, 0]
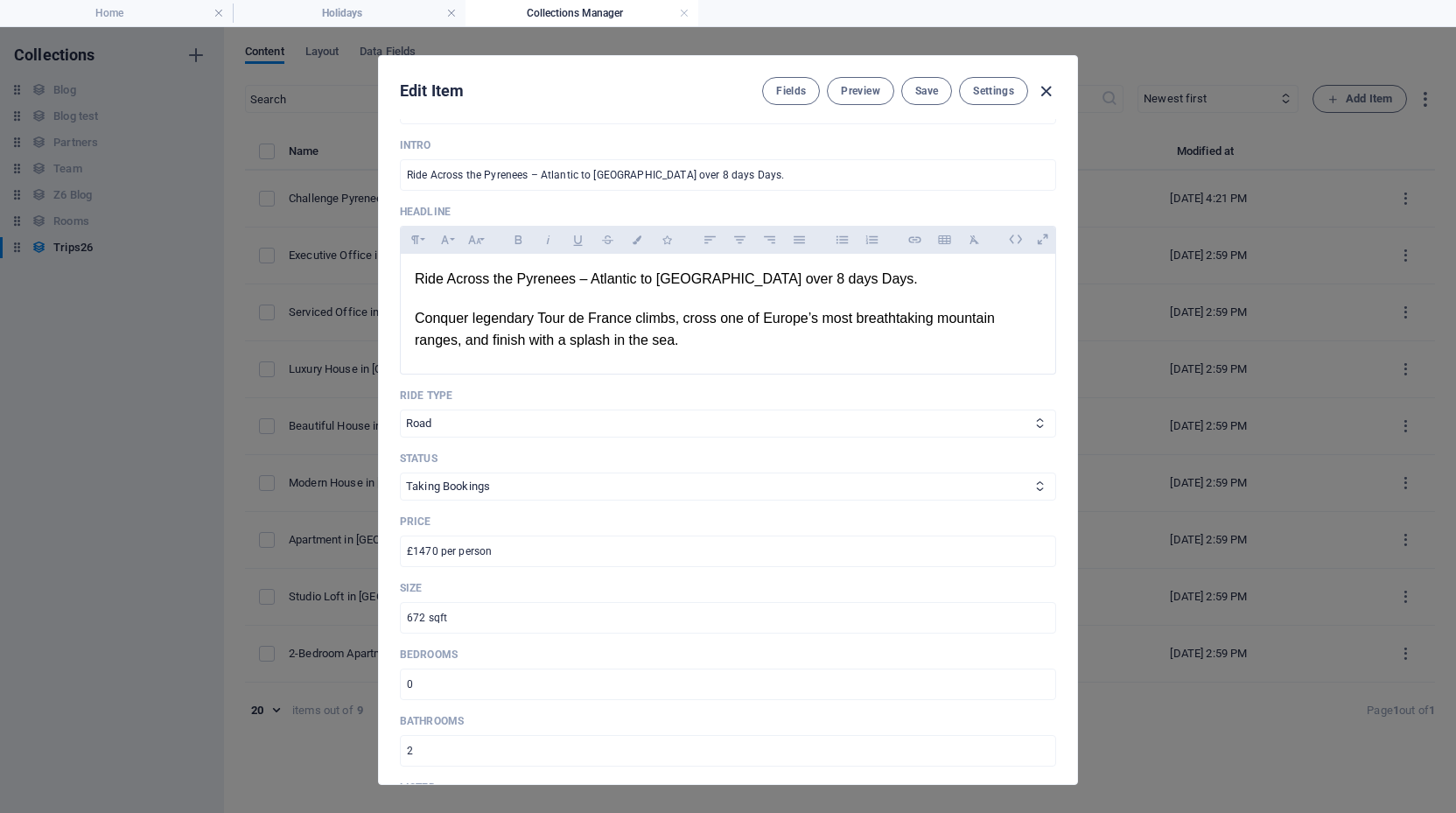
click at [1046, 90] on icon "button" at bounding box center [1046, 92] width 20 height 20
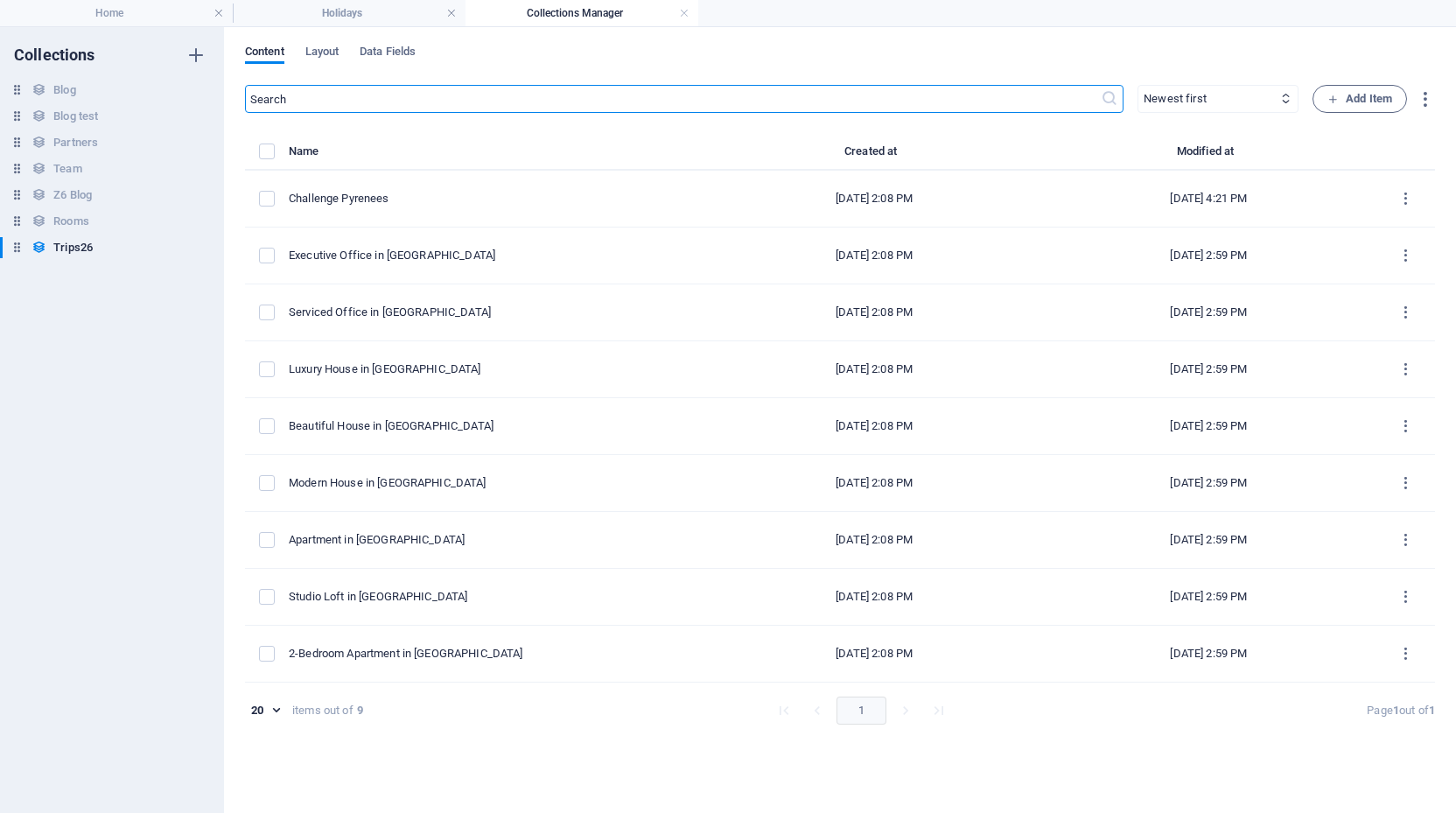
click at [323, 43] on div "Content Layout Data Fields ​ Newest first Oldest first Last modified Name (asce…" at bounding box center [840, 420] width 1232 height 786
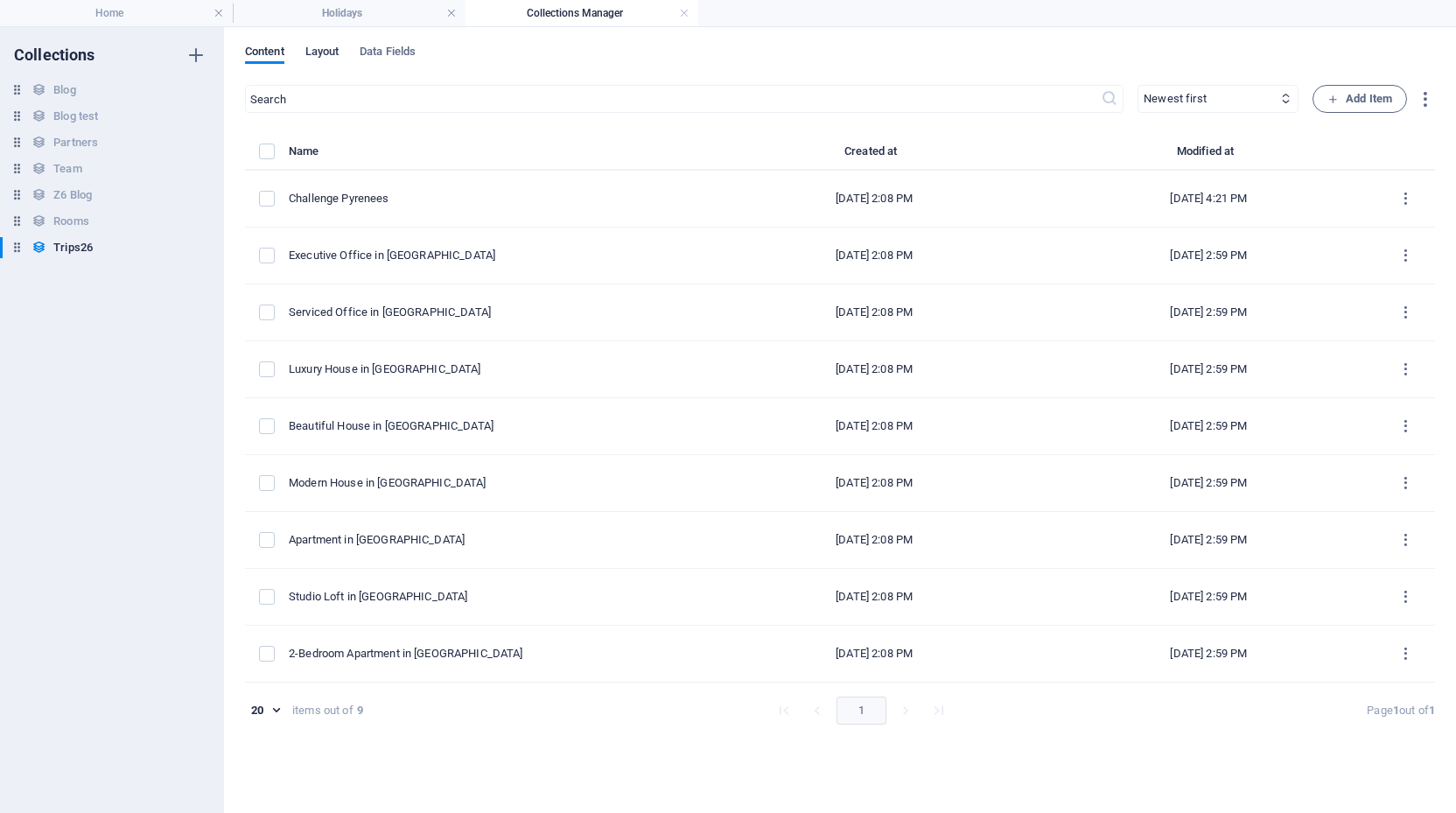
click at [322, 52] on span "Layout" at bounding box center [322, 53] width 34 height 24
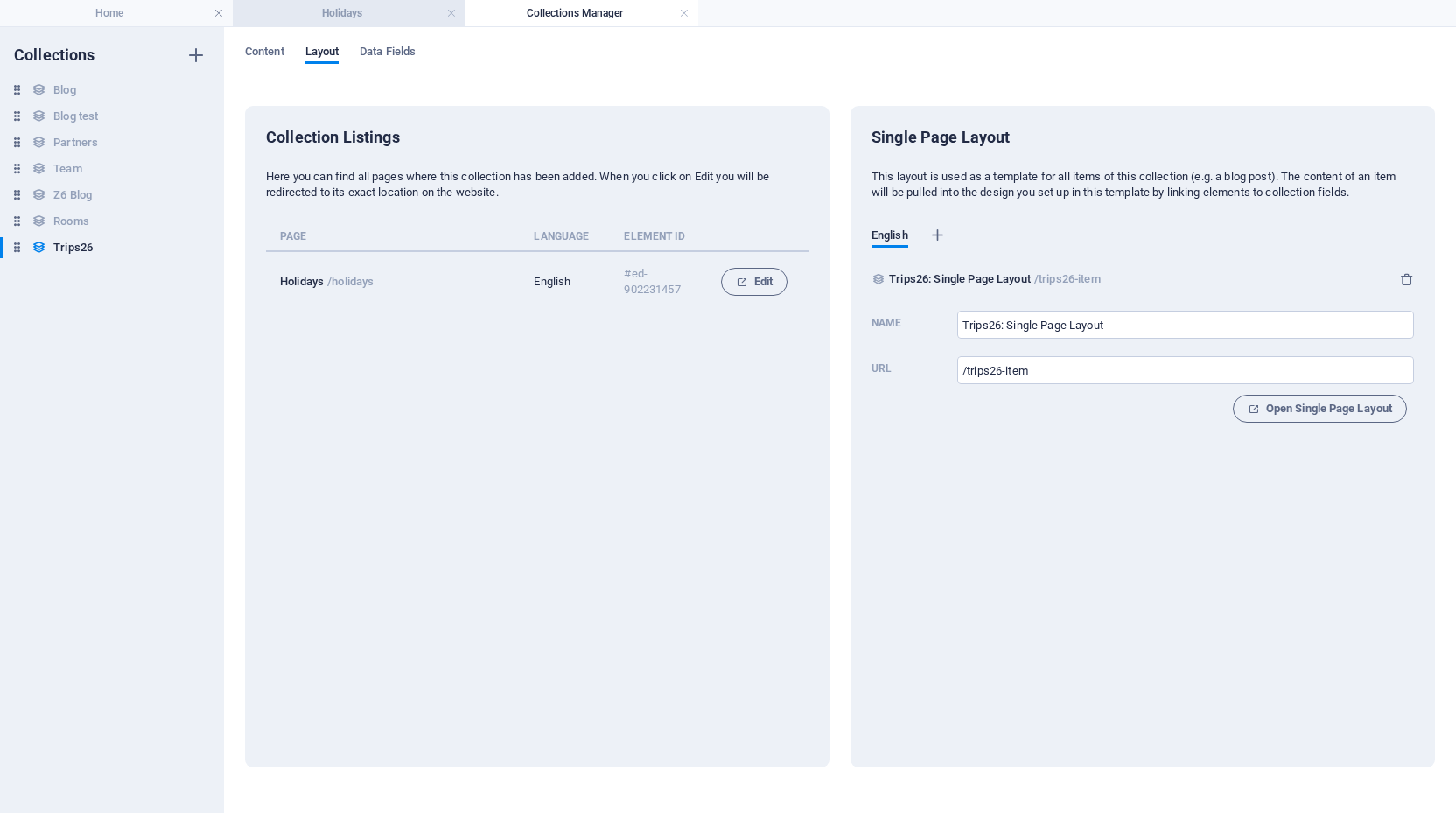
click at [309, 6] on h4 "Holidays" at bounding box center [350, 13] width 233 height 19
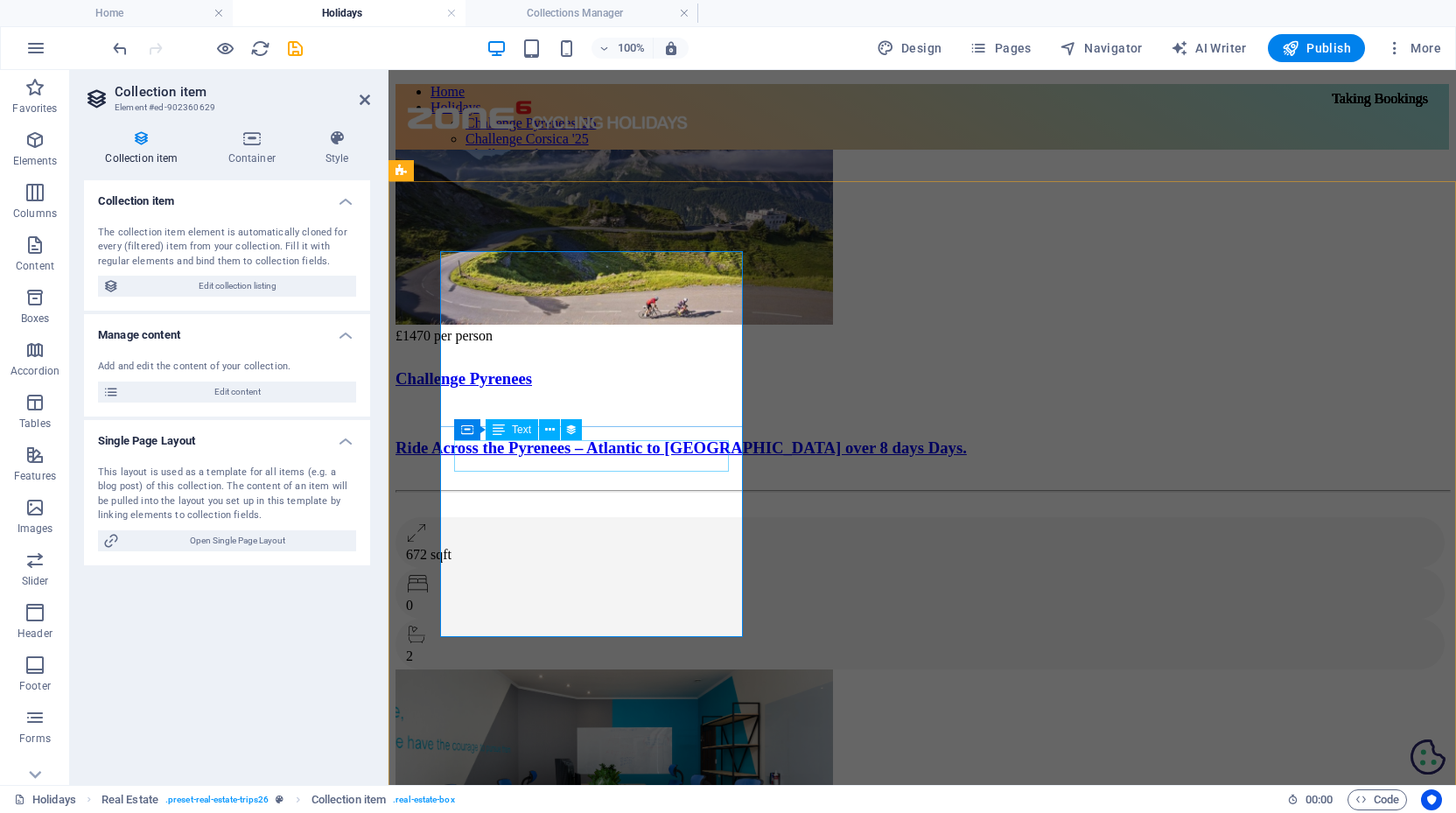
click at [560, 344] on div "£1470 per person" at bounding box center [923, 336] width 1053 height 15
select select "price"
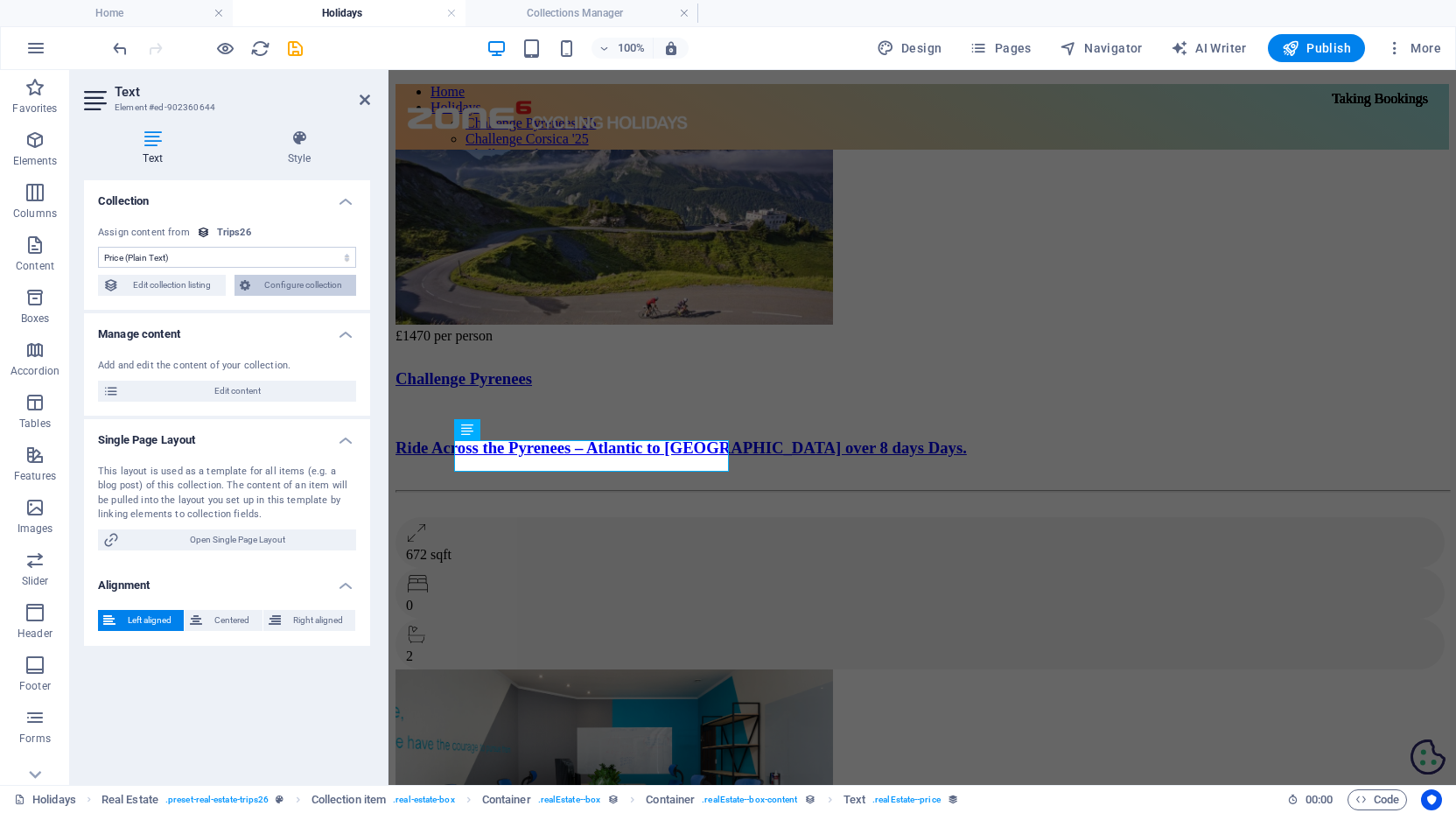
click at [303, 288] on span "Configure collection" at bounding box center [303, 285] width 96 height 21
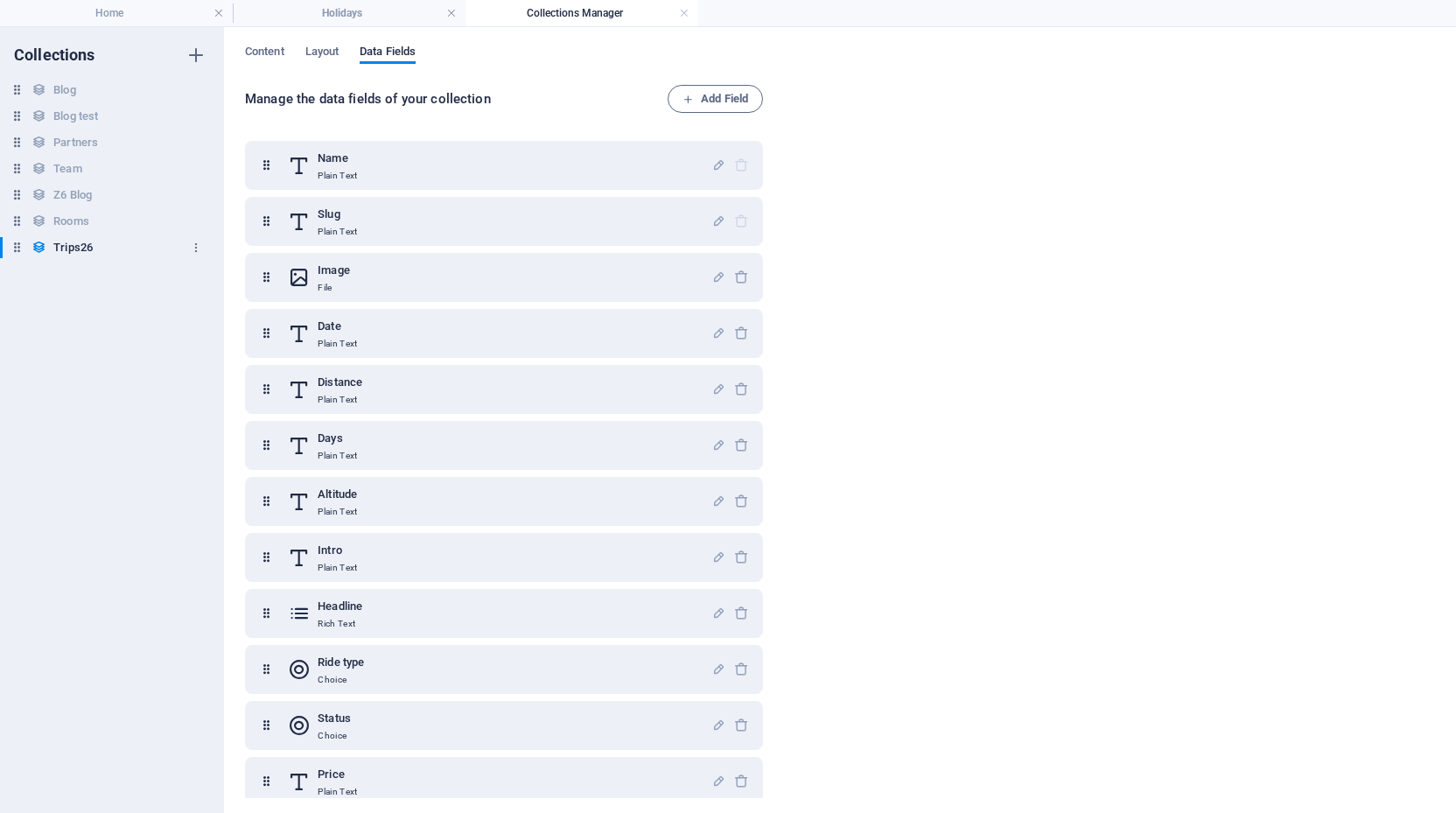
click at [78, 245] on h6 "Trips26" at bounding box center [72, 248] width 39 height 21
click at [89, 311] on div "Collections Blog Blog Blog test Blog test Partners Partners Team Team Z6 Blog Z…" at bounding box center [112, 420] width 224 height 786
click at [356, 13] on h4 "Holidays" at bounding box center [350, 13] width 233 height 19
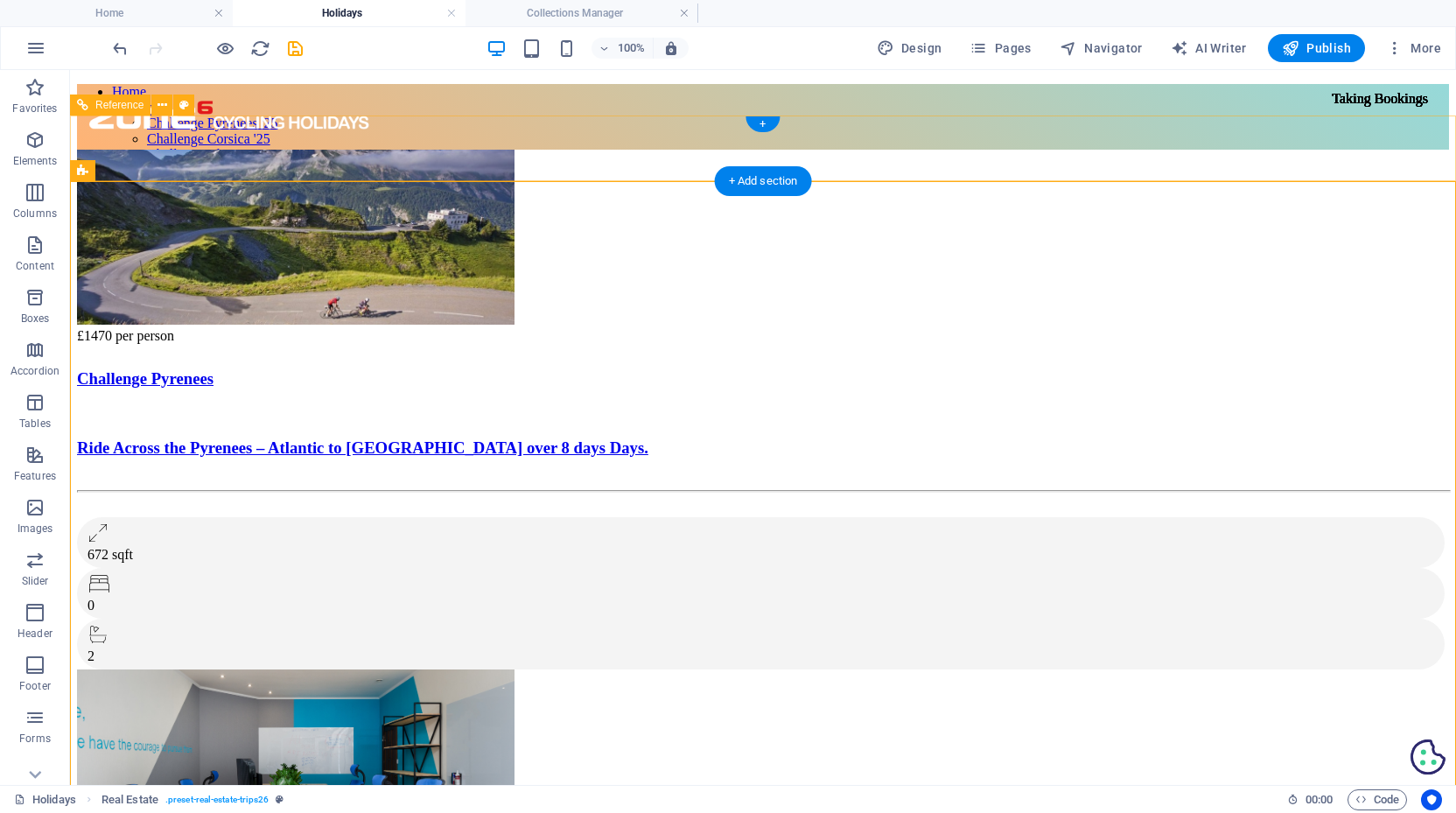
click at [294, 135] on div at bounding box center [227, 117] width 315 height 66
select select "68b82fafe8a8740fcc02a9b5"
select select "createdAt_DESC"
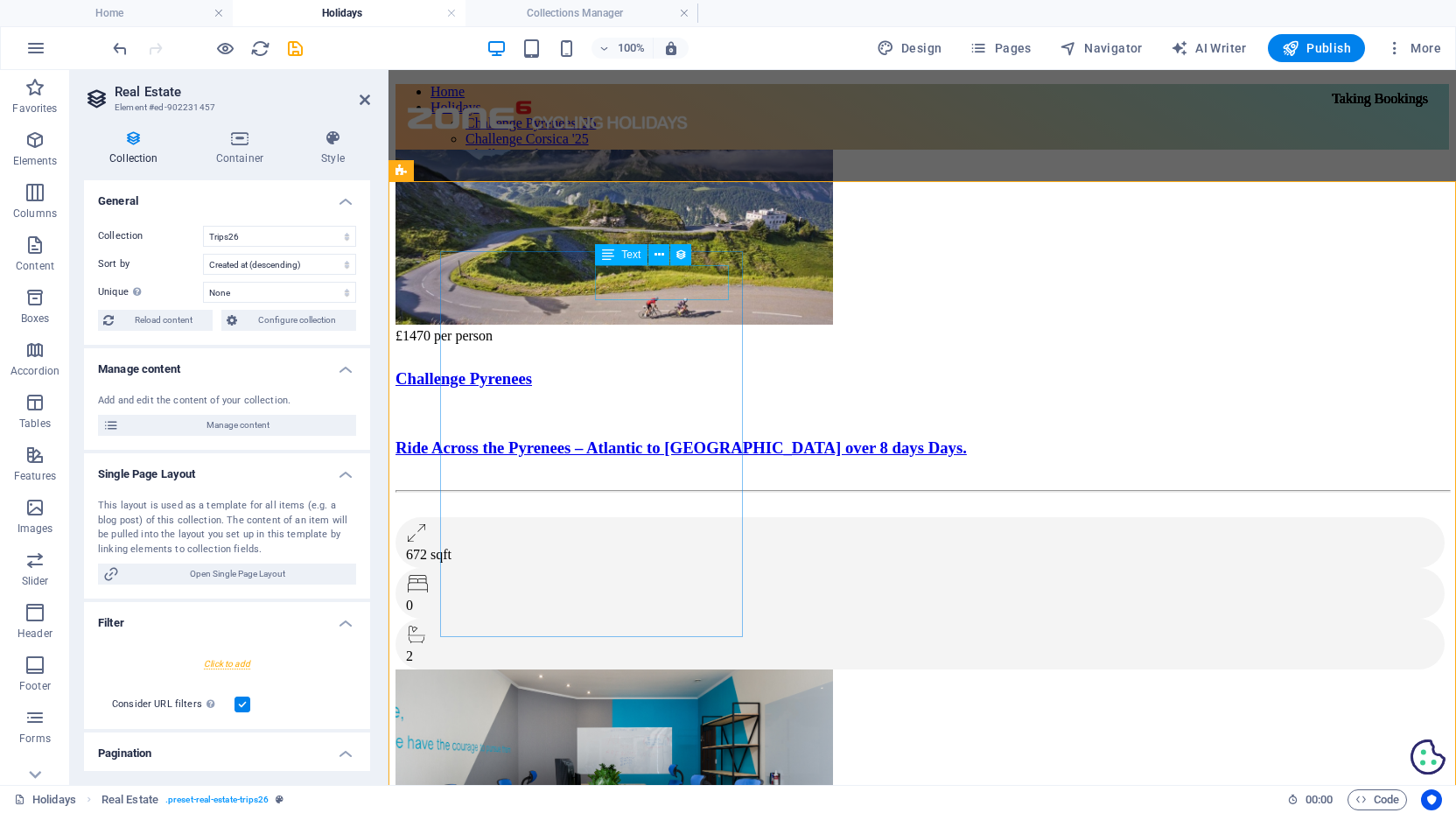
click at [1317, 114] on div "Taking Bookings" at bounding box center [1379, 98] width 124 height 30
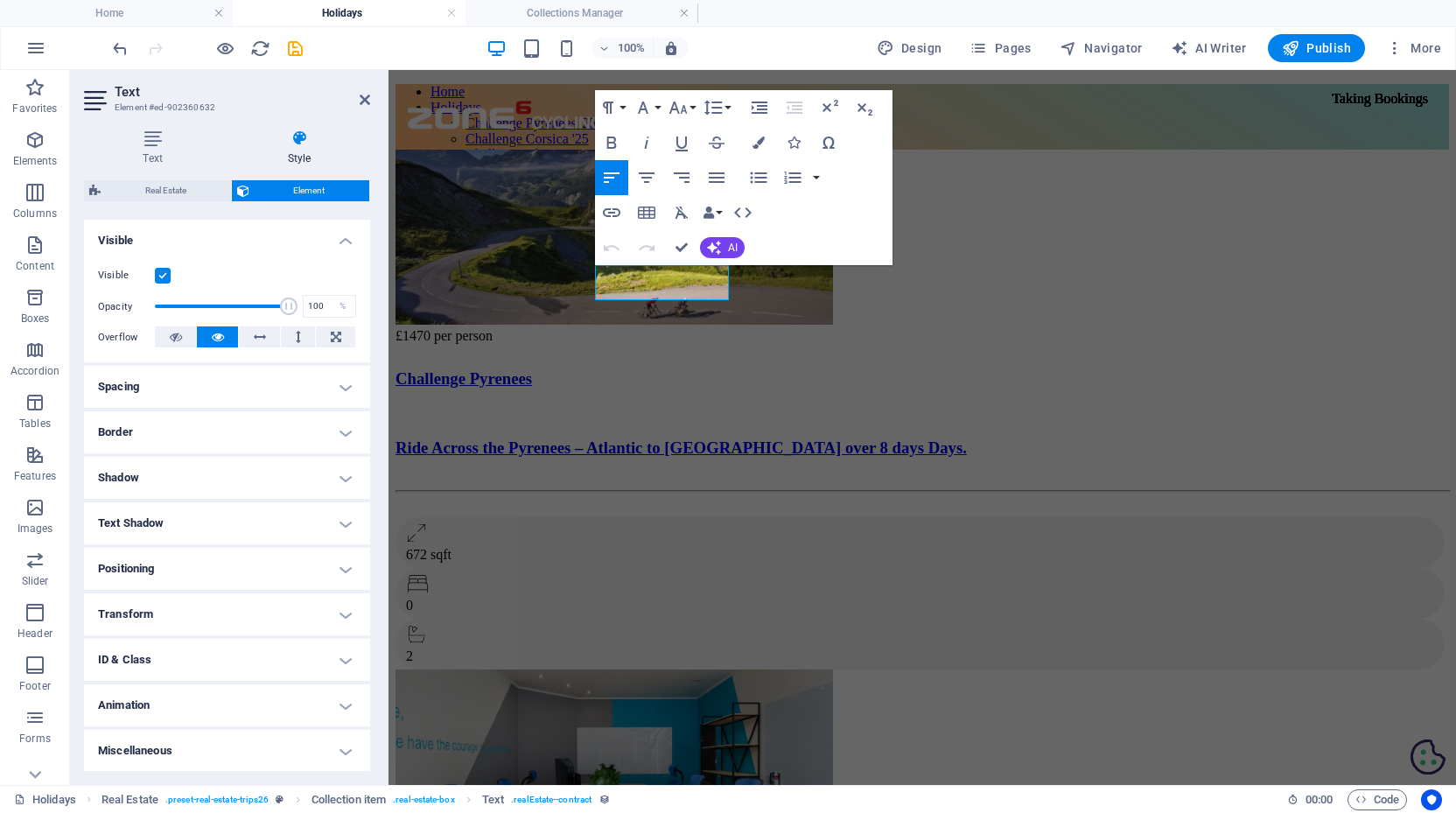
scroll to position [184, 0]
click at [319, 746] on h4 "Miscellaneous" at bounding box center [226, 751] width 286 height 42
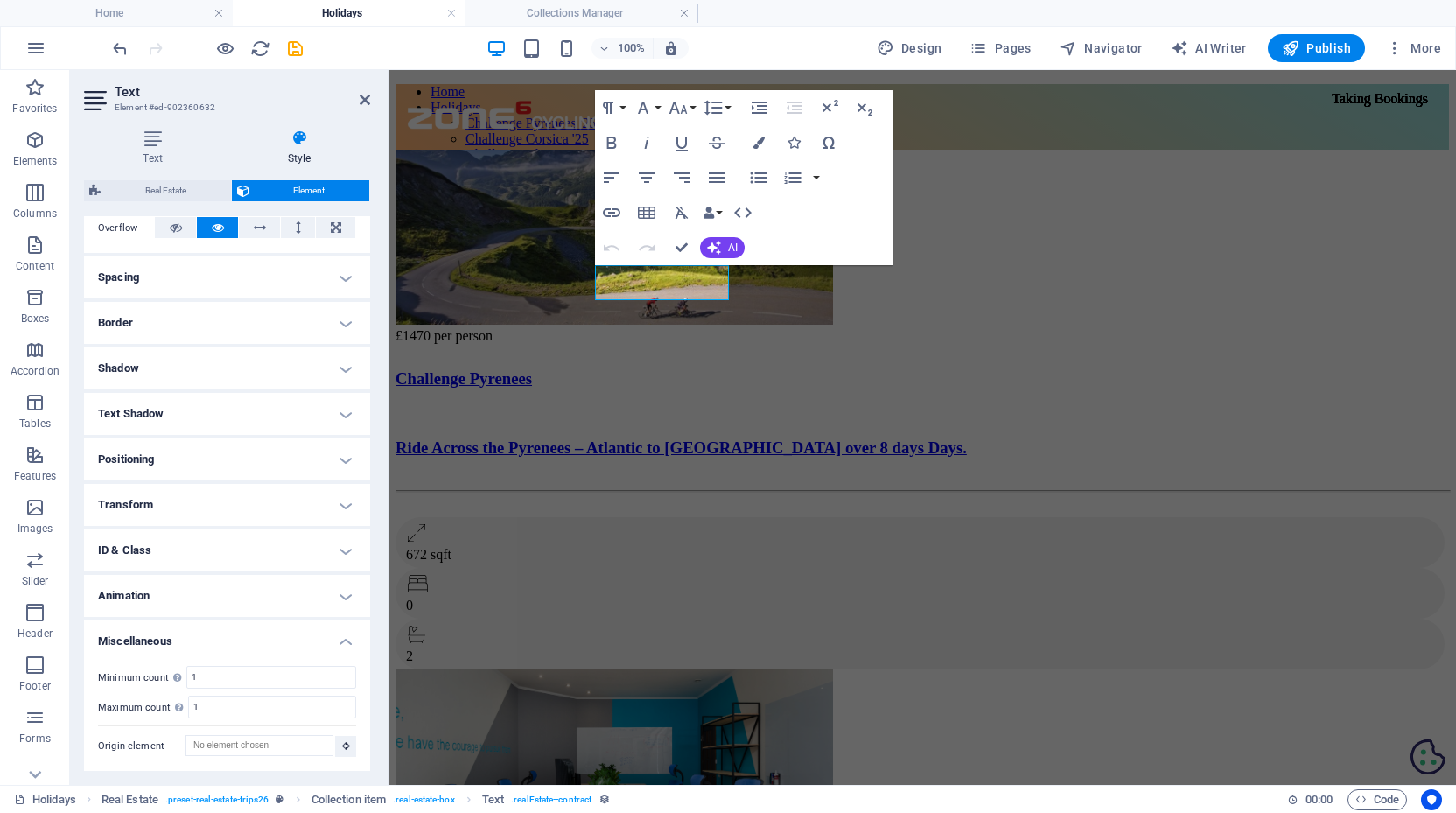
scroll to position [292, 0]
click at [339, 582] on h4 "Animation" at bounding box center [226, 597] width 286 height 42
click at [340, 545] on h4 "ID & Class" at bounding box center [226, 552] width 286 height 42
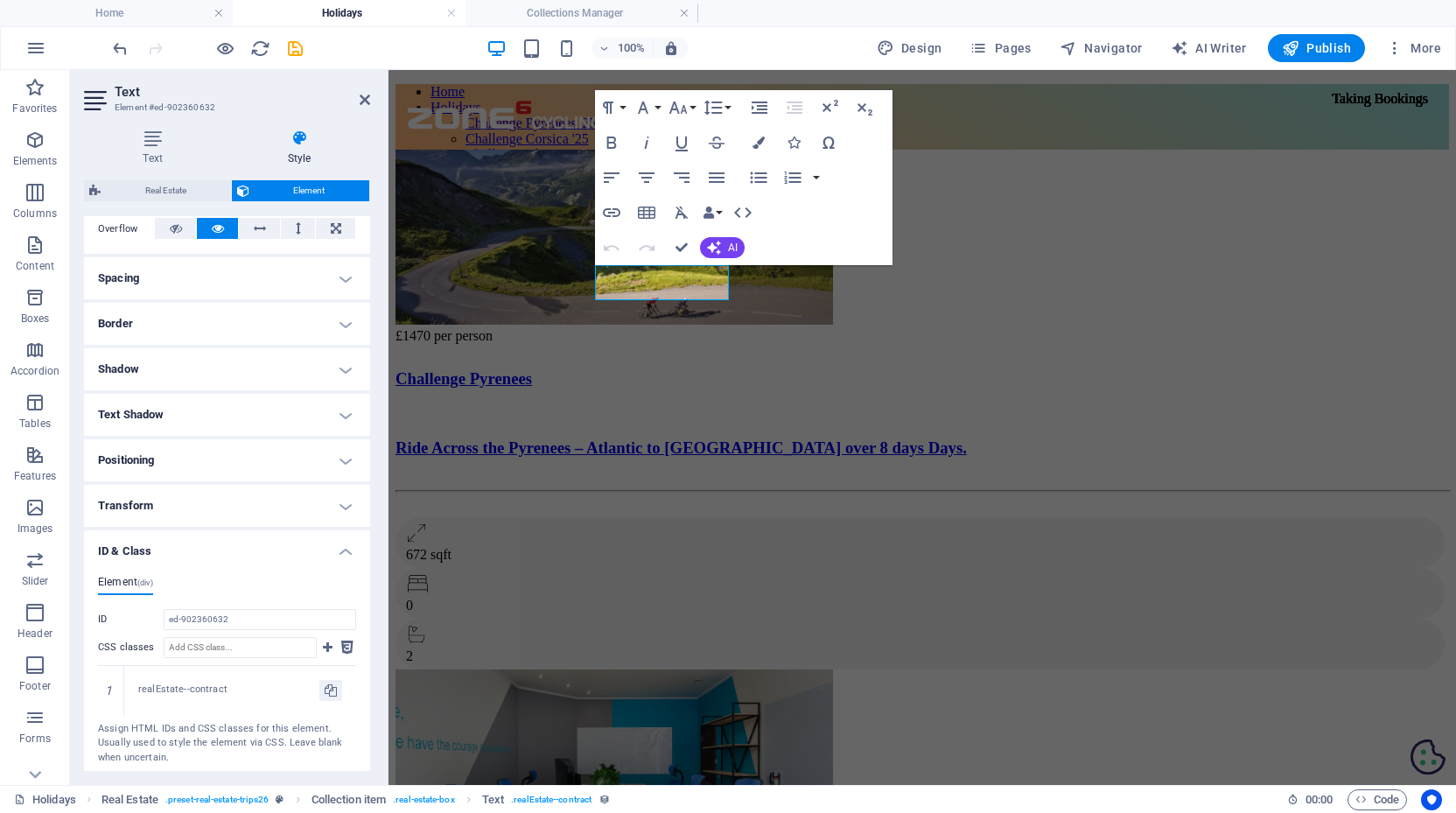
click at [340, 503] on h4 "Transform" at bounding box center [226, 506] width 286 height 42
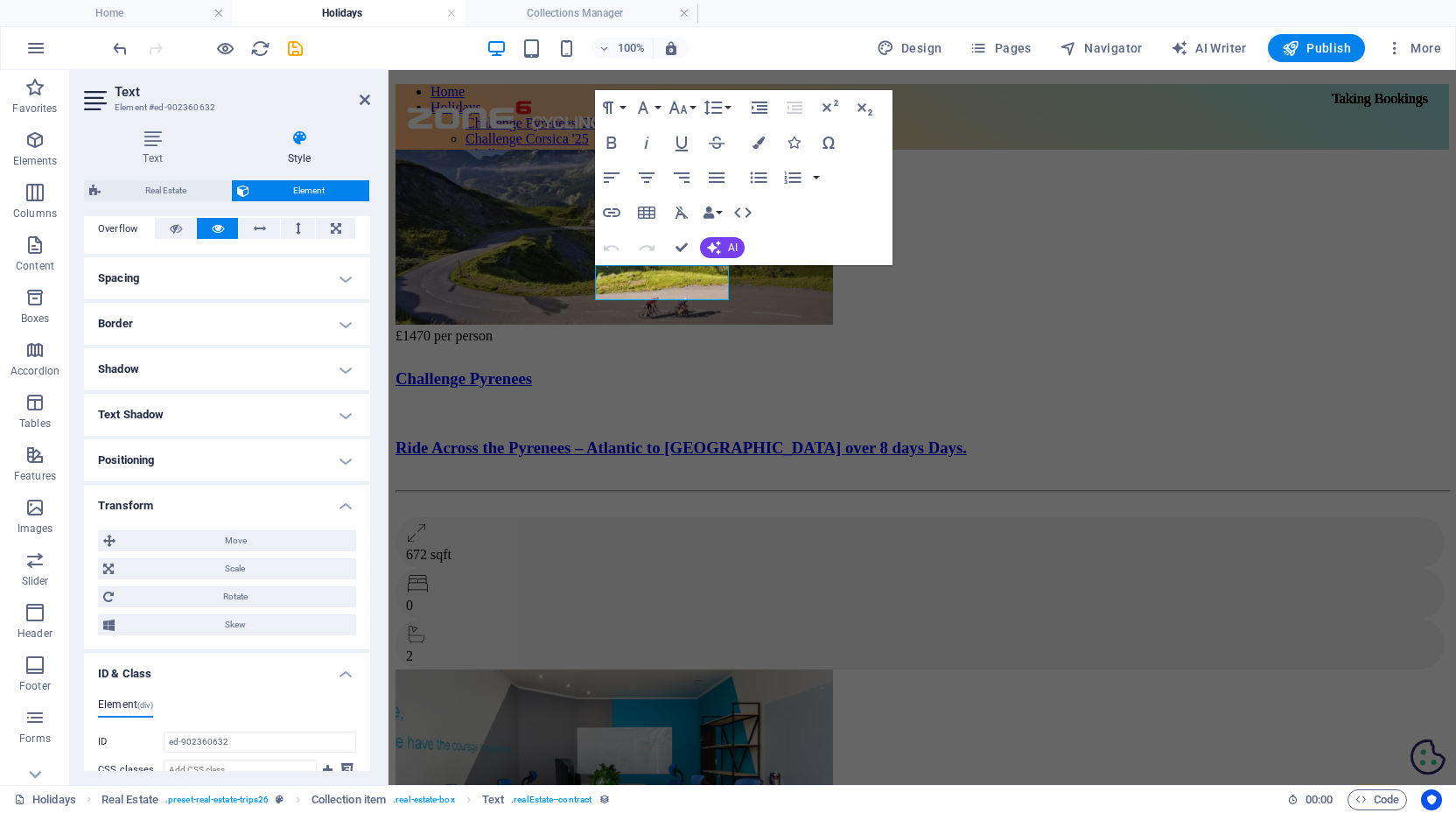
click at [338, 455] on h4 "Positioning" at bounding box center [226, 460] width 286 height 42
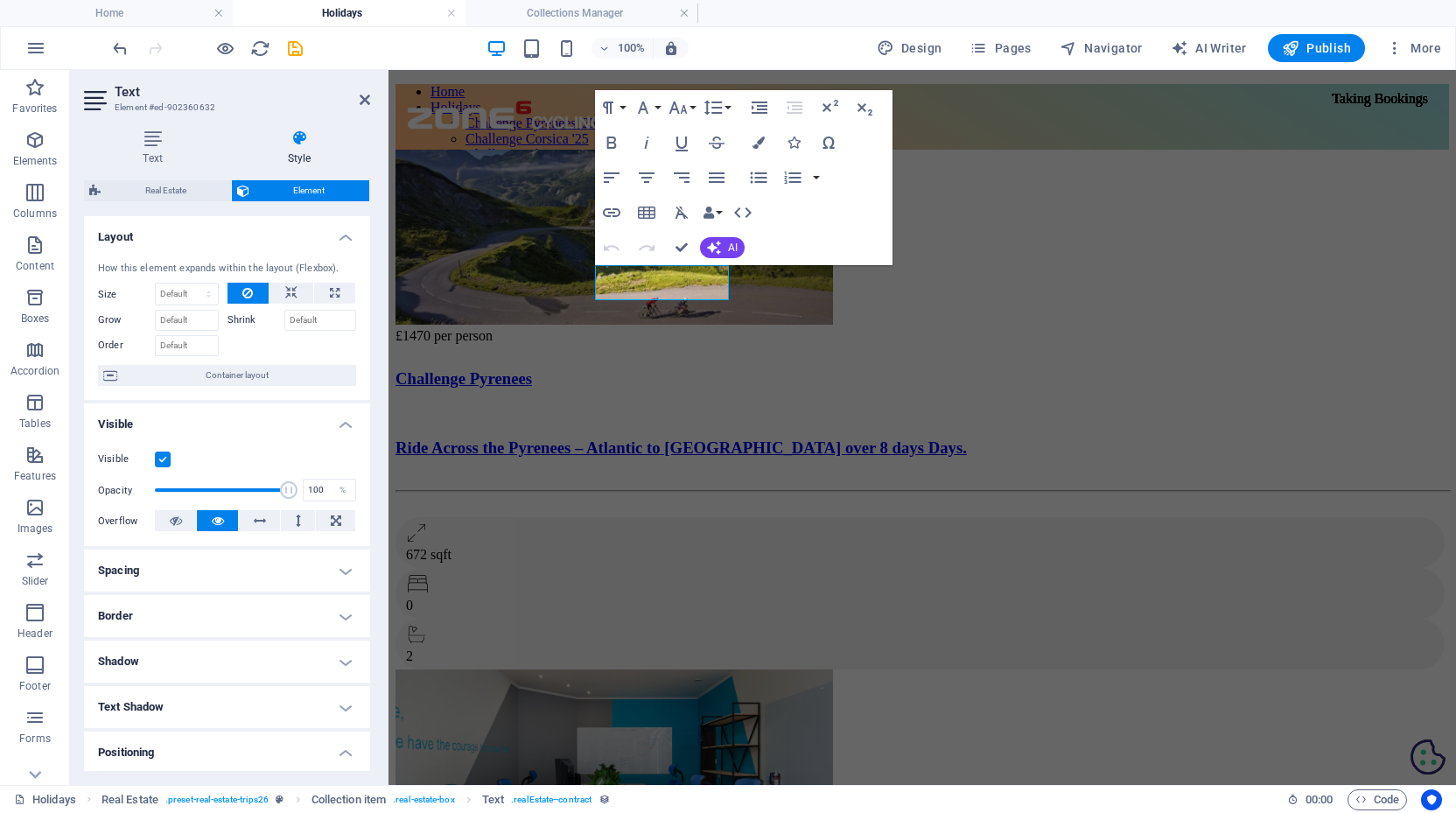
scroll to position [0, 0]
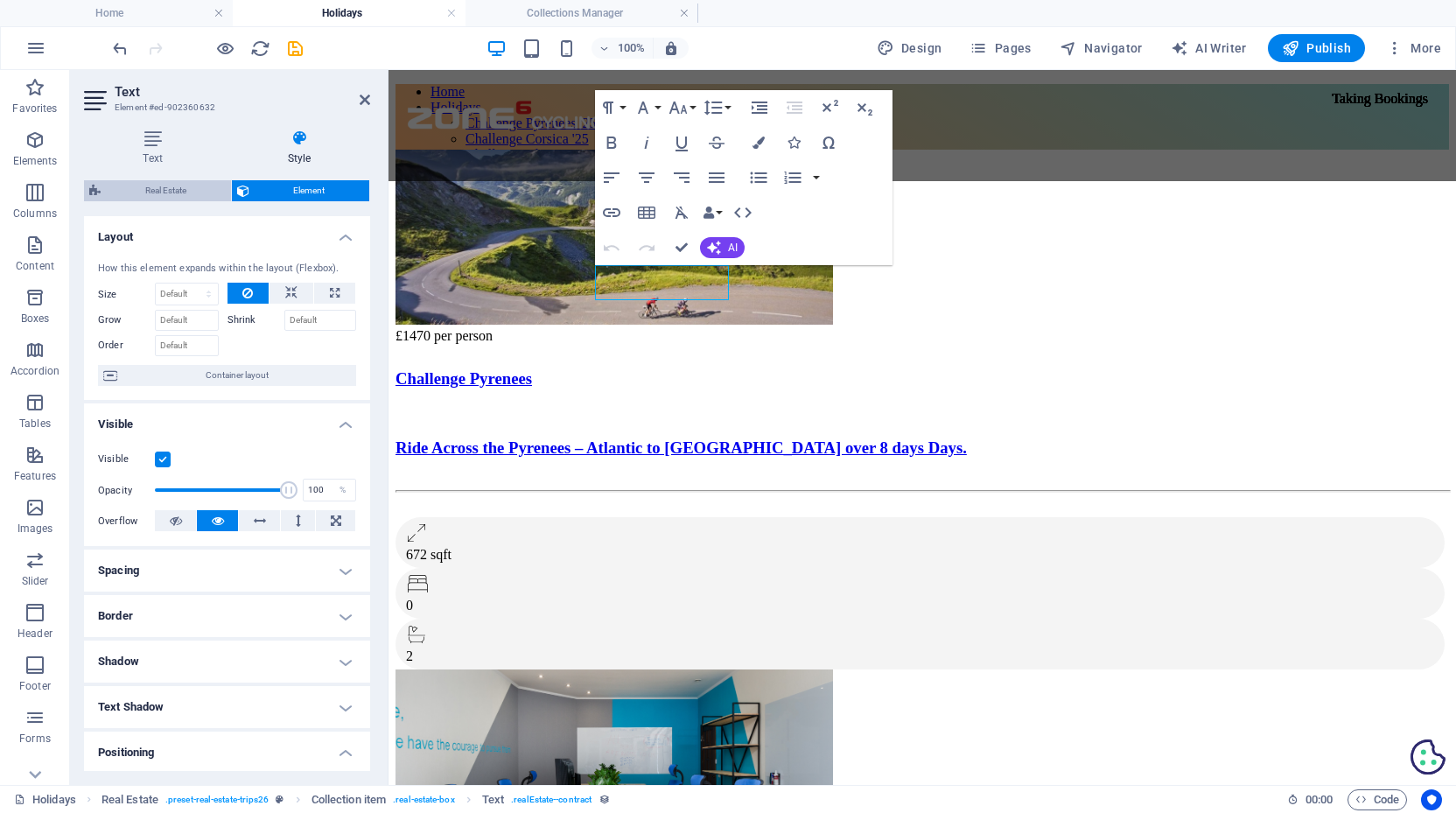
click at [195, 193] on span "Real Estate" at bounding box center [166, 191] width 119 height 21
select select "rem"
select select "px"
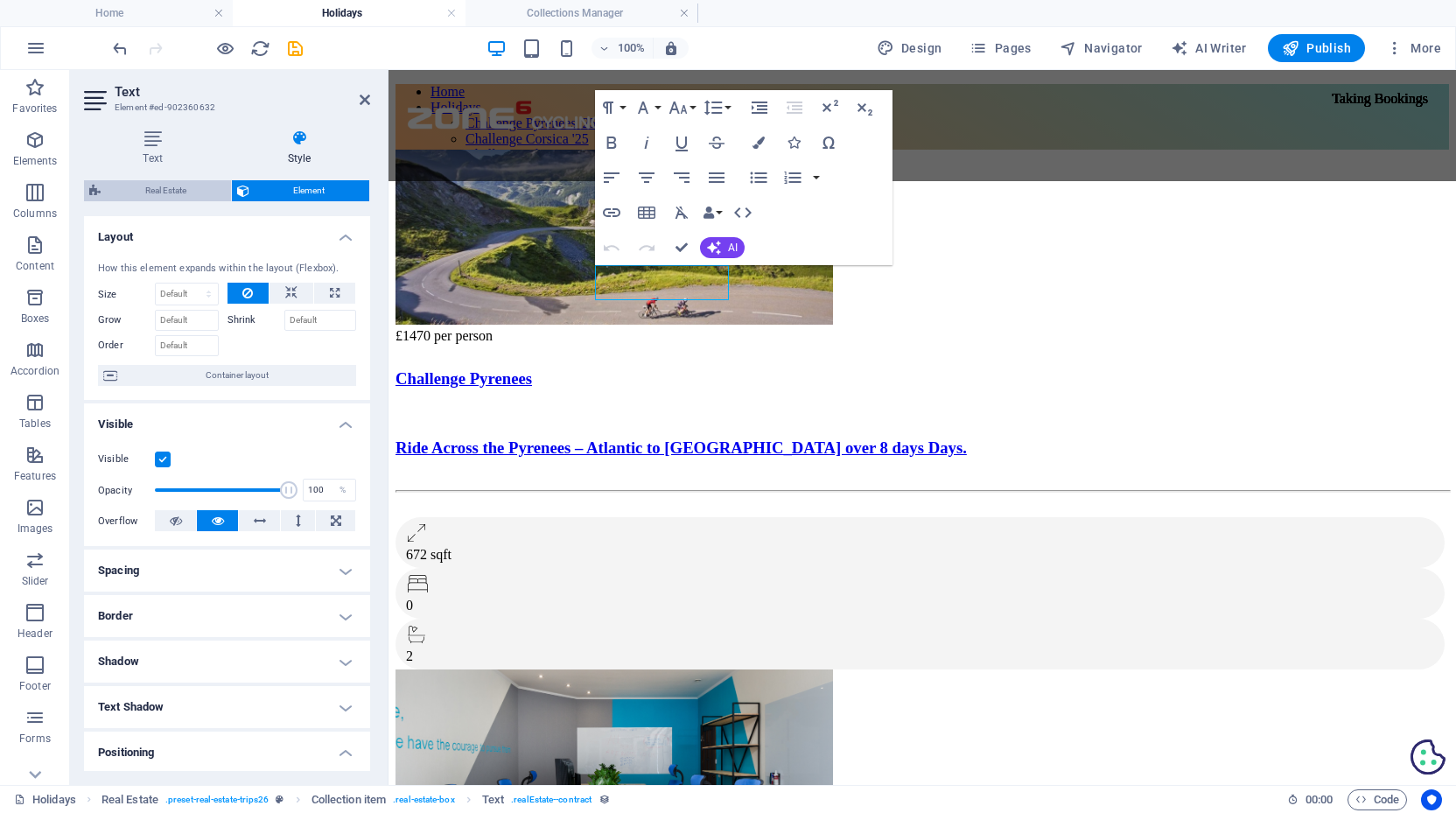
select select "px"
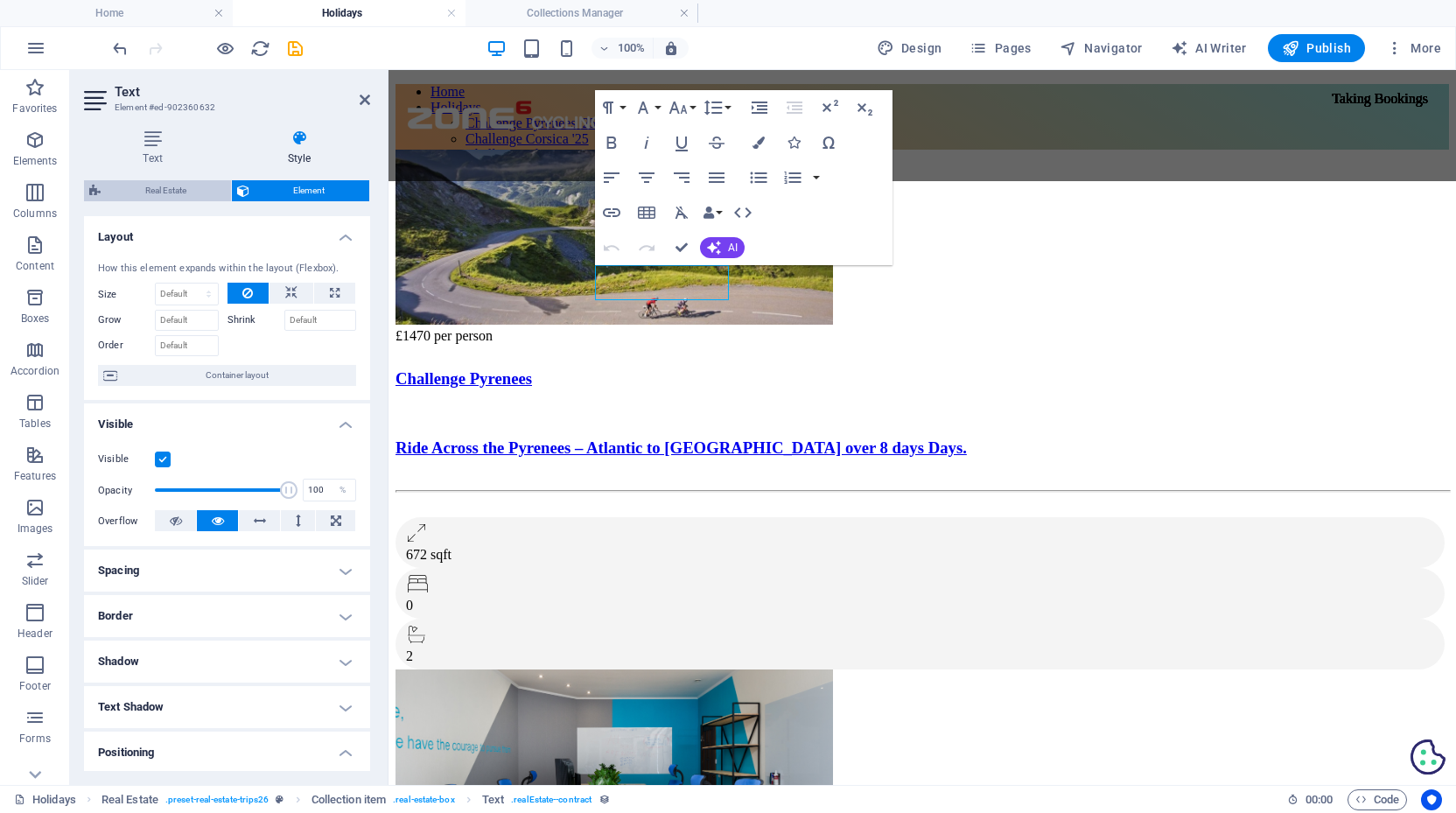
select select "rem"
select select "preset-real-estate-trips26"
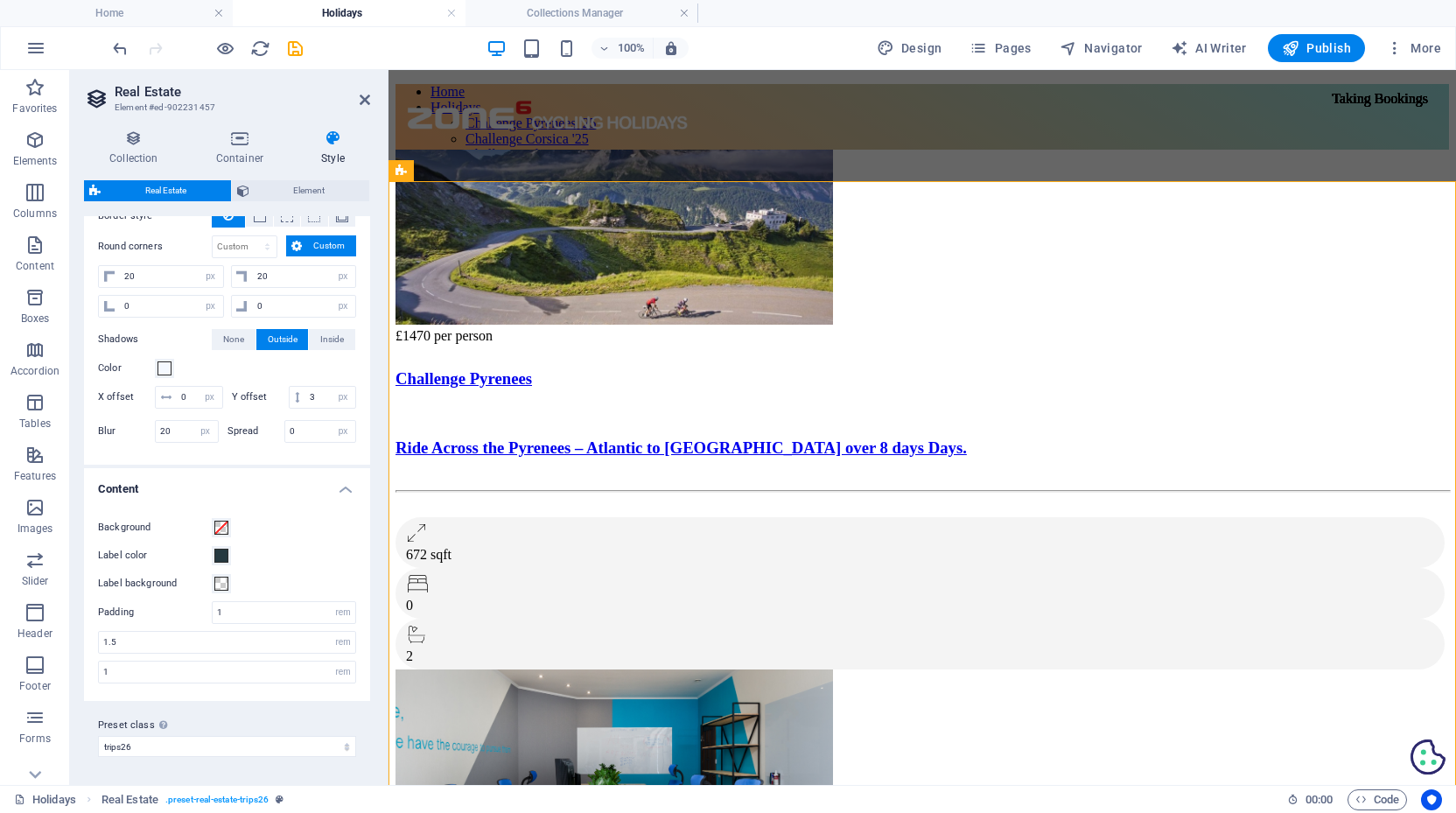
scroll to position [264, 0]
click at [225, 580] on span at bounding box center [221, 585] width 14 height 14
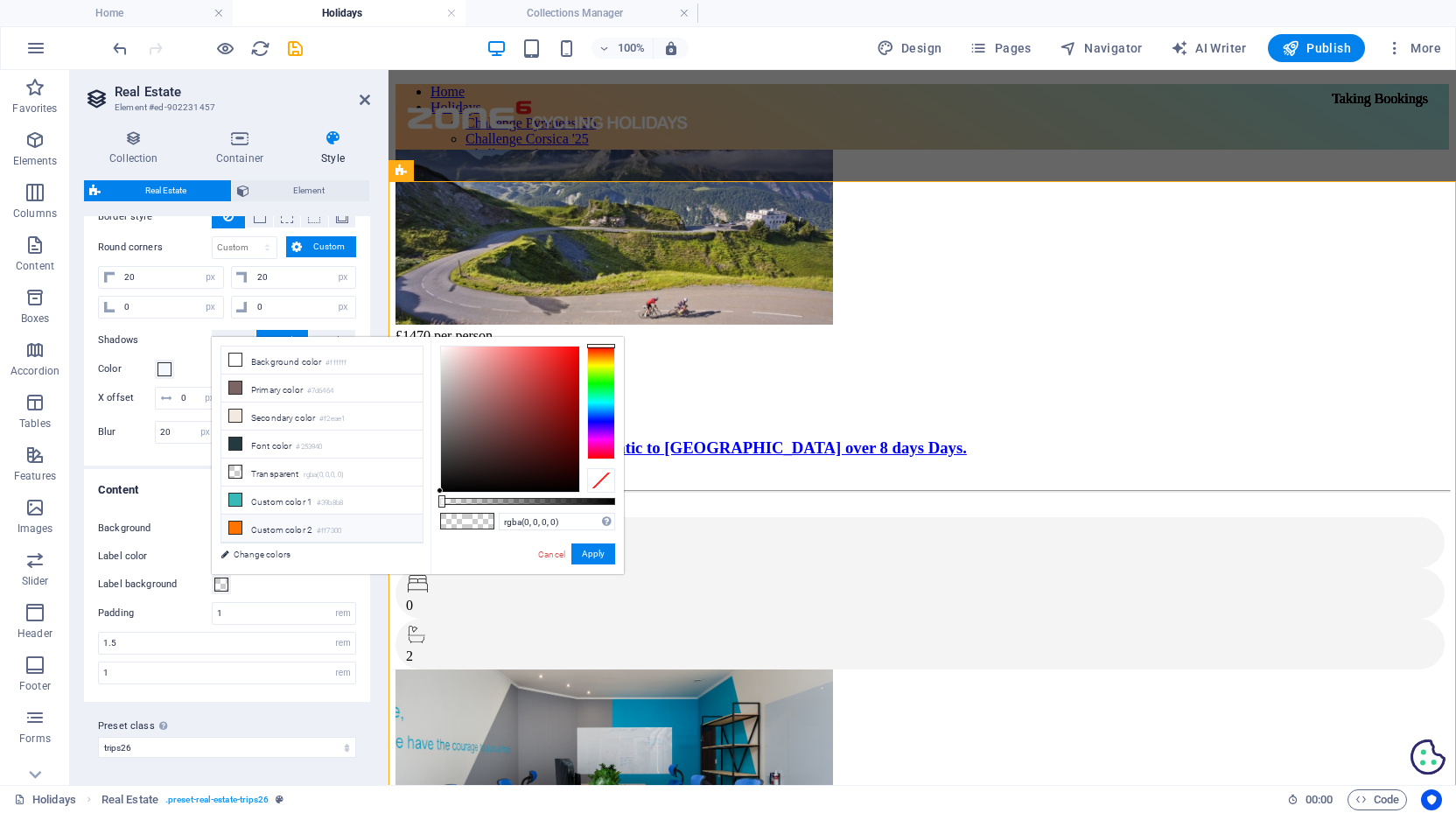
click at [240, 532] on icon at bounding box center [235, 528] width 13 height 13
type input "#ff7300"
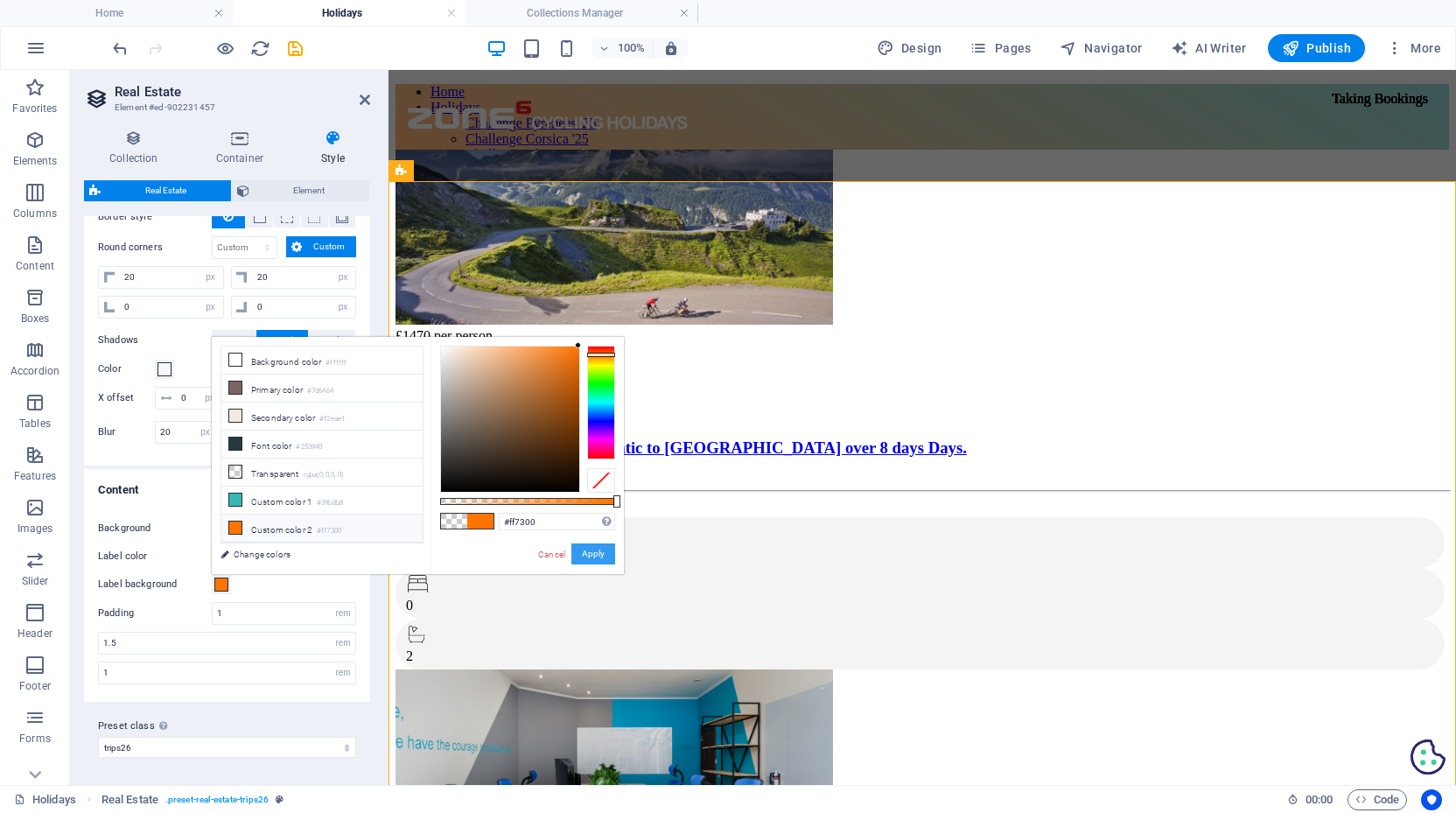
click at [600, 548] on button "Apply" at bounding box center [592, 554] width 43 height 21
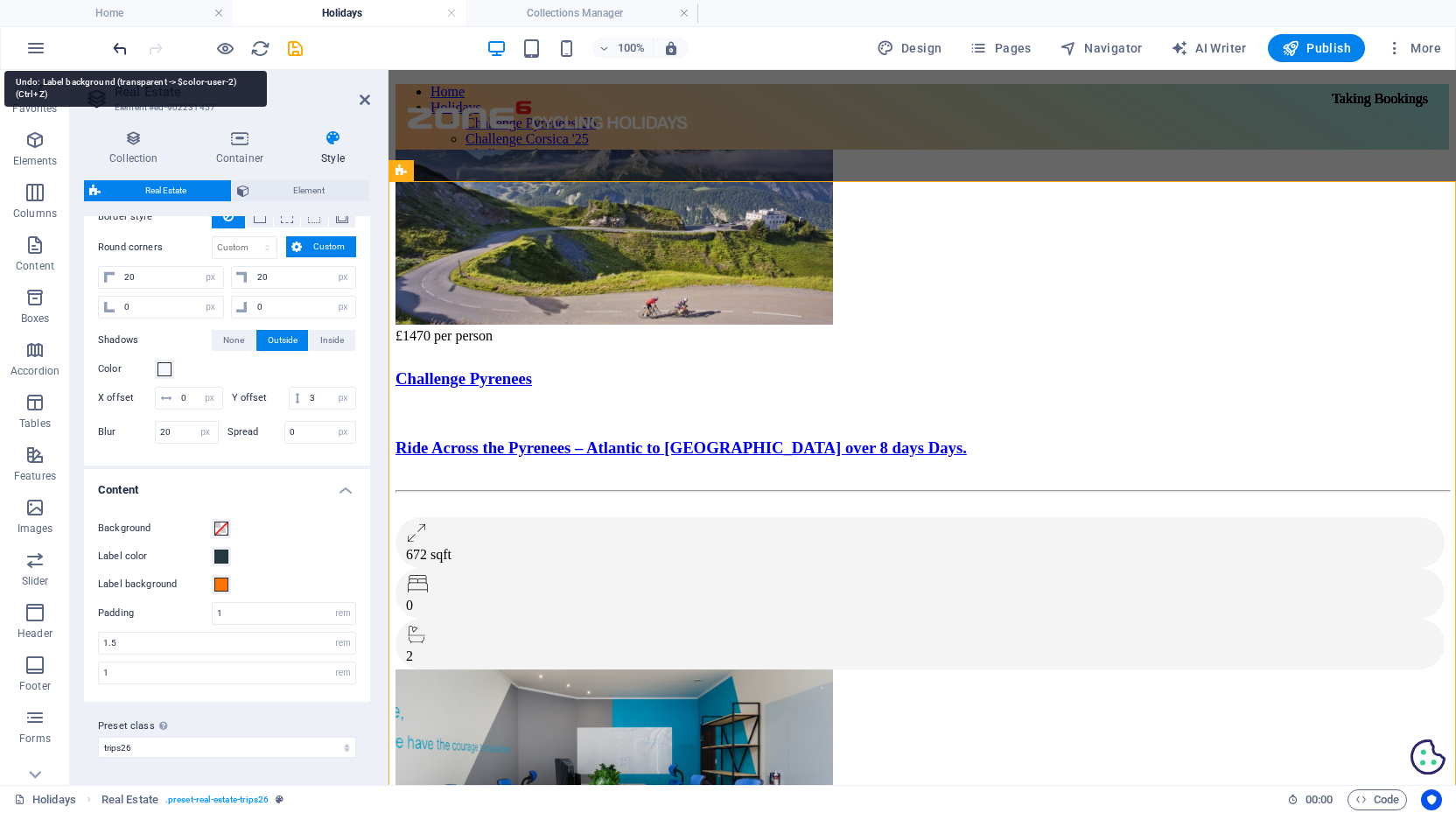
click at [117, 48] on icon "undo" at bounding box center [119, 48] width 20 height 20
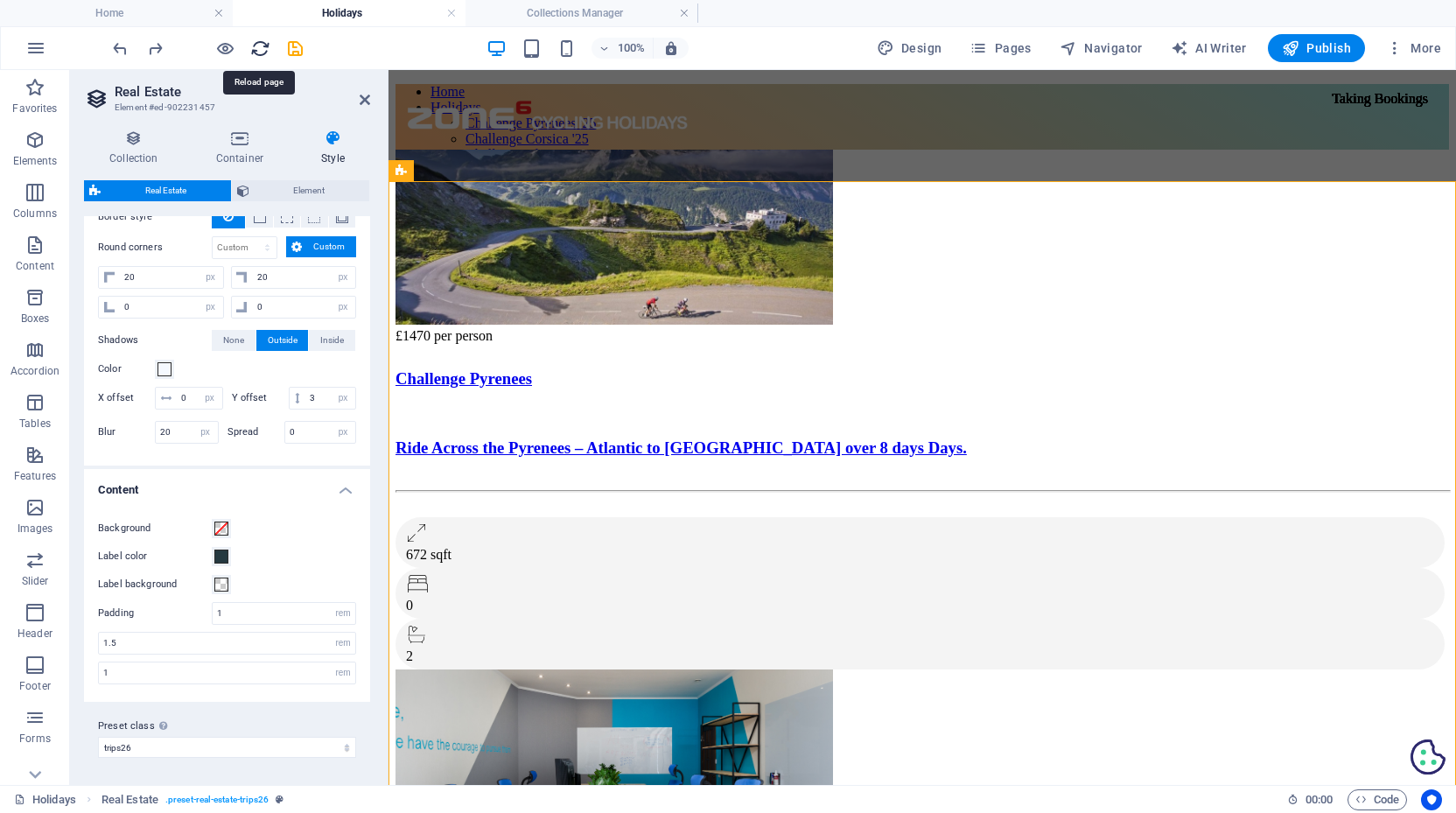
click at [255, 47] on icon "reload" at bounding box center [260, 48] width 20 height 20
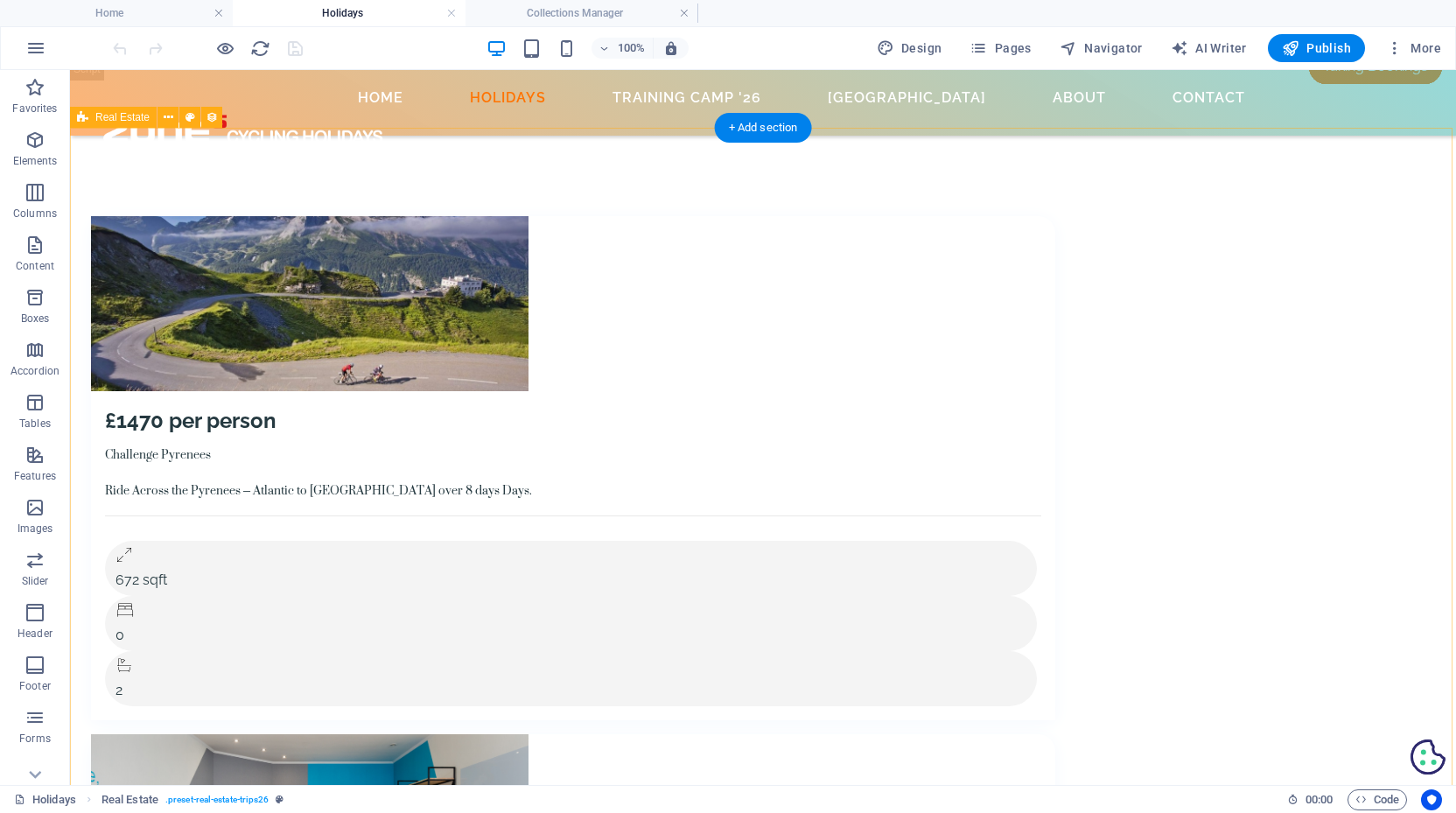
scroll to position [53, 0]
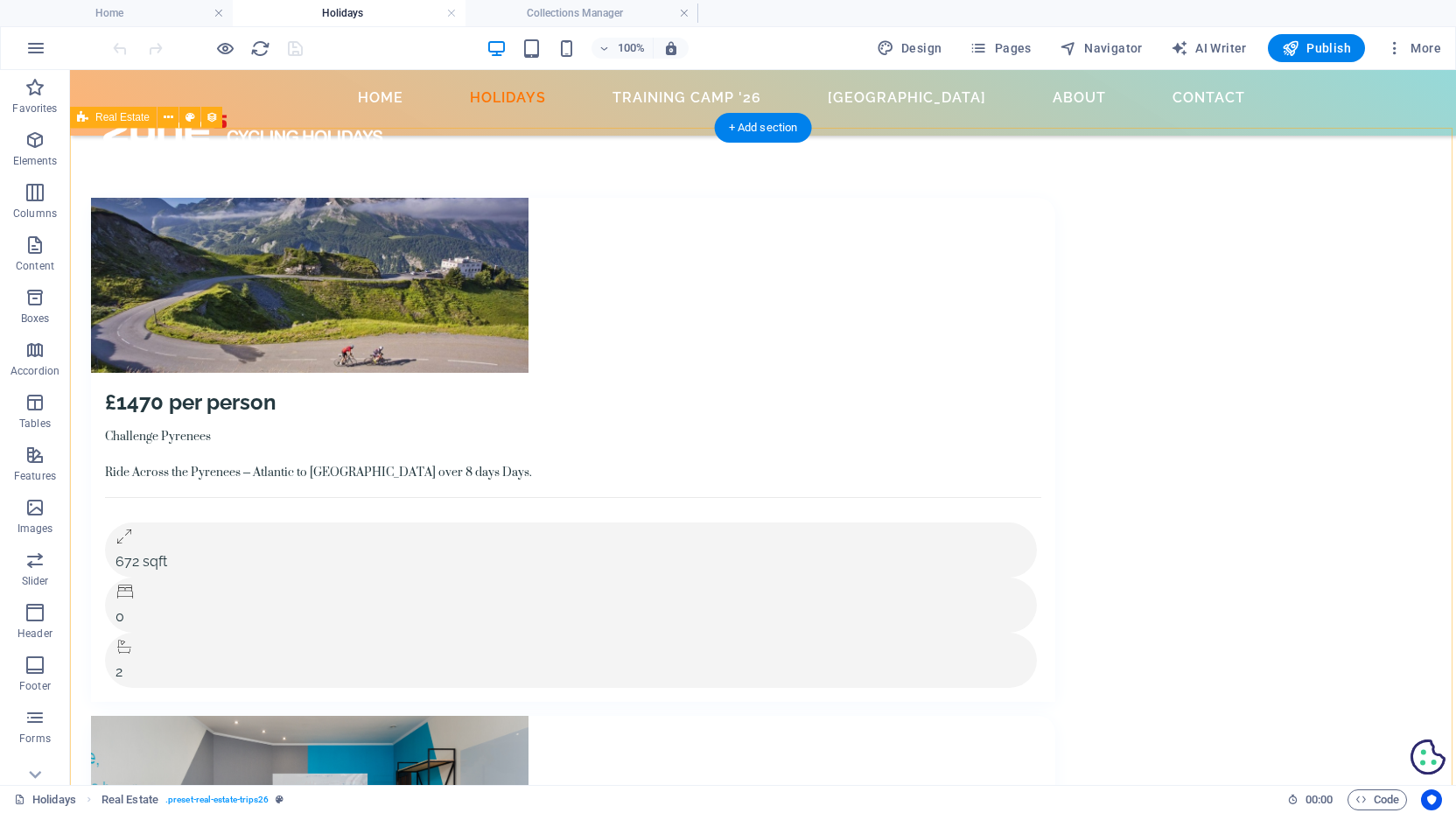
select select "68b82fafe8a8740fcc02a9b5"
select select "createdAt_DESC"
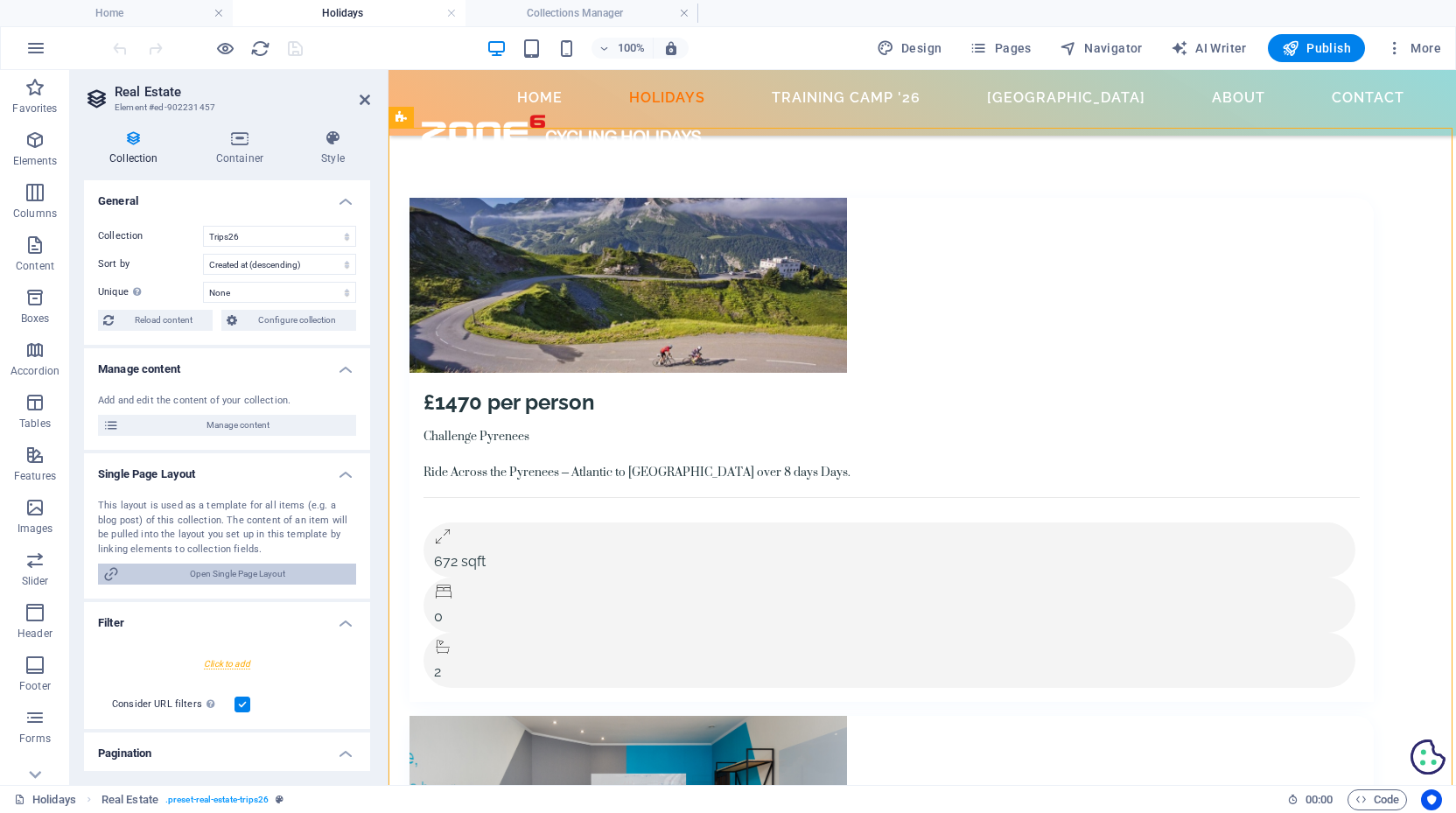
click at [237, 570] on span "Open Single Page Layout" at bounding box center [237, 574] width 226 height 21
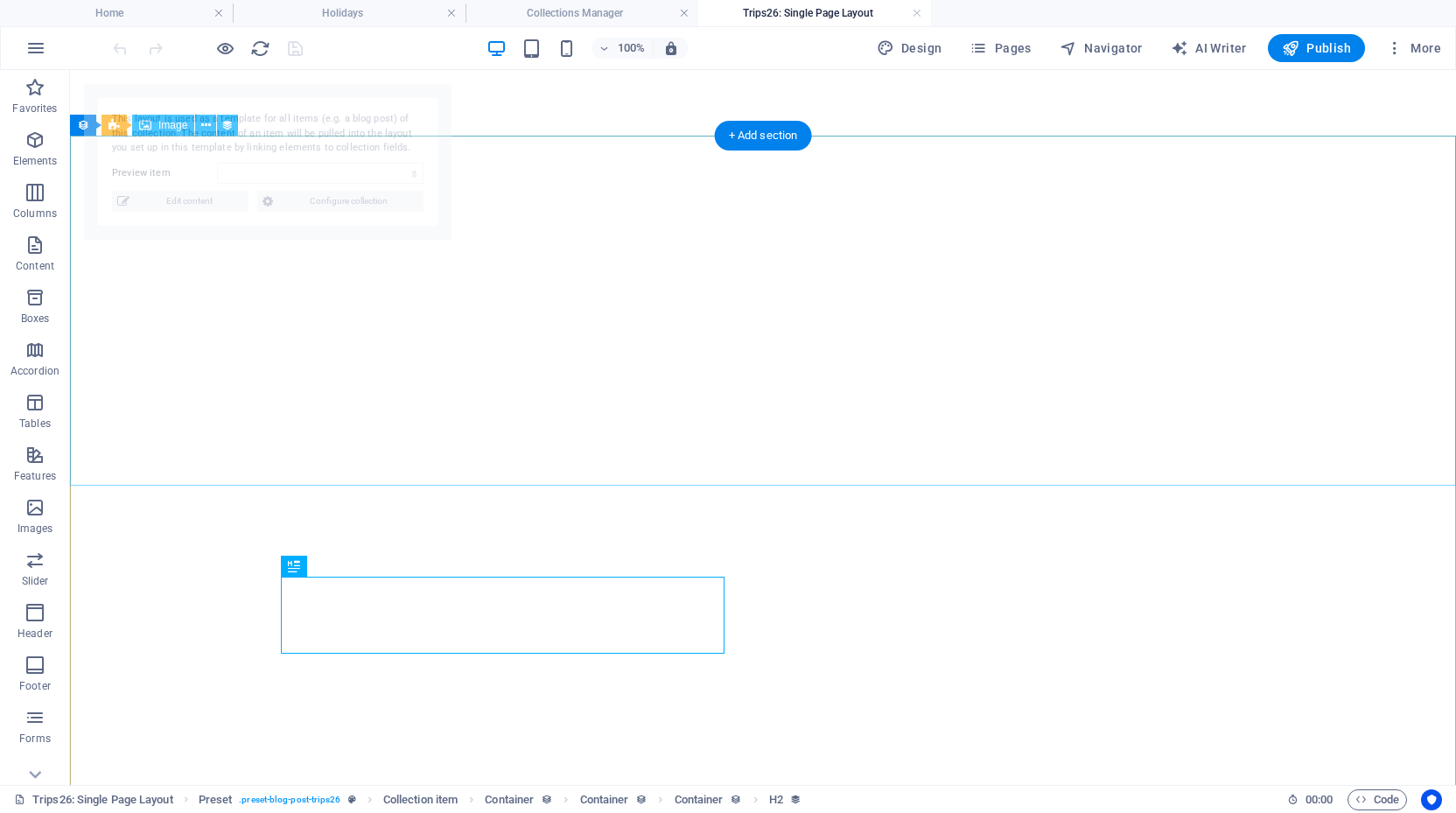
select select "68b82fb0d1d798ea8a076cae"
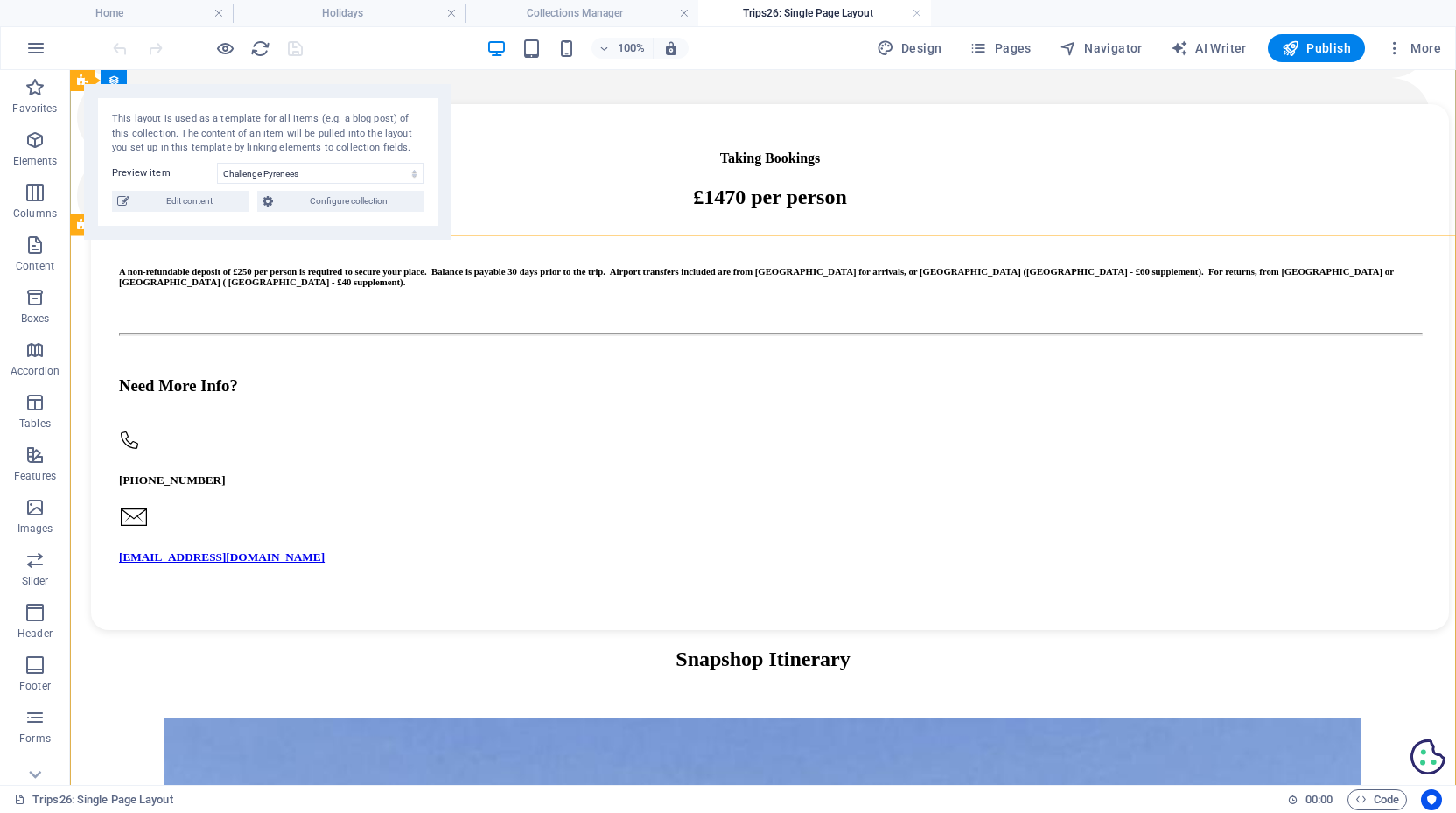
scroll to position [1627, 0]
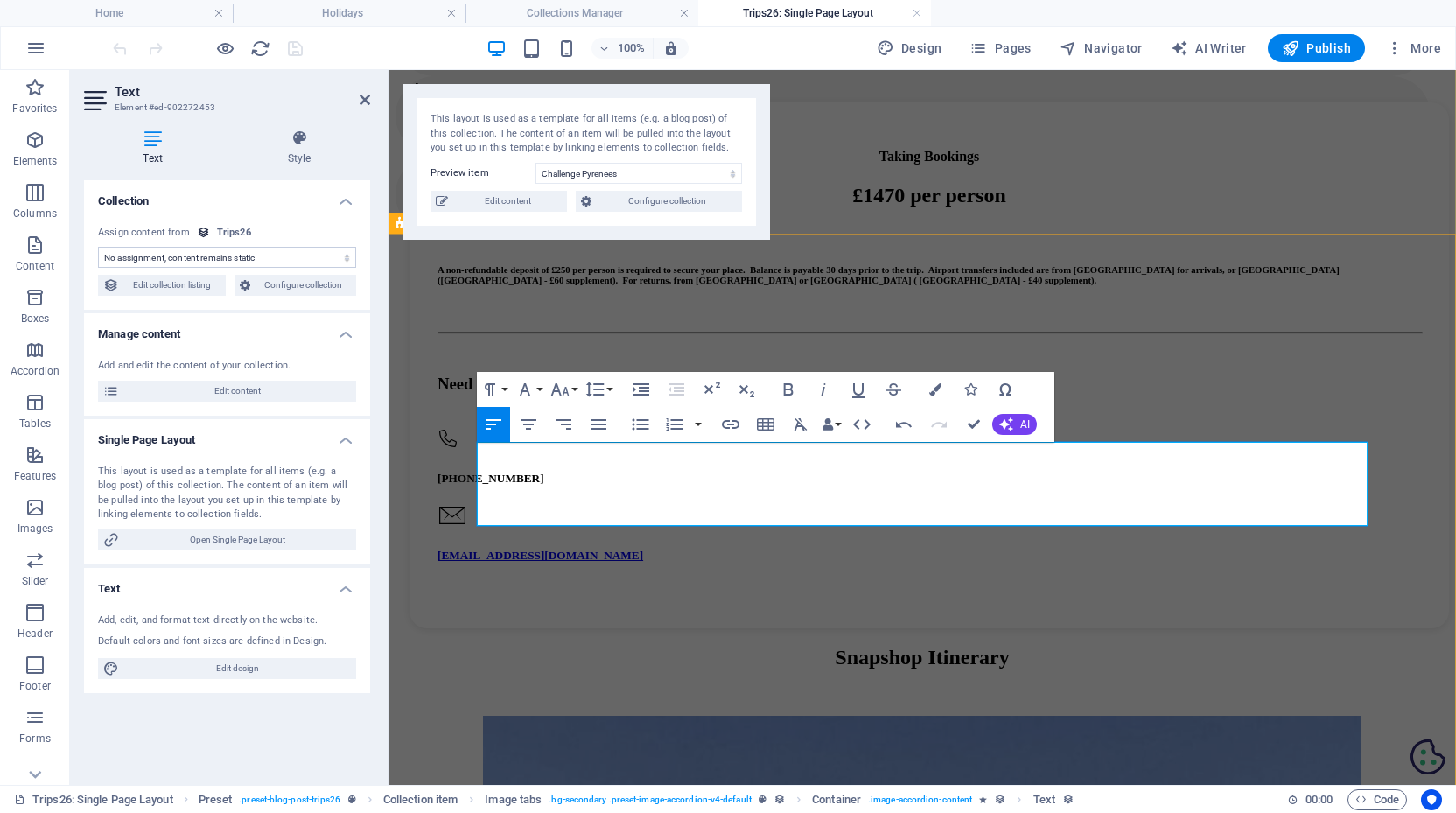
click at [640, 426] on icon "button" at bounding box center [640, 425] width 21 height 21
click at [641, 426] on icon "button" at bounding box center [640, 425] width 21 height 21
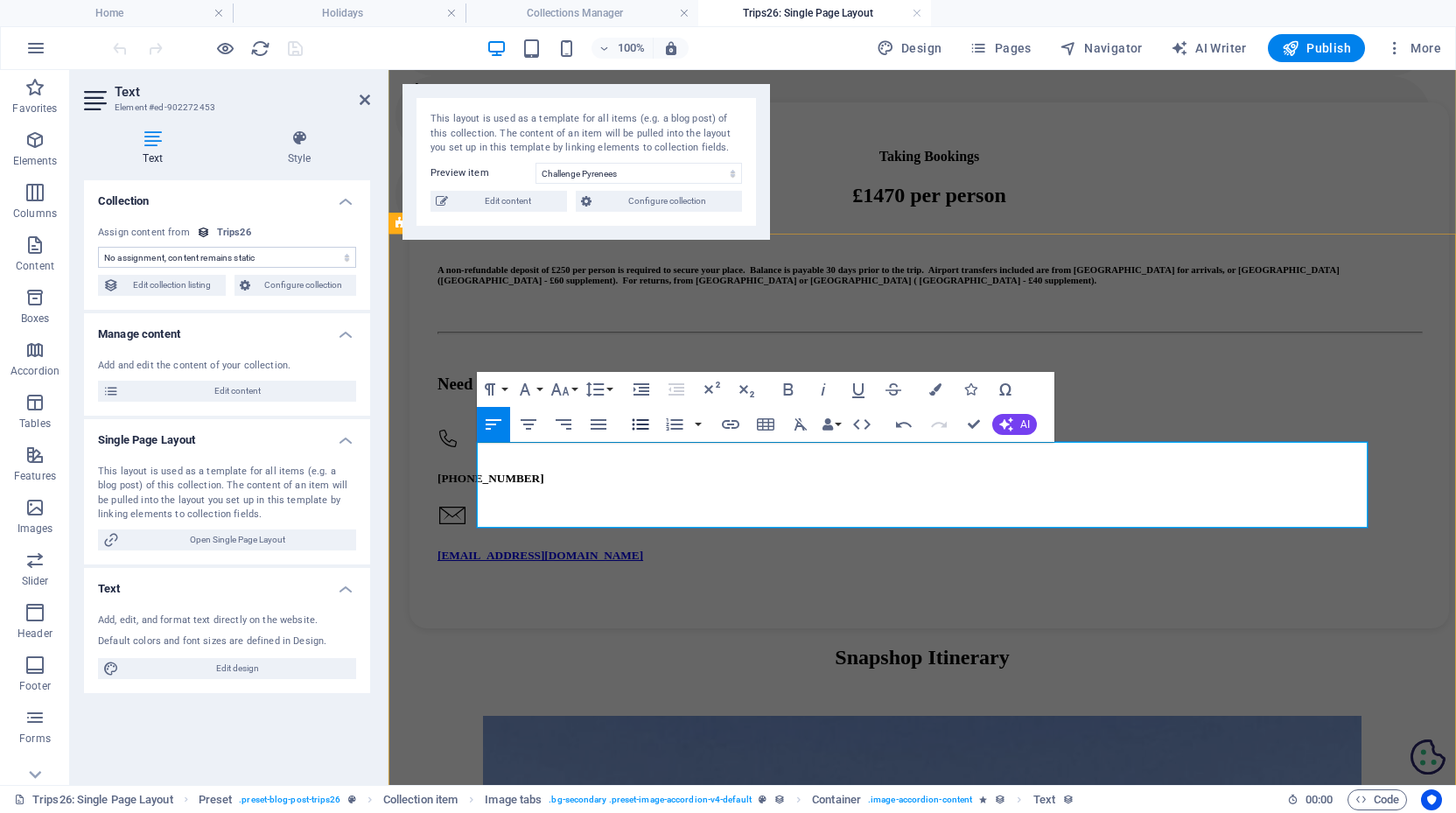
click at [641, 426] on icon "button" at bounding box center [640, 425] width 21 height 21
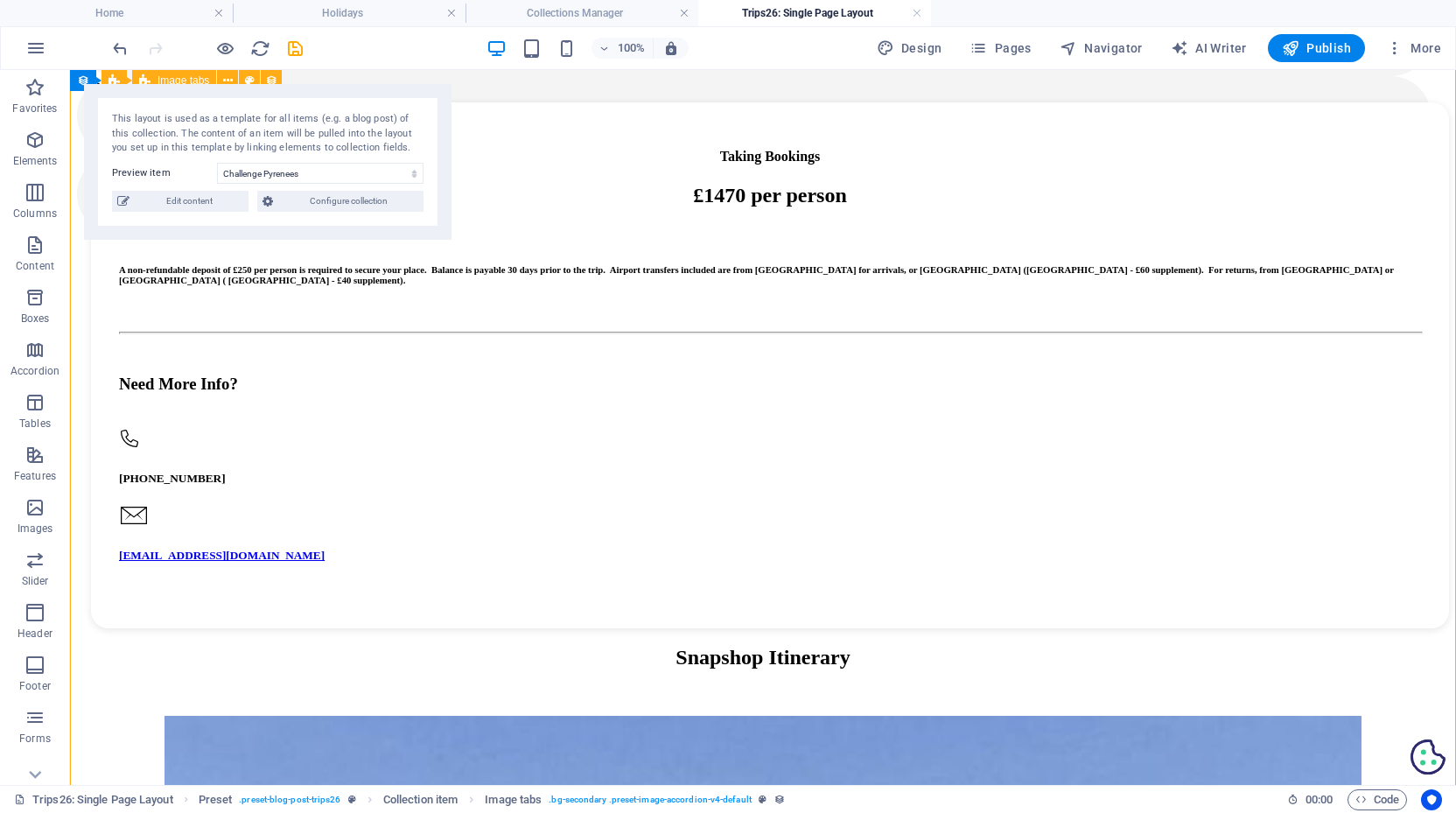
scroll to position [1901, 0]
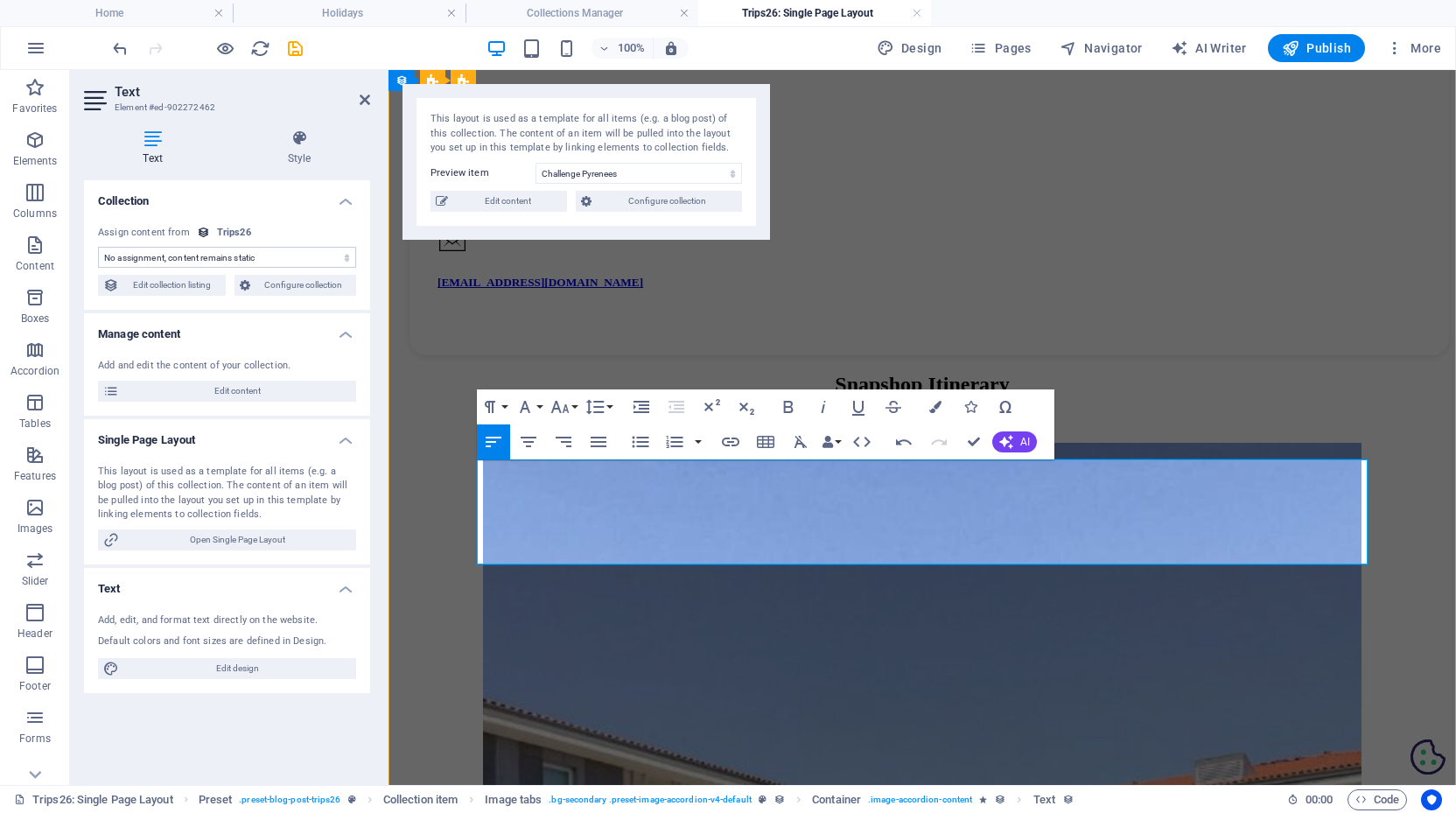
click at [640, 446] on icon "button" at bounding box center [640, 442] width 21 height 21
click at [639, 447] on icon "button" at bounding box center [640, 442] width 16 height 12
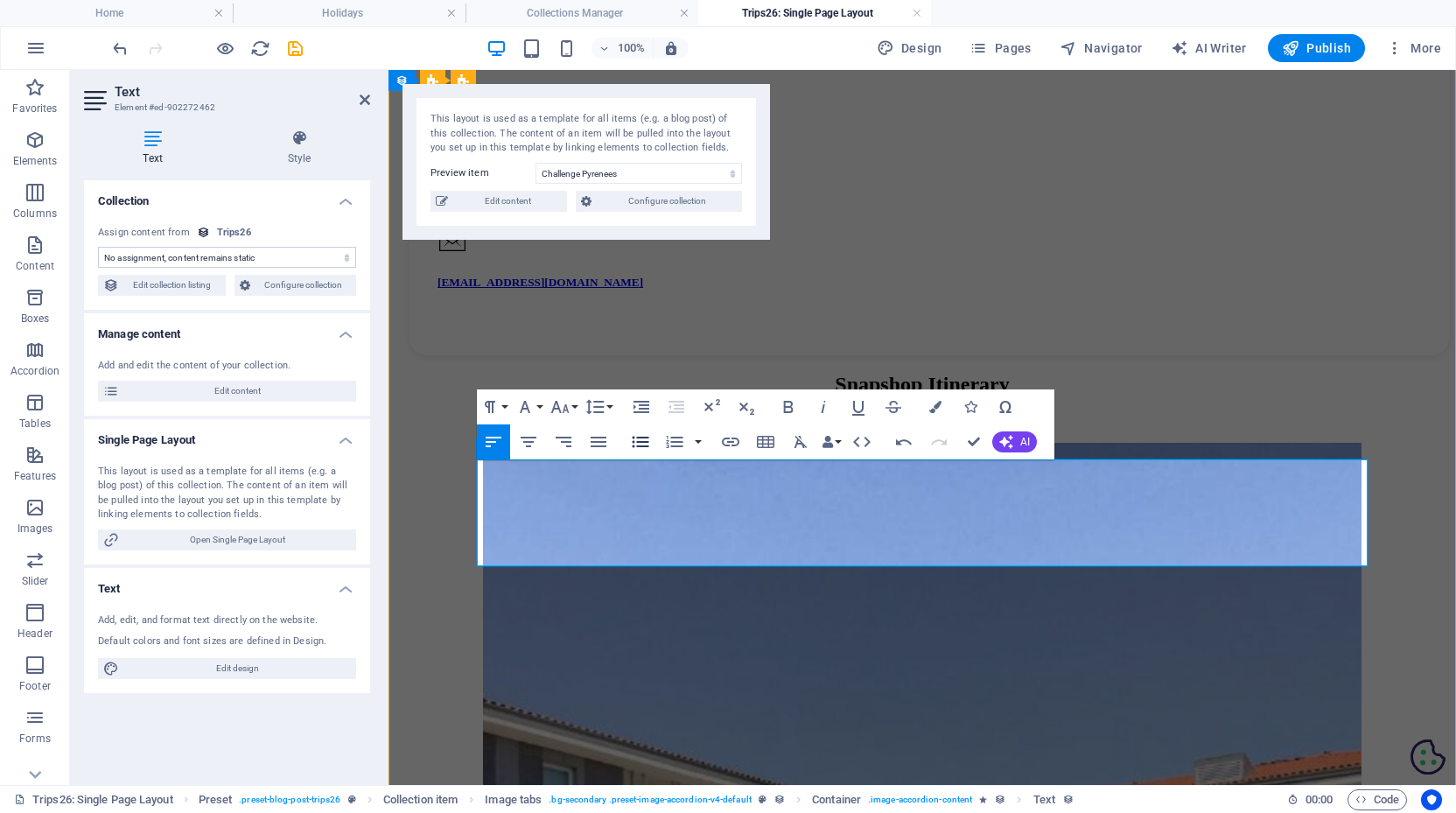
click at [640, 446] on icon "button" at bounding box center [640, 442] width 16 height 12
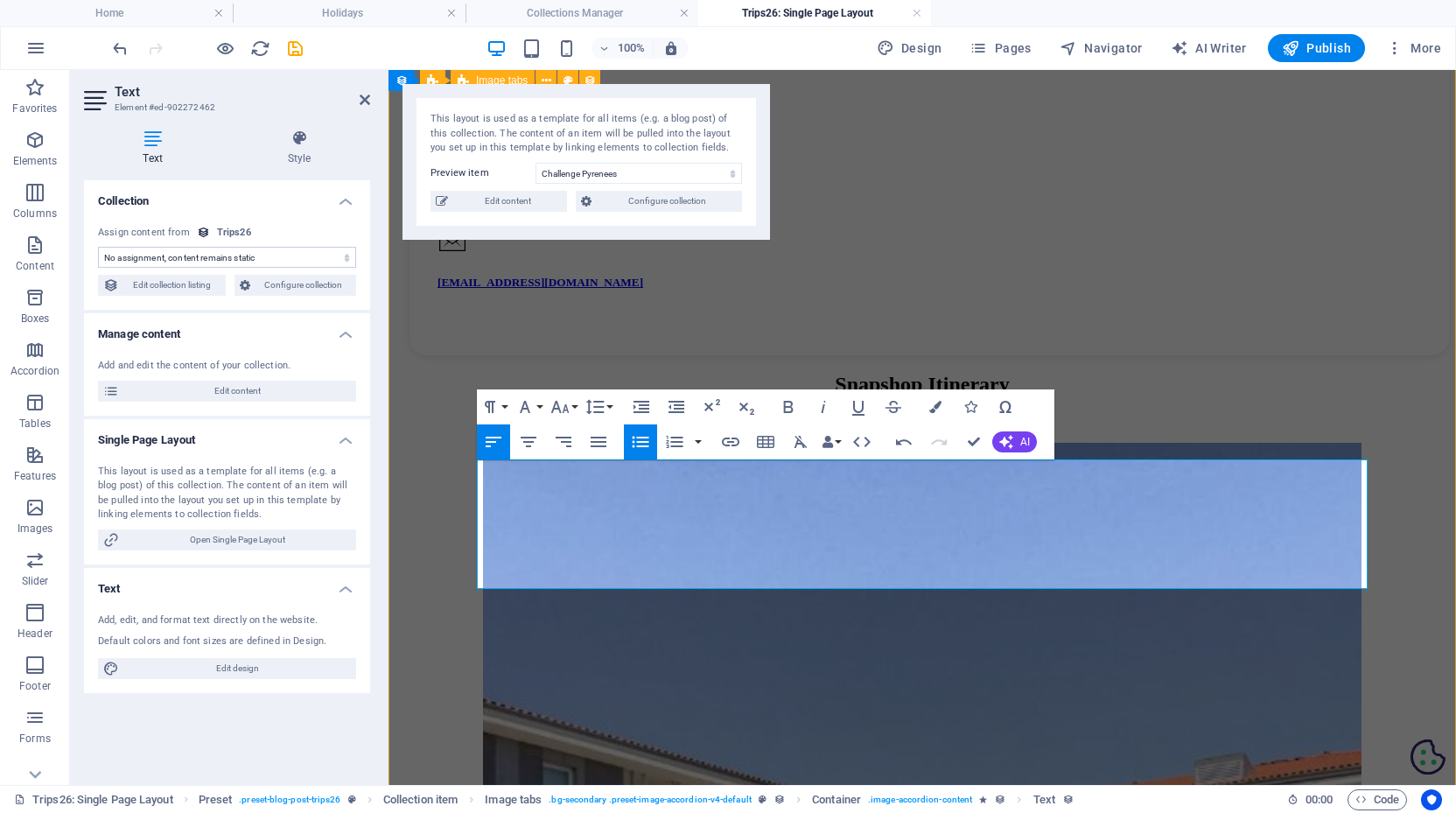
click at [642, 441] on icon "button" at bounding box center [640, 442] width 21 height 21
click at [292, 44] on icon "save" at bounding box center [295, 48] width 20 height 20
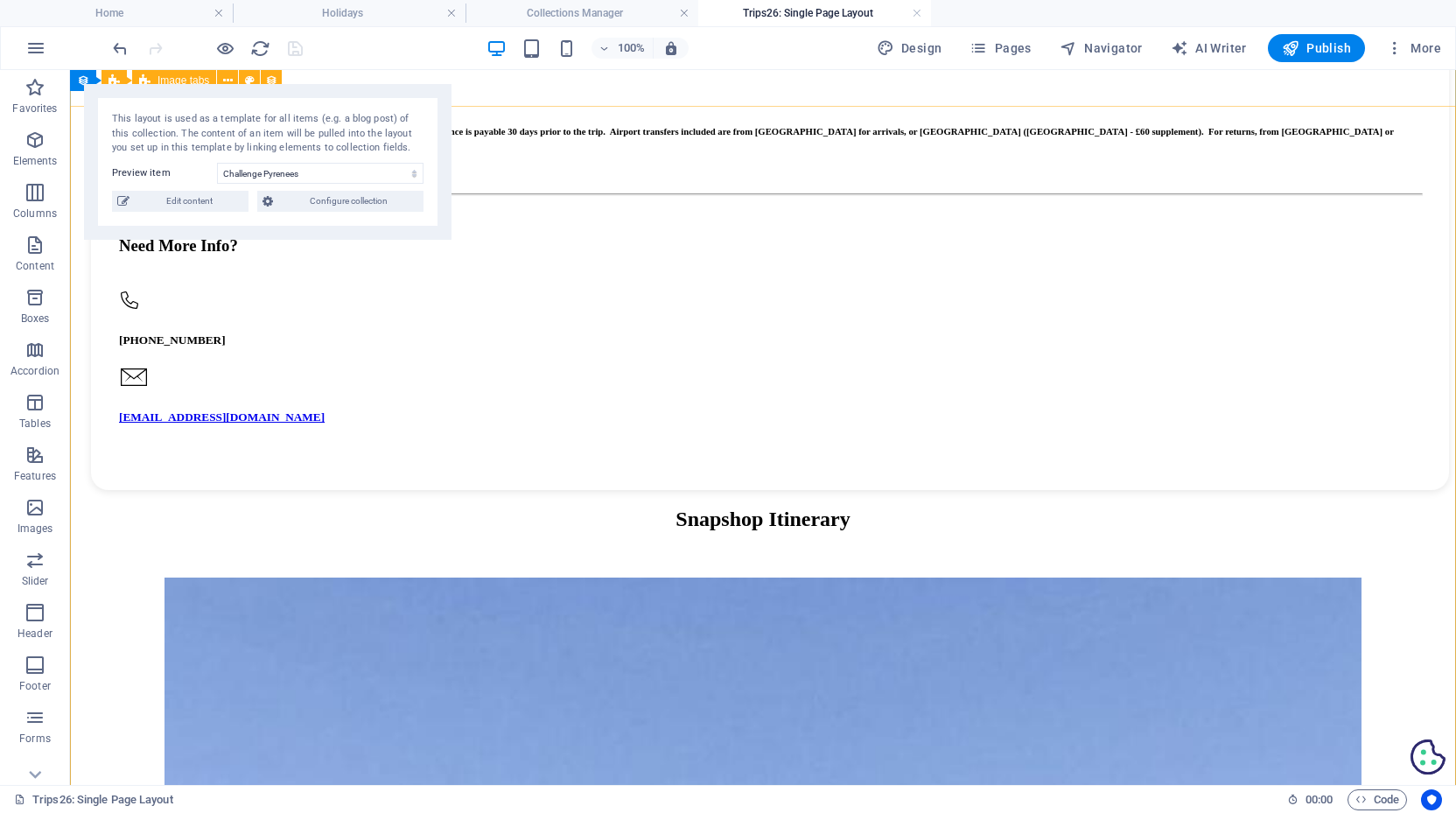
scroll to position [1741, 0]
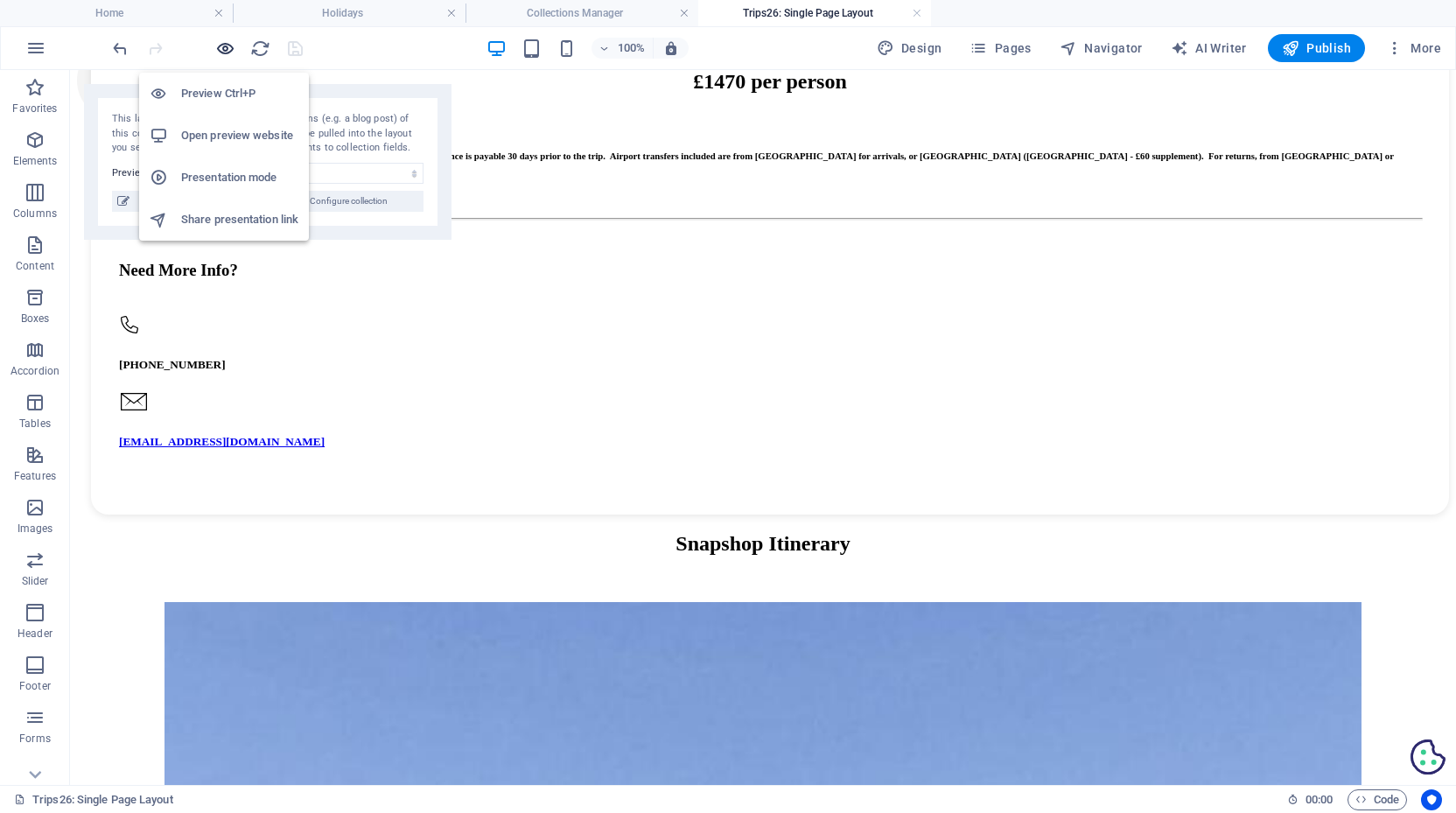
click at [229, 43] on icon "button" at bounding box center [225, 48] width 20 height 20
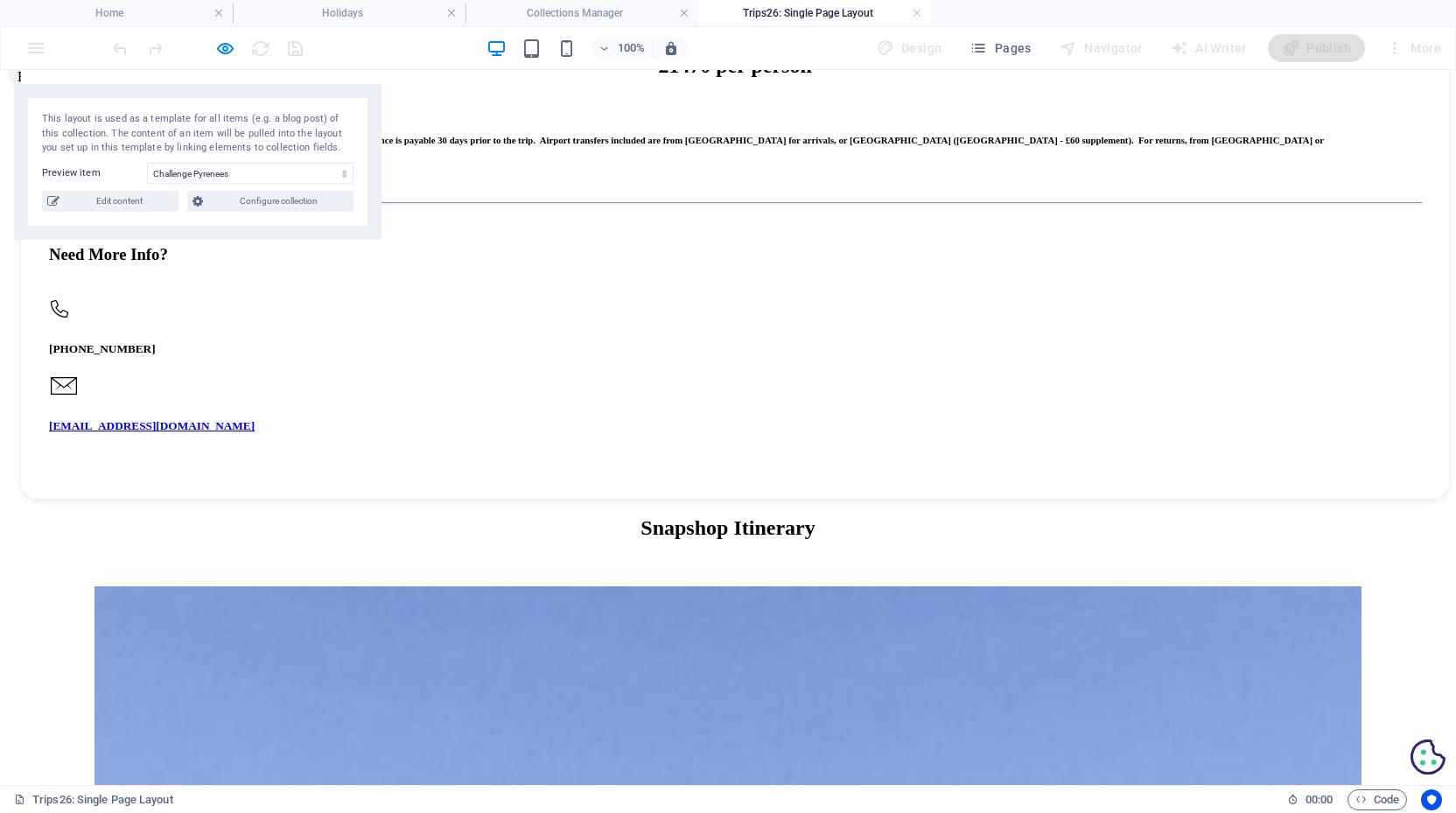
click at [225, 49] on icon "button" at bounding box center [225, 48] width 20 height 20
